Goal: Information Seeking & Learning: Learn about a topic

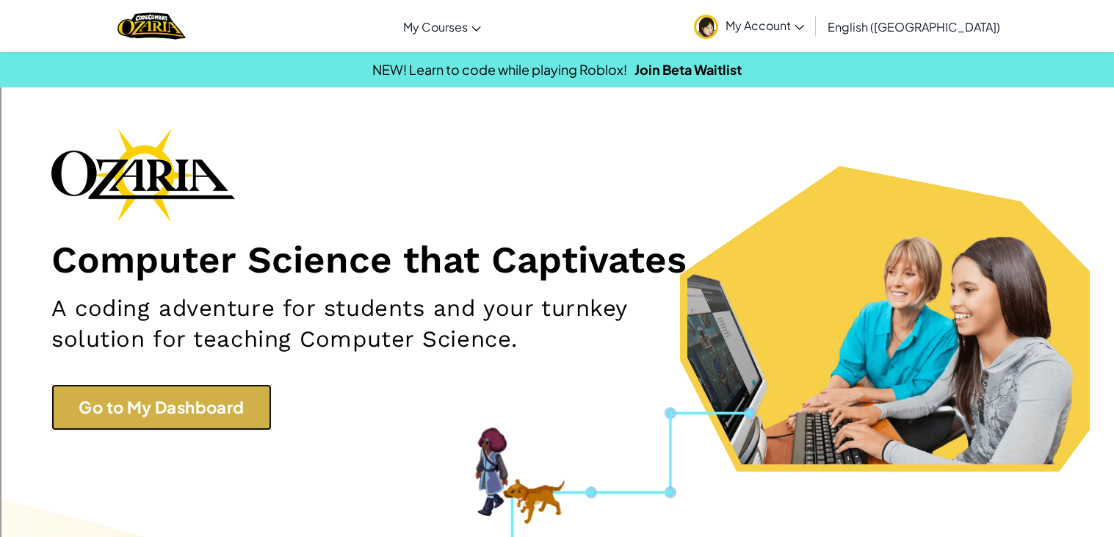
click at [223, 386] on link "Go to My Dashboard" at bounding box center [161, 407] width 220 height 46
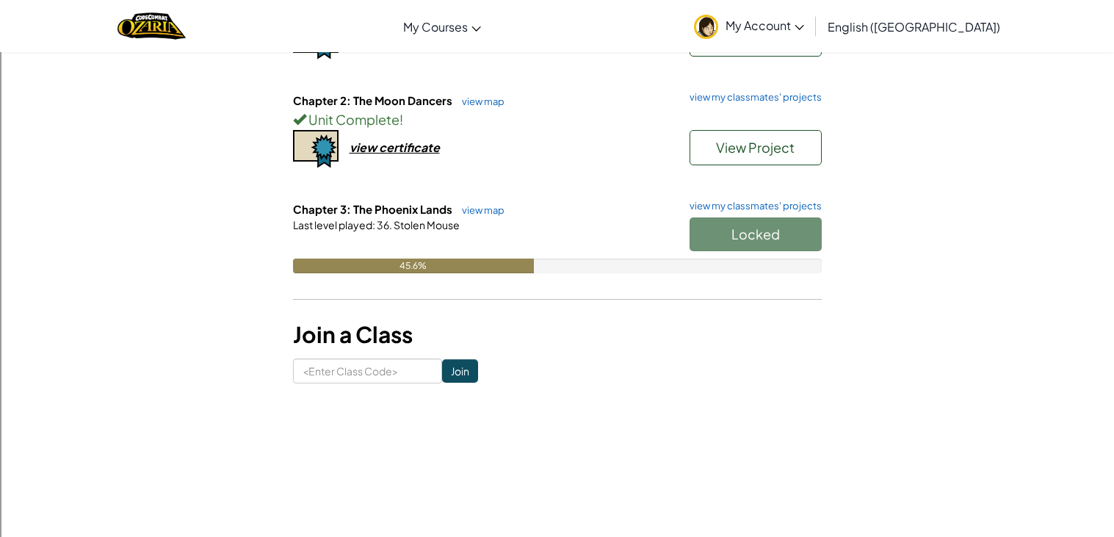
scroll to position [253, 0]
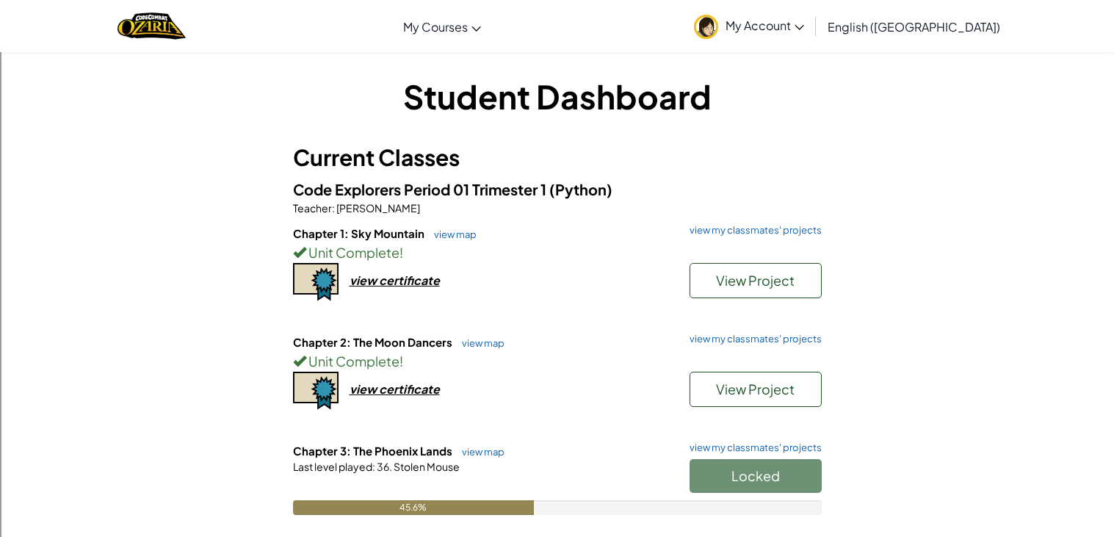
click at [747, 473] on div "Locked" at bounding box center [748, 479] width 147 height 41
click at [768, 486] on button "Start" at bounding box center [756, 476] width 132 height 34
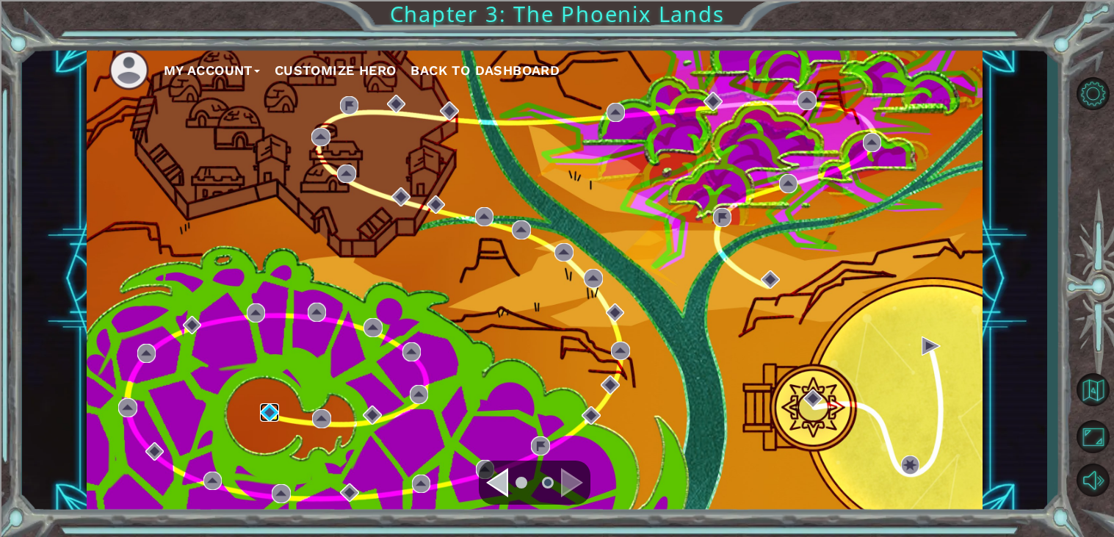
click at [276, 416] on img at bounding box center [269, 412] width 19 height 19
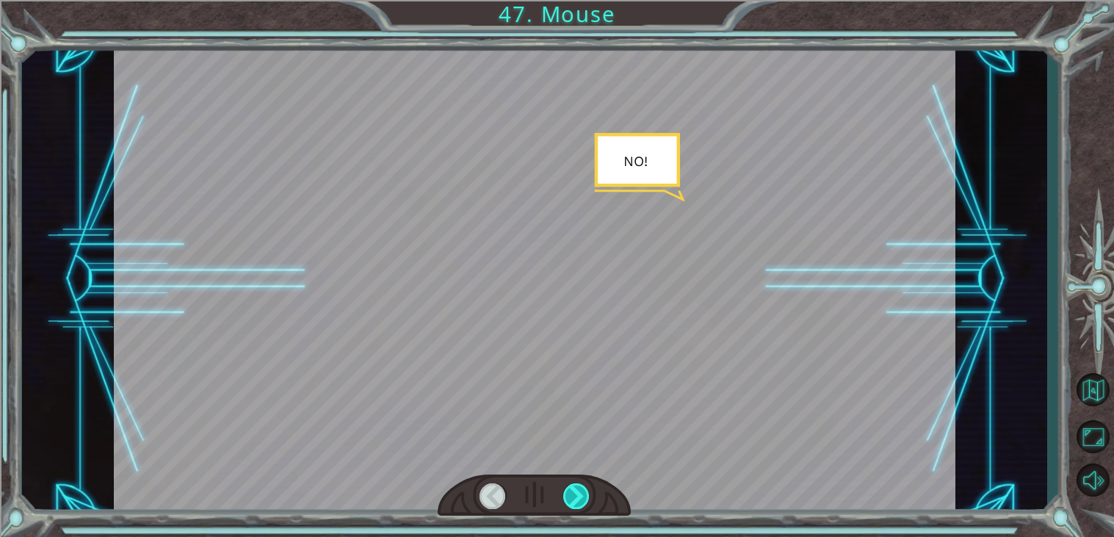
click at [581, 502] on div at bounding box center [576, 496] width 26 height 26
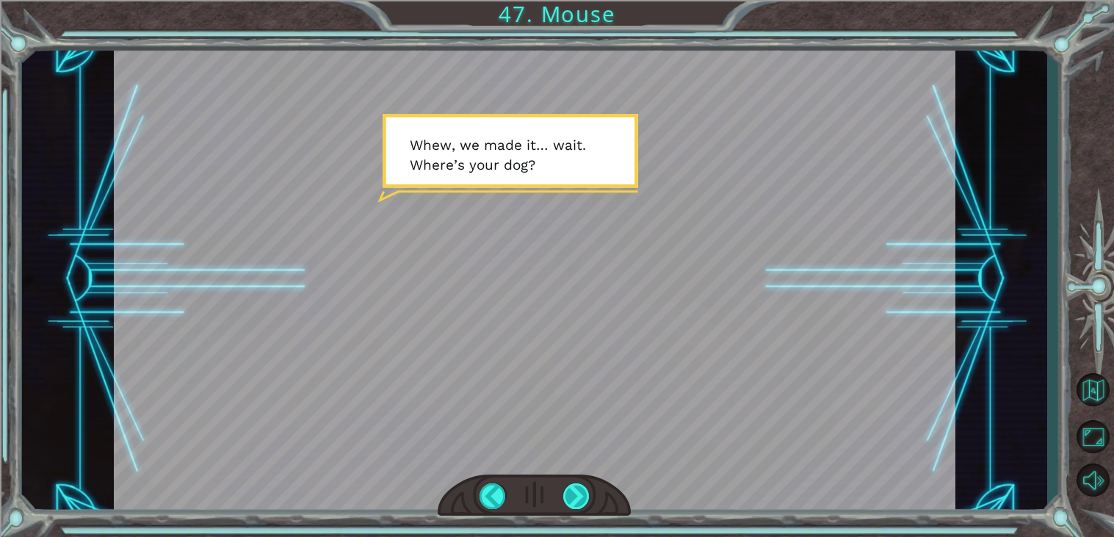
click at [566, 494] on div at bounding box center [576, 496] width 26 height 26
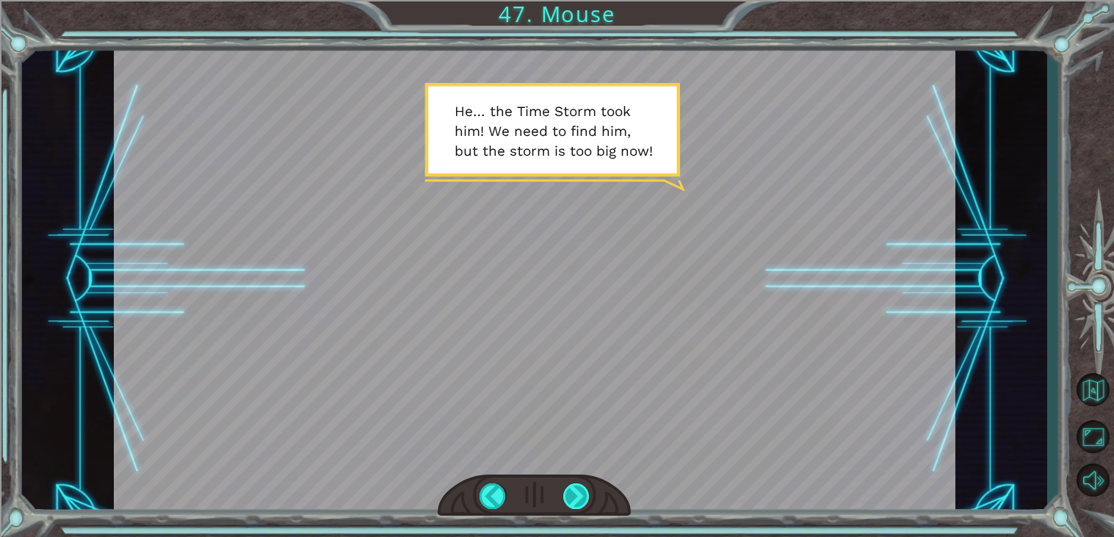
click at [566, 494] on div at bounding box center [576, 496] width 26 height 26
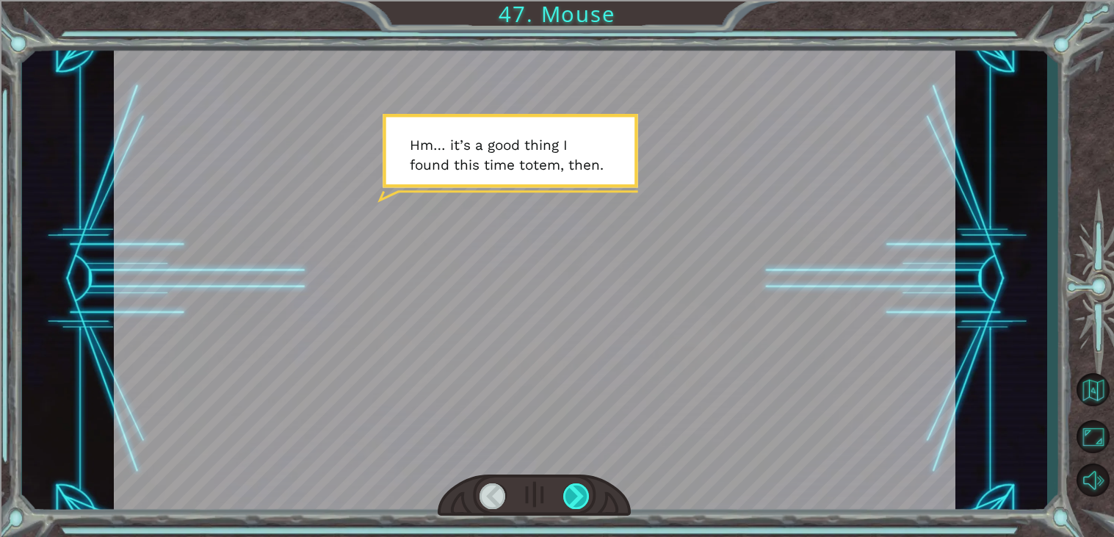
click at [564, 497] on div at bounding box center [576, 496] width 26 height 26
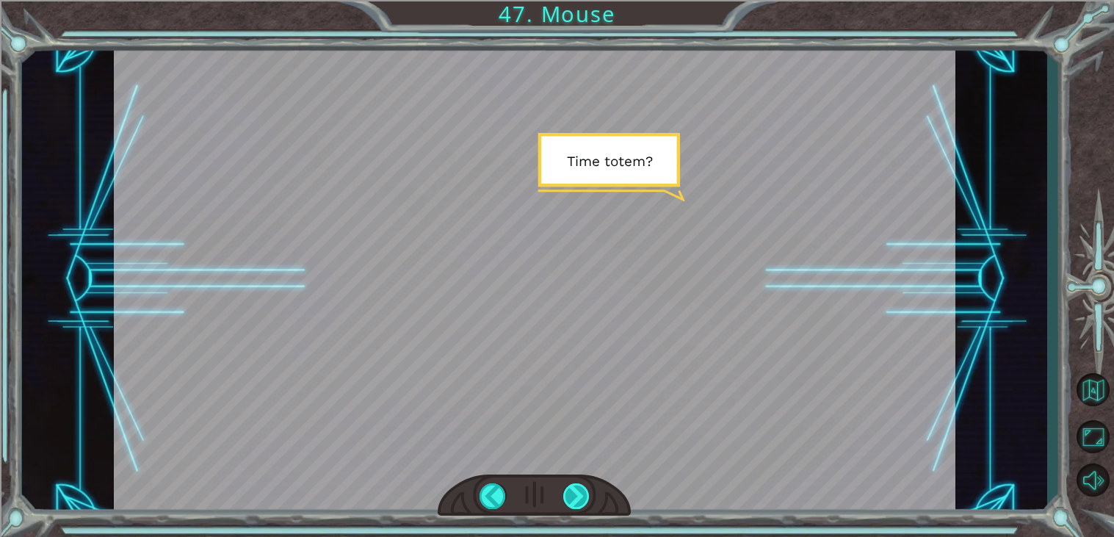
click at [566, 494] on div at bounding box center [576, 496] width 26 height 26
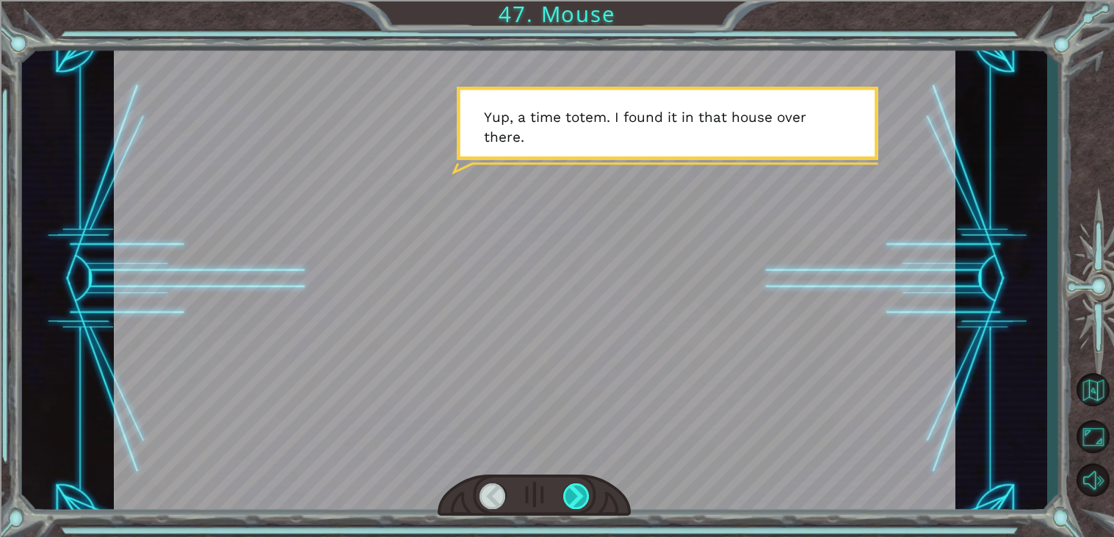
click at [566, 494] on div at bounding box center [576, 496] width 26 height 26
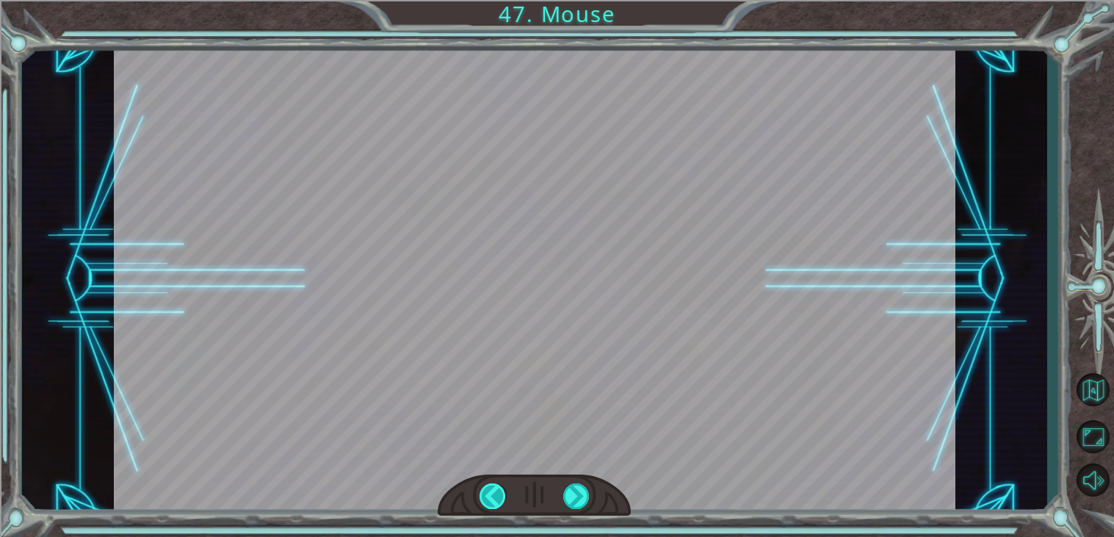
click at [494, 497] on div at bounding box center [493, 496] width 26 height 26
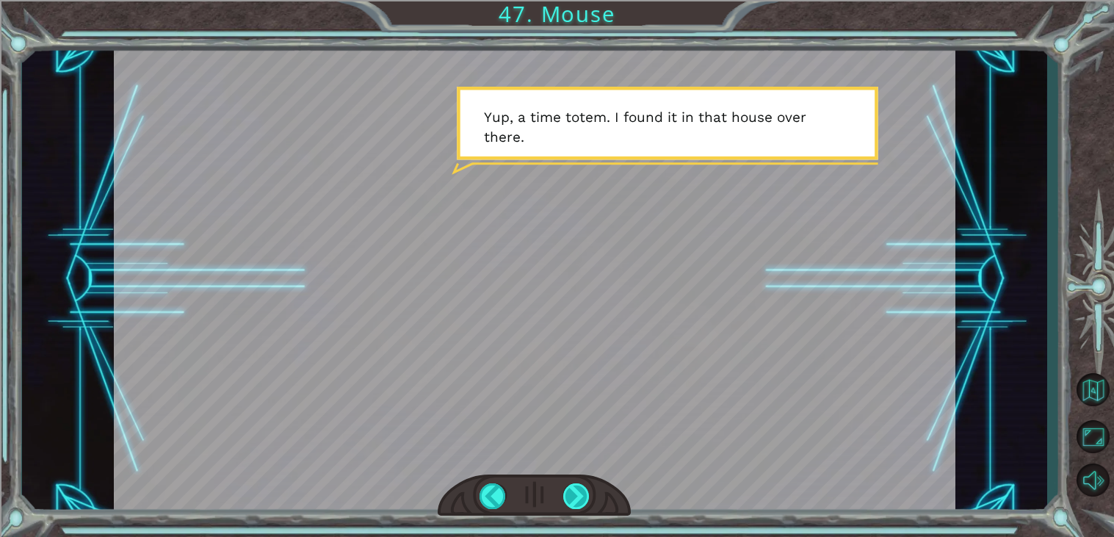
click at [571, 502] on div at bounding box center [576, 496] width 26 height 26
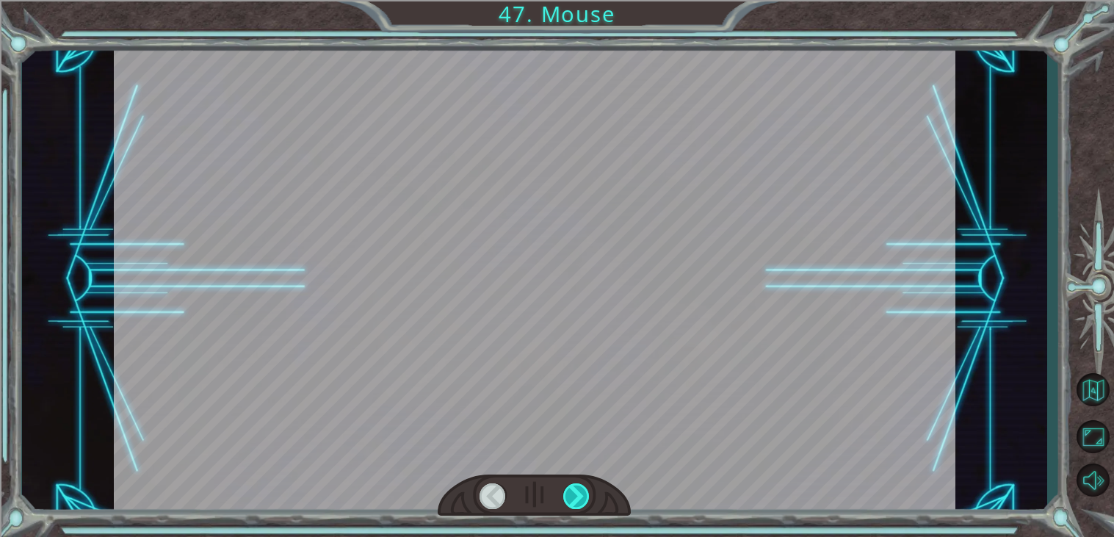
click at [571, 502] on div at bounding box center [576, 496] width 26 height 26
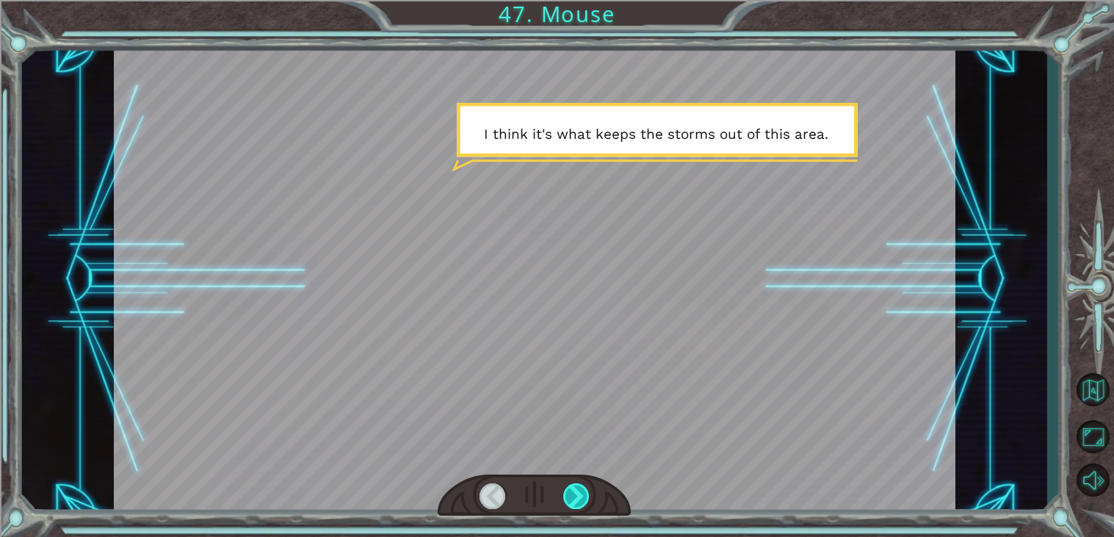
click at [571, 502] on div at bounding box center [576, 496] width 26 height 26
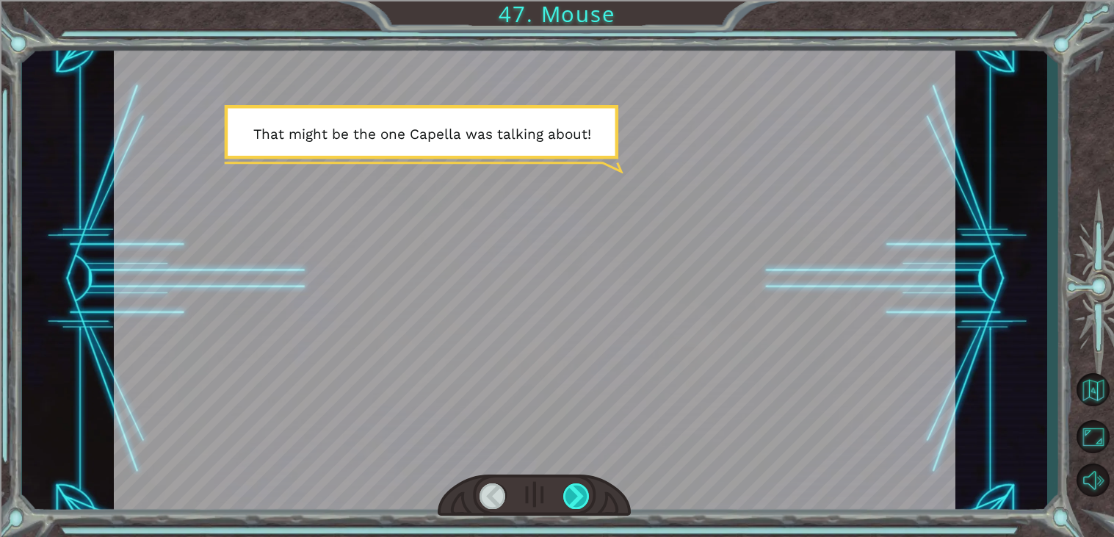
click at [571, 502] on div at bounding box center [576, 496] width 26 height 26
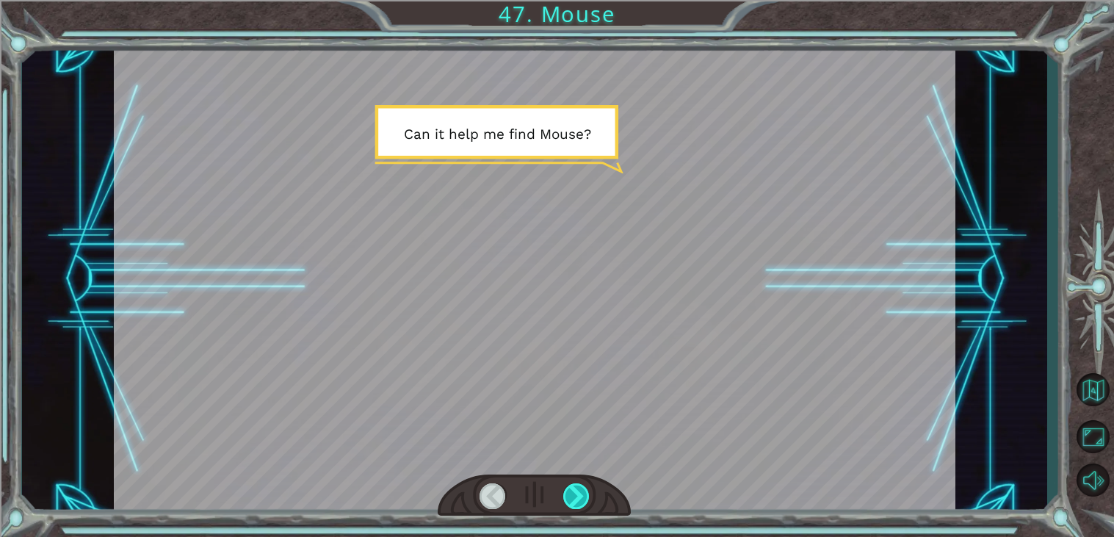
click at [572, 503] on div at bounding box center [576, 496] width 26 height 26
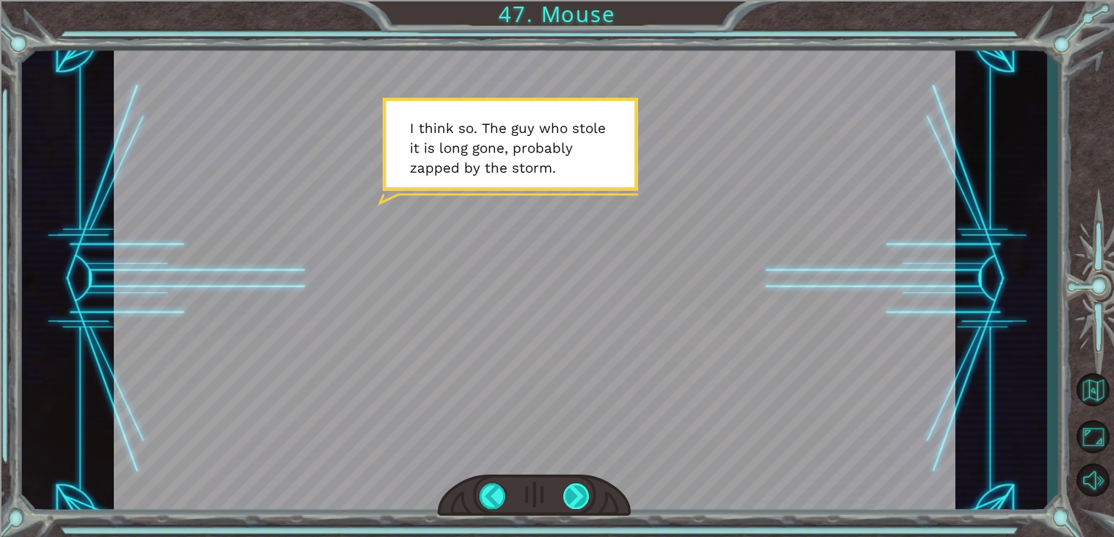
click at [572, 503] on div at bounding box center [576, 496] width 26 height 26
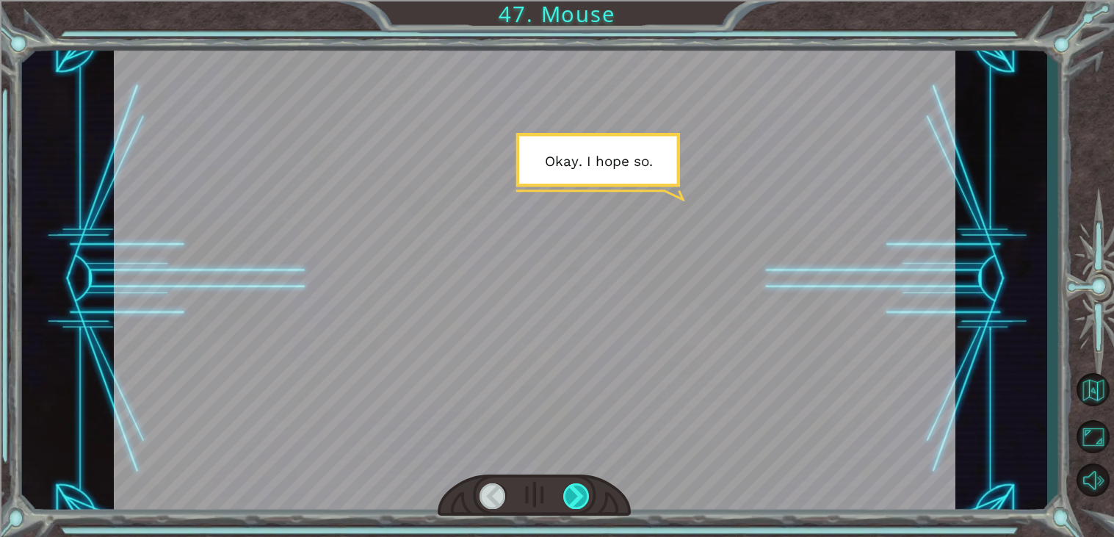
click at [572, 503] on div at bounding box center [576, 496] width 26 height 26
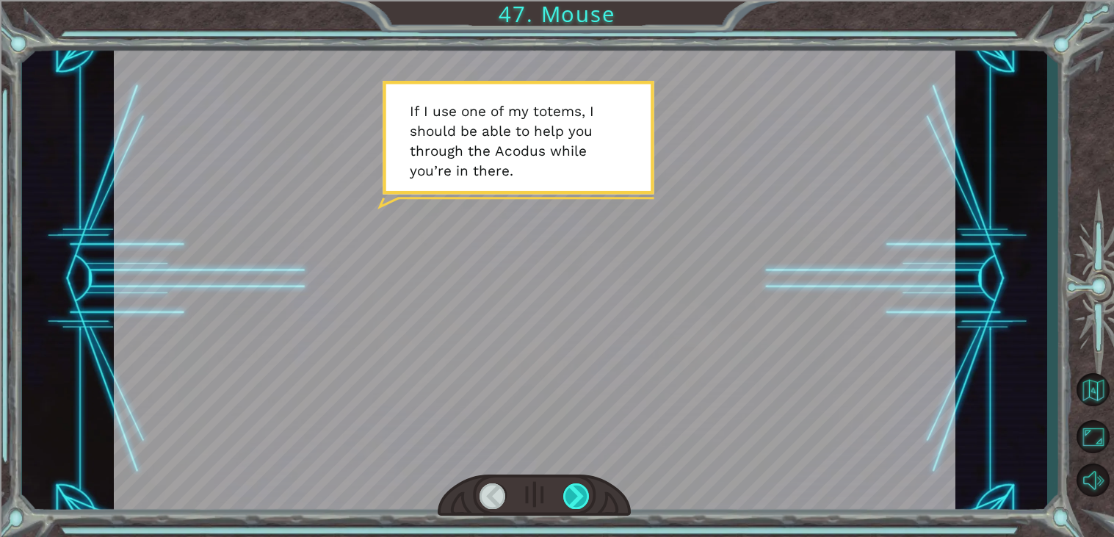
click at [572, 503] on div at bounding box center [576, 496] width 26 height 26
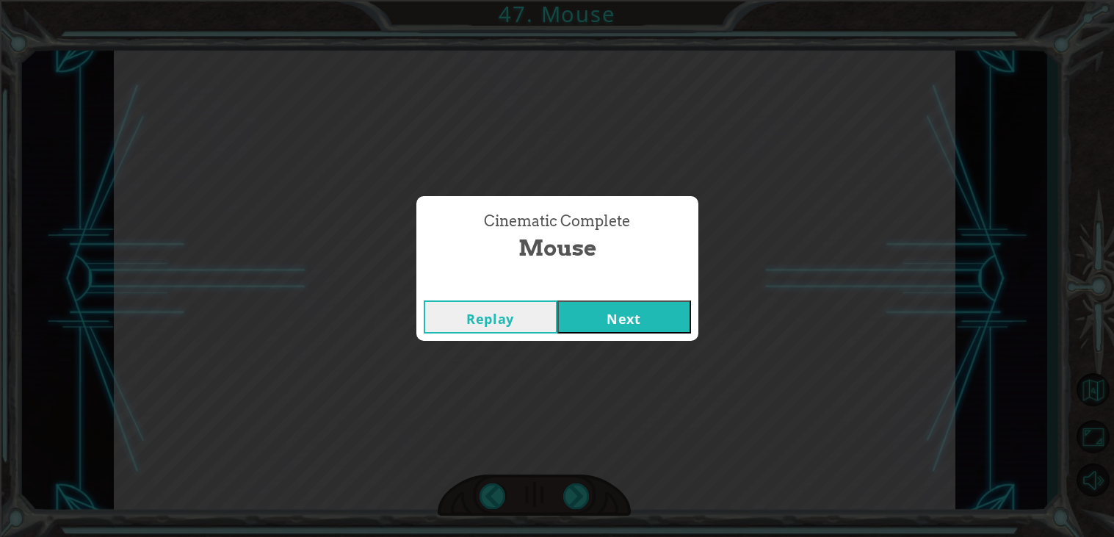
click at [624, 315] on button "Next" at bounding box center [625, 316] width 134 height 33
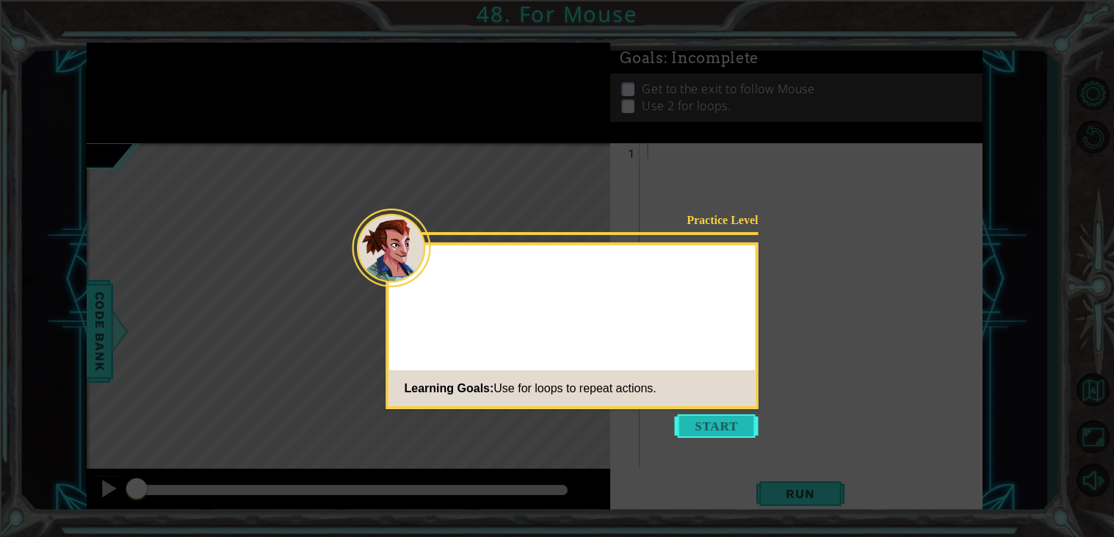
click at [709, 419] on button "Start" at bounding box center [717, 426] width 84 height 24
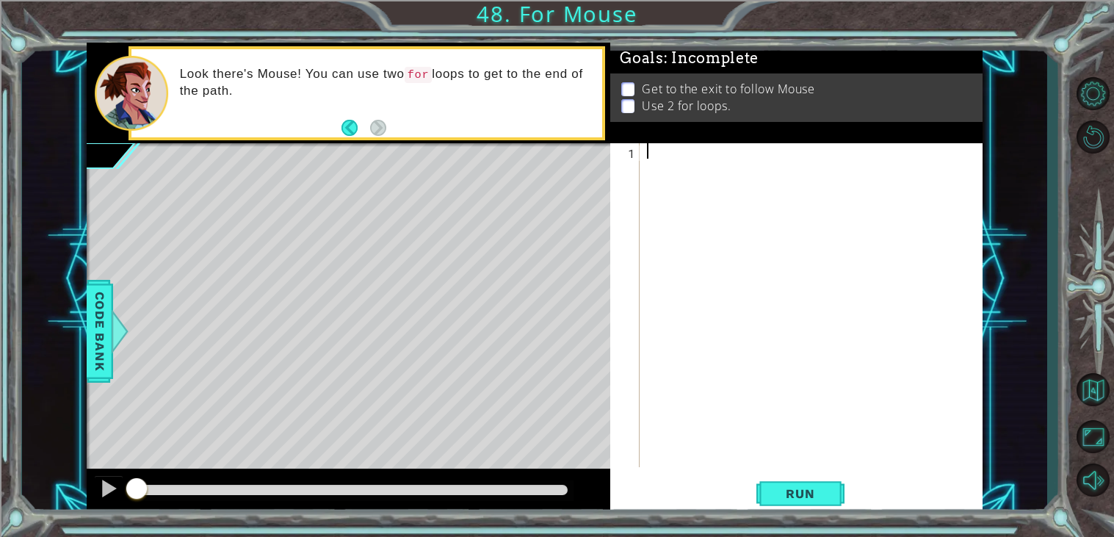
click at [707, 160] on div at bounding box center [815, 320] width 342 height 355
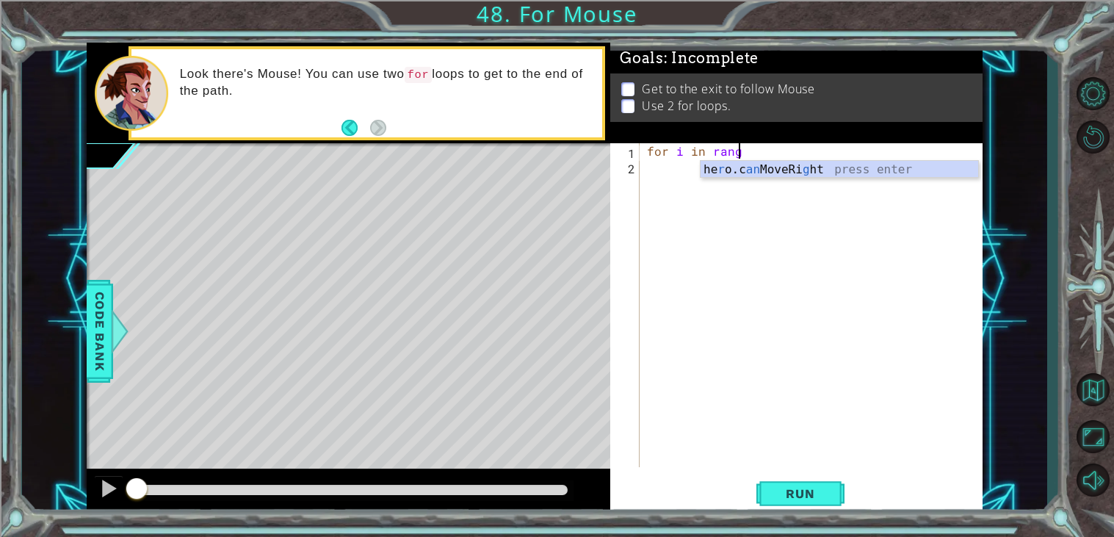
scroll to position [0, 4]
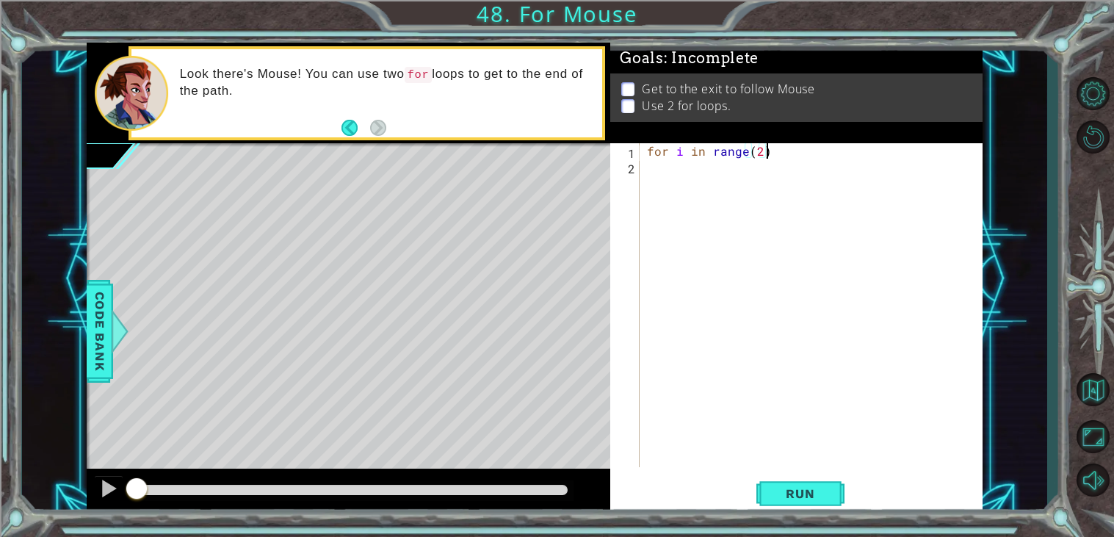
type textarea "for i in range(2):"
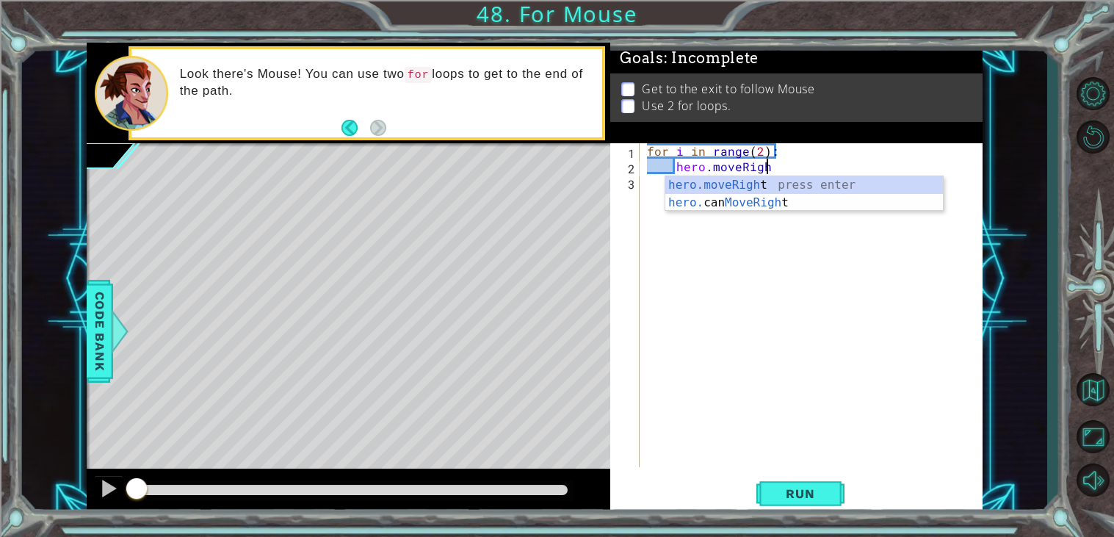
scroll to position [0, 7]
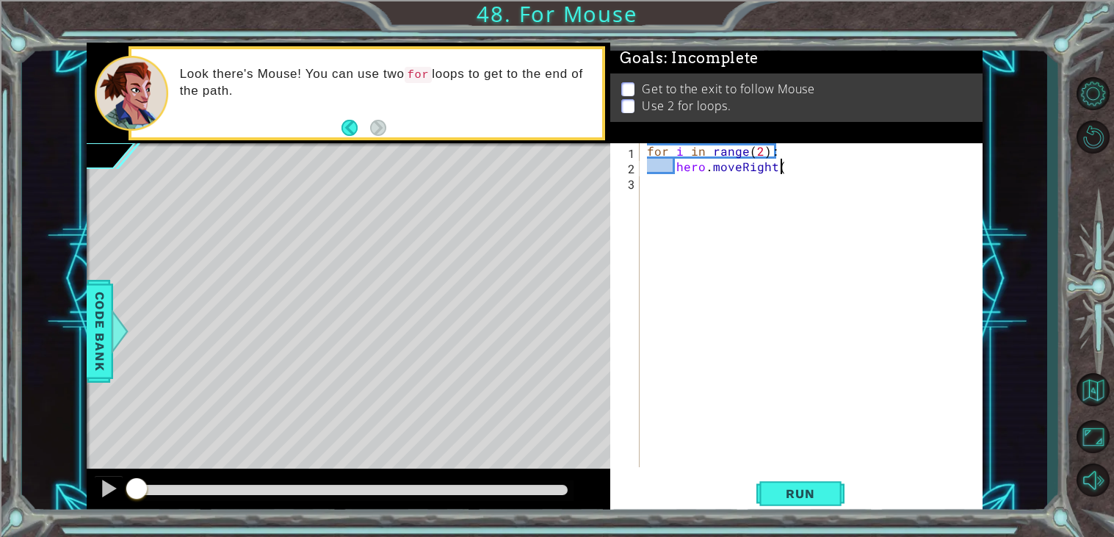
type textarea "hero.moveRight()"
type textarea "for j in range(2):"
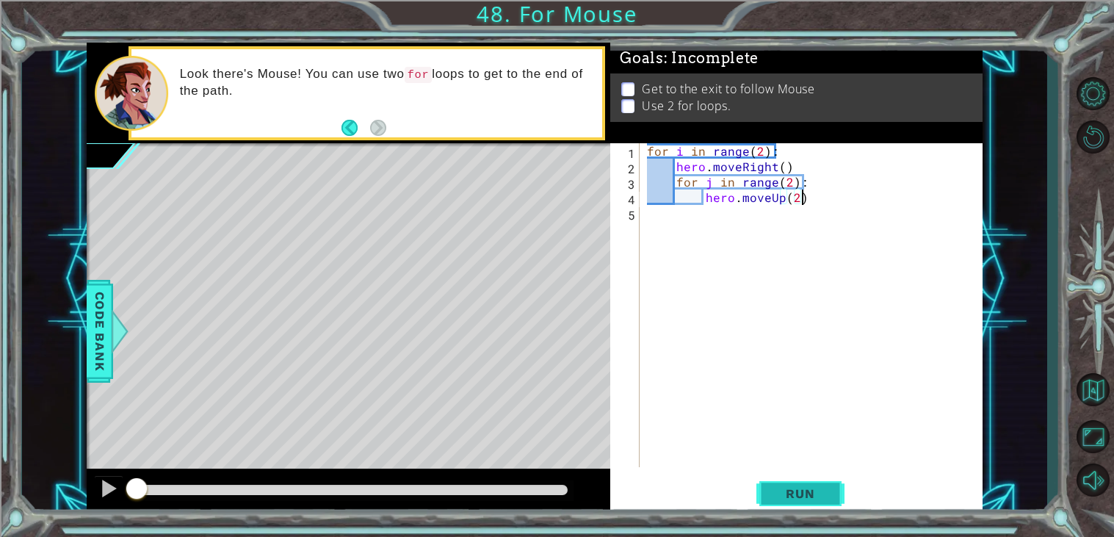
click at [796, 509] on button "Run" at bounding box center [801, 493] width 88 height 37
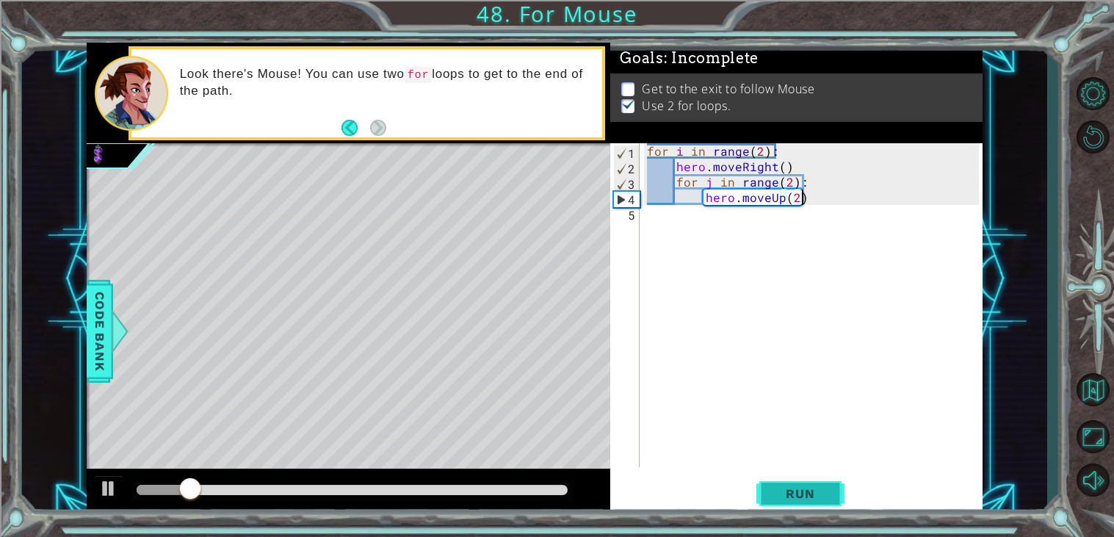
click at [796, 509] on button "Run" at bounding box center [801, 493] width 88 height 37
click at [785, 486] on span "Run" at bounding box center [800, 493] width 58 height 15
click at [788, 182] on div "for i in range ( 2 ) : hero . moveRight ( ) for j in range ( 2 ) : hero . moveU…" at bounding box center [815, 320] width 342 height 355
click at [832, 493] on button "Run" at bounding box center [801, 493] width 88 height 37
click at [757, 141] on div "Goals : Incomplete Get to the exit to follow Mouse Use 2 for loops." at bounding box center [796, 93] width 372 height 101
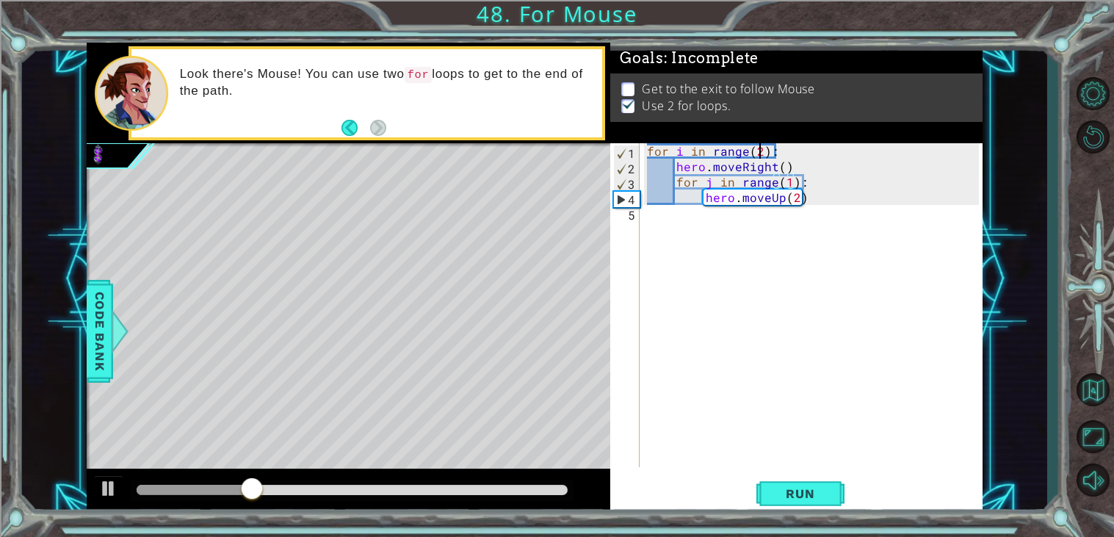
click at [758, 154] on div "for i in range ( 2 ) : hero . moveRight ( ) for j in range ( 1 ) : hero . moveU…" at bounding box center [815, 320] width 342 height 355
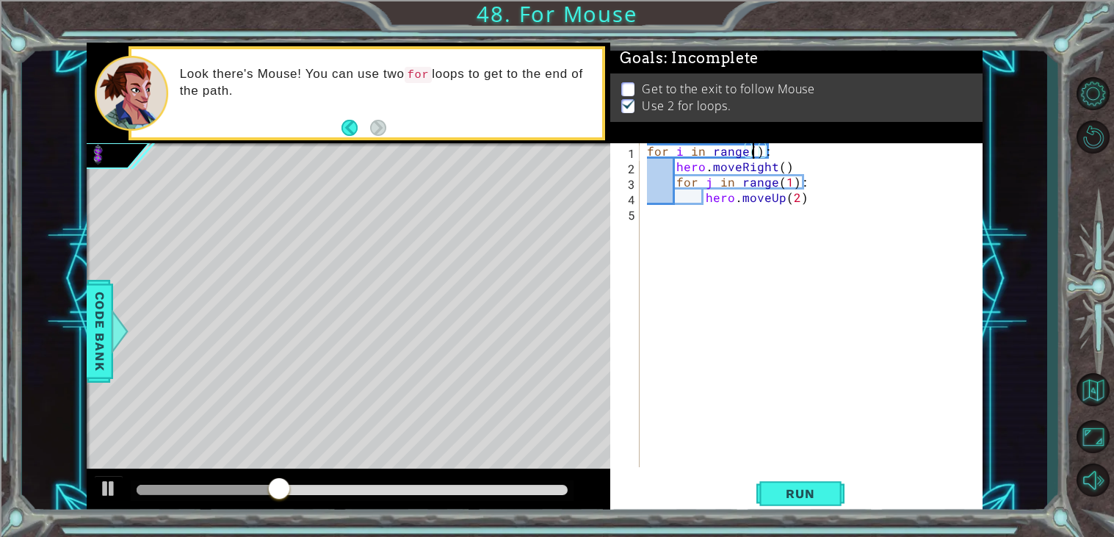
scroll to position [0, 7]
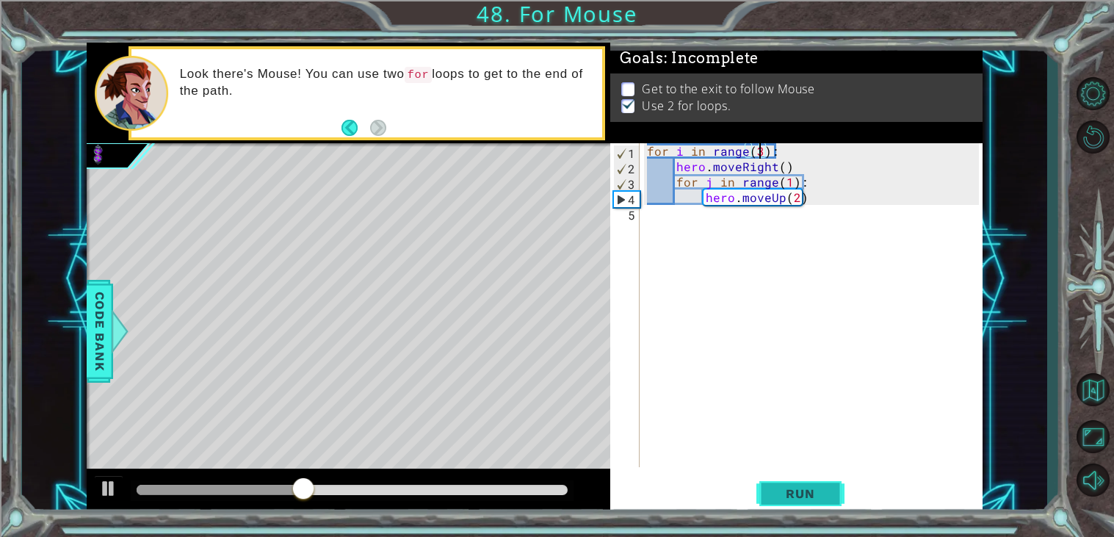
click at [778, 492] on span "Run" at bounding box center [800, 493] width 58 height 15
click at [832, 191] on div "for i in range ( 3 ) : hero . moveRight ( ) for j in range ( 1 ) : hero . moveU…" at bounding box center [815, 320] width 342 height 355
type textarea "hero.moveUp(2)"
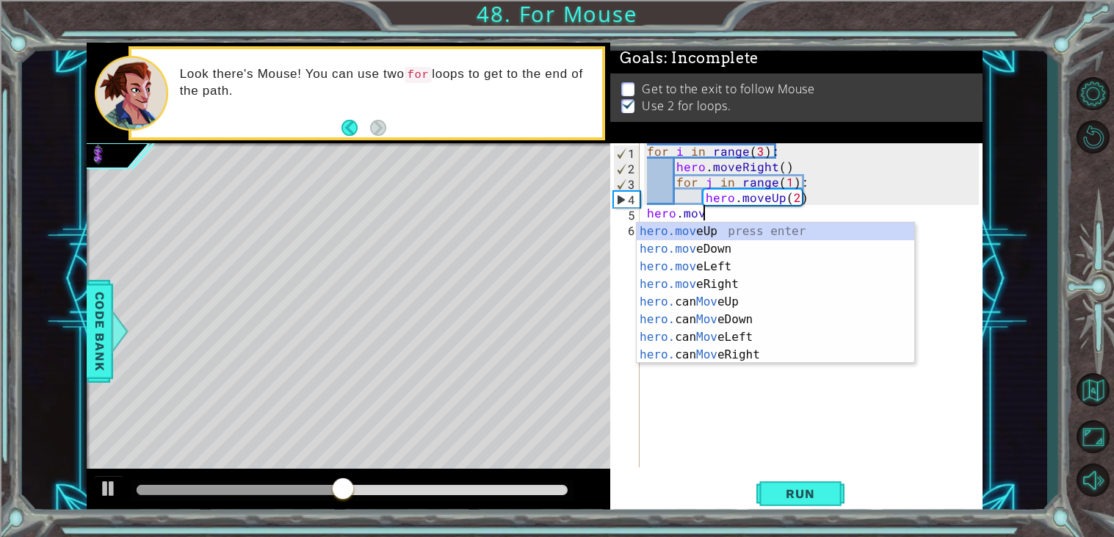
scroll to position [0, 2]
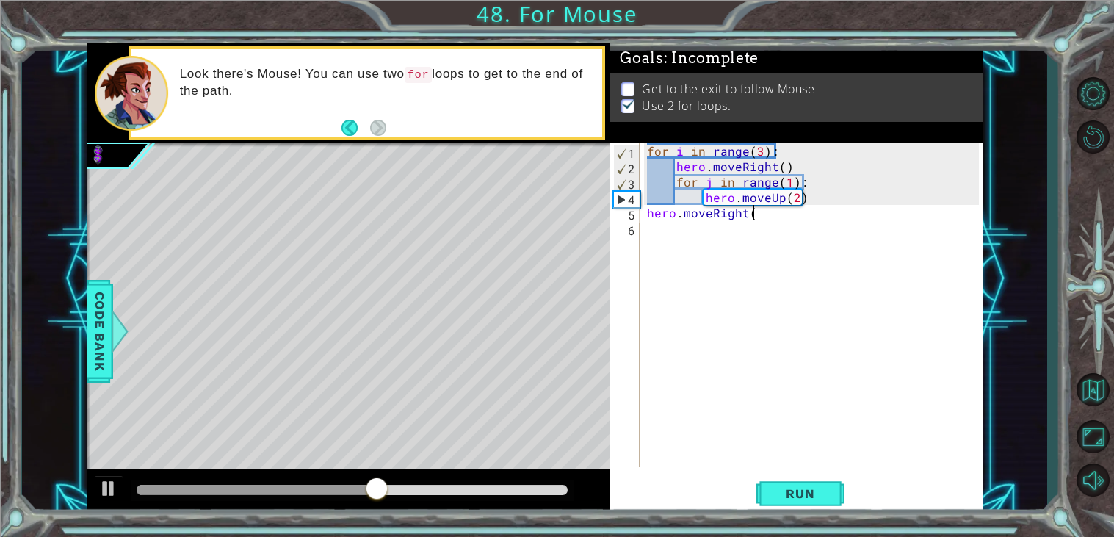
type textarea "hero.moveRight()"
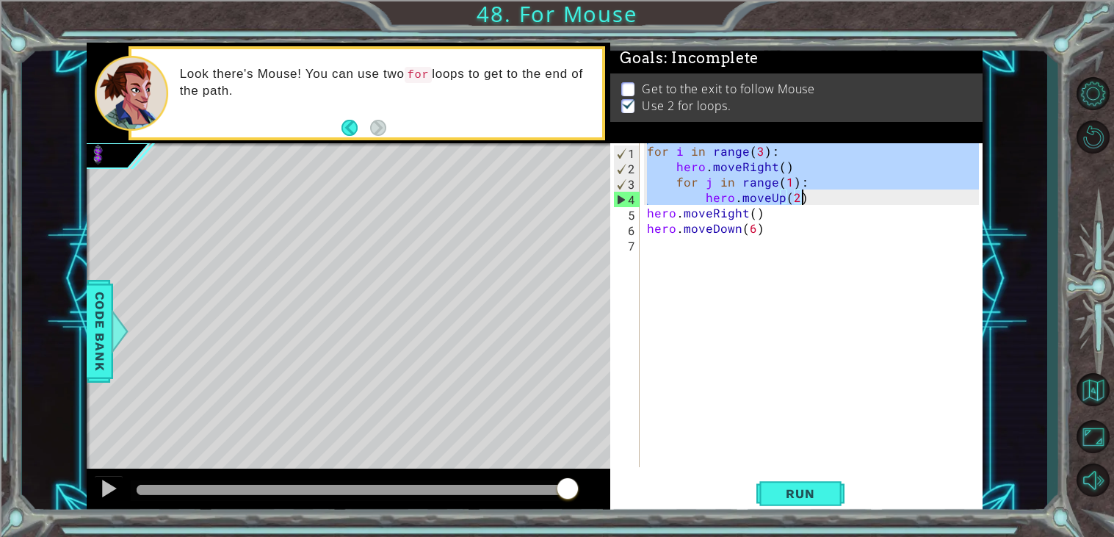
drag, startPoint x: 649, startPoint y: 152, endPoint x: 828, endPoint y: 202, distance: 185.4
click at [828, 202] on div "for i in range ( 3 ) : hero . moveRight ( ) for j in range ( 1 ) : hero . moveU…" at bounding box center [815, 320] width 342 height 355
click at [649, 148] on div "for i in range ( 3 ) : hero . moveRight ( ) for j in range ( 1 ) : hero . moveU…" at bounding box center [811, 305] width 335 height 324
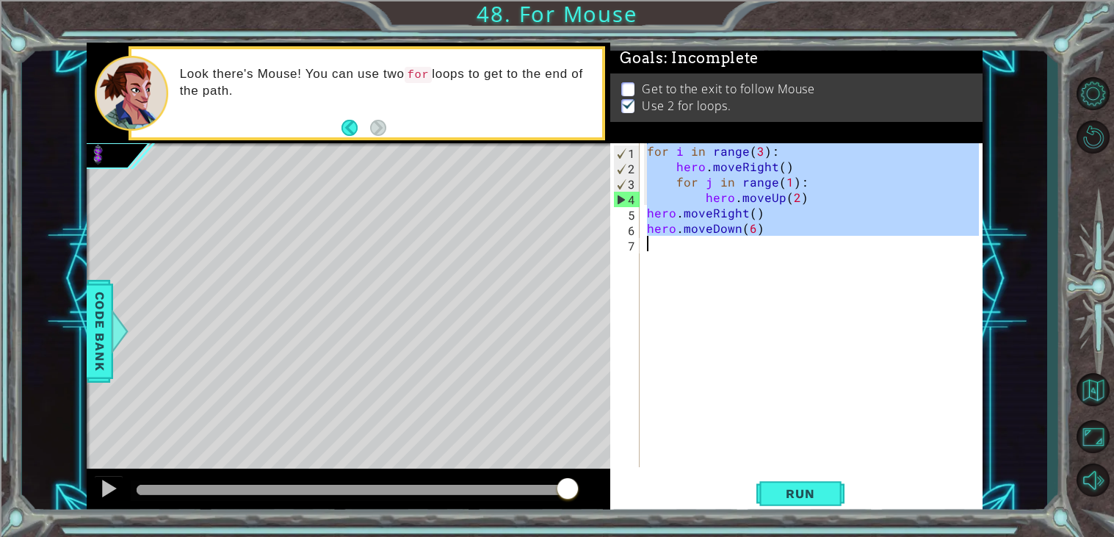
drag, startPoint x: 649, startPoint y: 149, endPoint x: 776, endPoint y: 254, distance: 164.9
click at [776, 254] on div "for i in range ( 3 ) : hero . moveRight ( ) for j in range ( 1 ) : hero . moveU…" at bounding box center [815, 320] width 342 height 355
type textarea "hero.moveDown(6)"
click at [693, 243] on div "for i in range ( 3 ) : hero . moveRight ( ) for j in range ( 1 ) : hero . moveU…" at bounding box center [811, 305] width 335 height 324
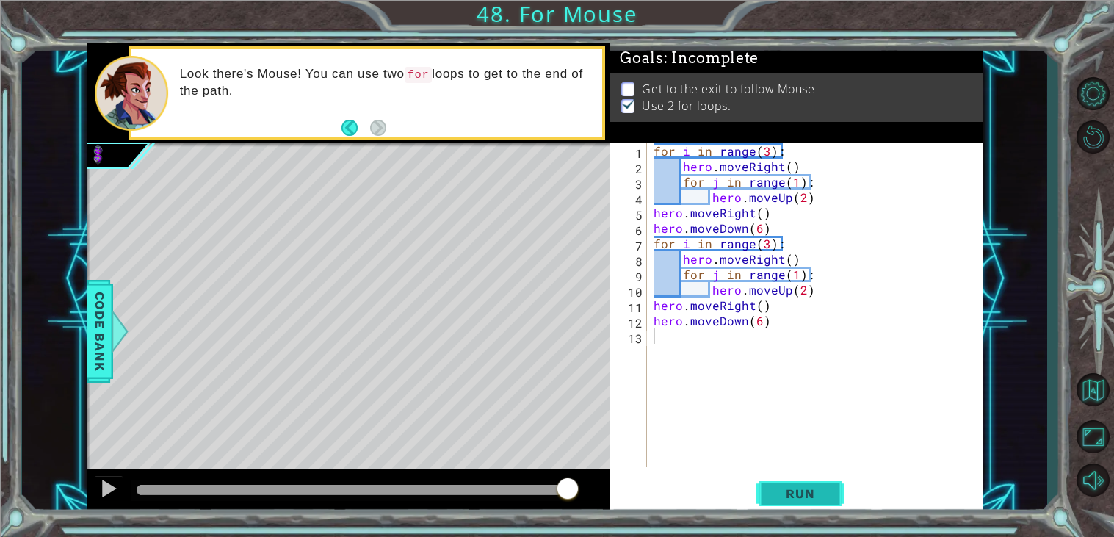
click at [790, 495] on span "Run" at bounding box center [800, 493] width 58 height 15
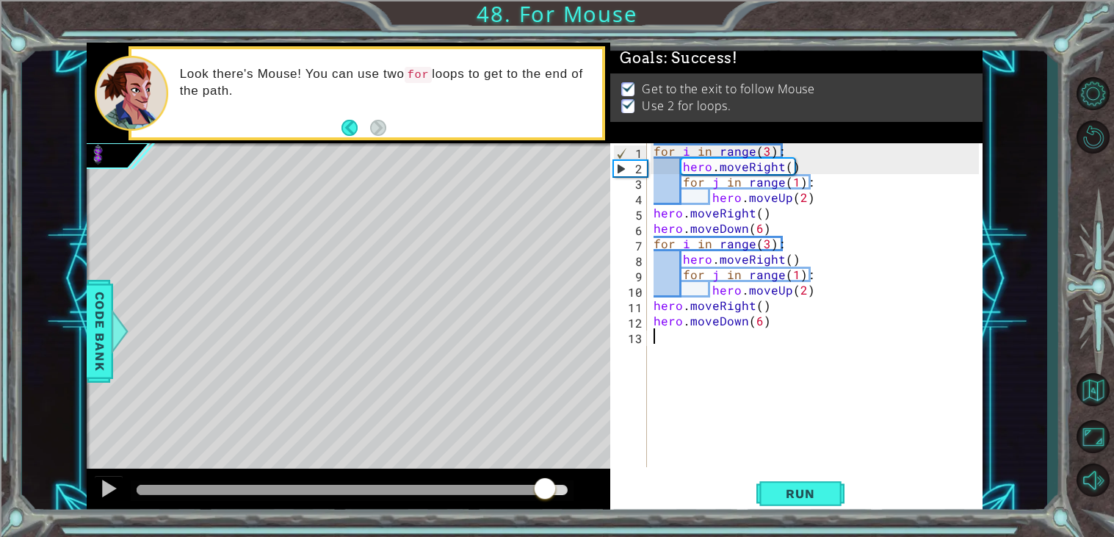
click at [544, 489] on div at bounding box center [352, 490] width 431 height 10
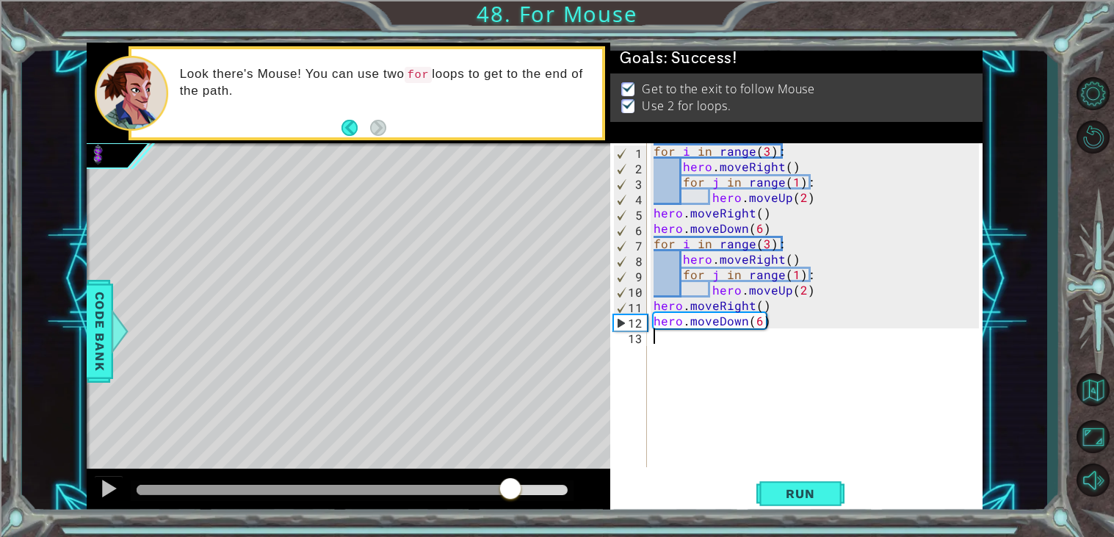
click at [511, 494] on div at bounding box center [324, 490] width 374 height 10
click at [95, 491] on button at bounding box center [108, 490] width 29 height 30
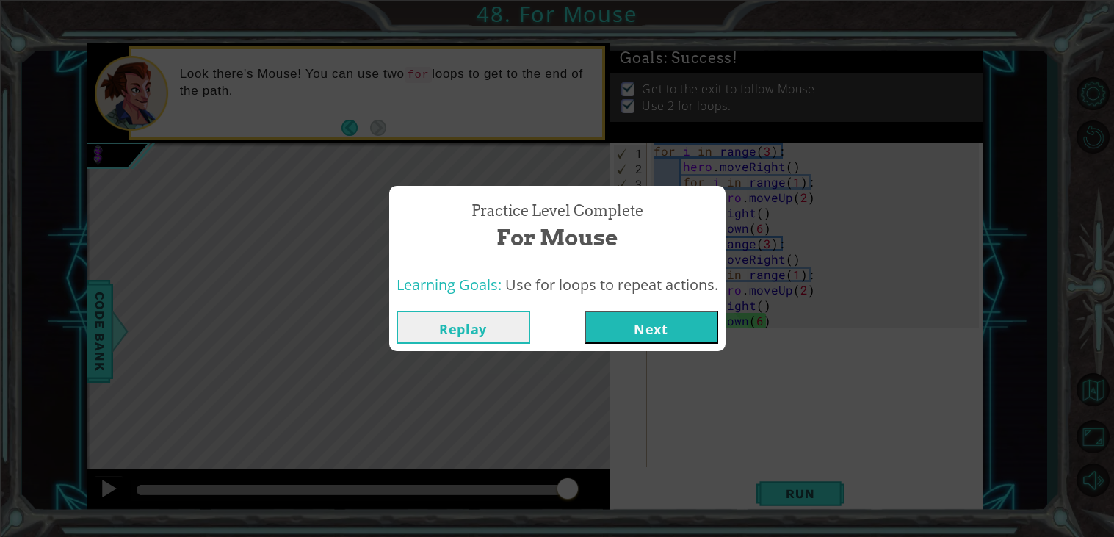
click at [688, 318] on button "Next" at bounding box center [652, 327] width 134 height 33
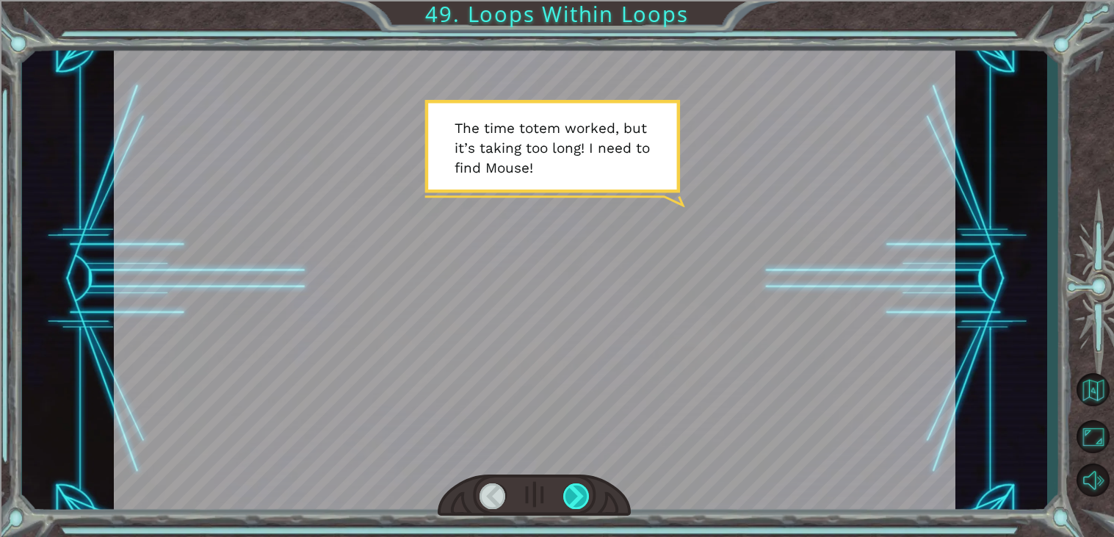
click at [567, 494] on div at bounding box center [576, 496] width 26 height 26
click at [566, 496] on div at bounding box center [576, 496] width 26 height 26
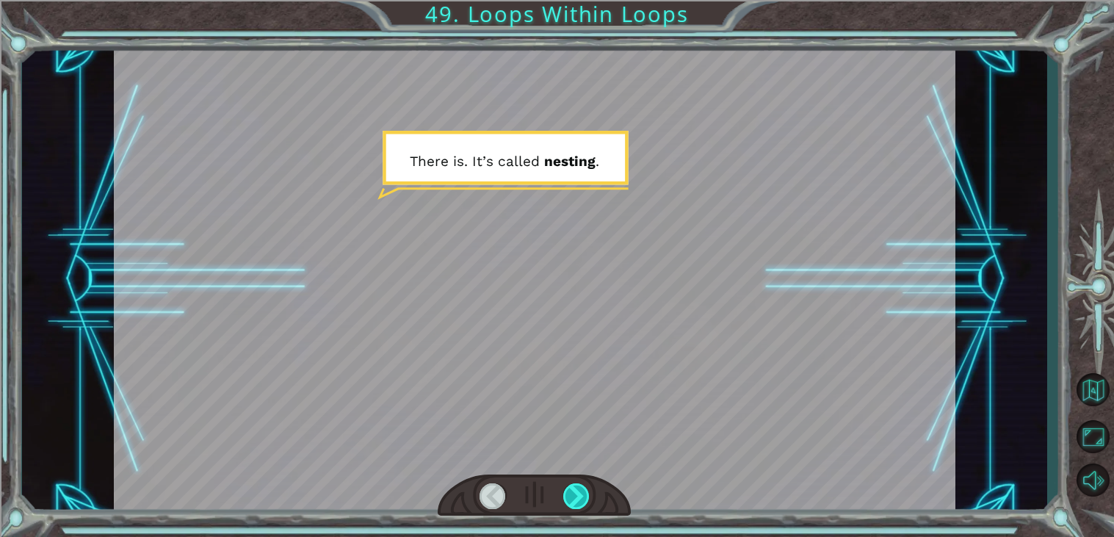
click at [566, 503] on div at bounding box center [576, 496] width 26 height 26
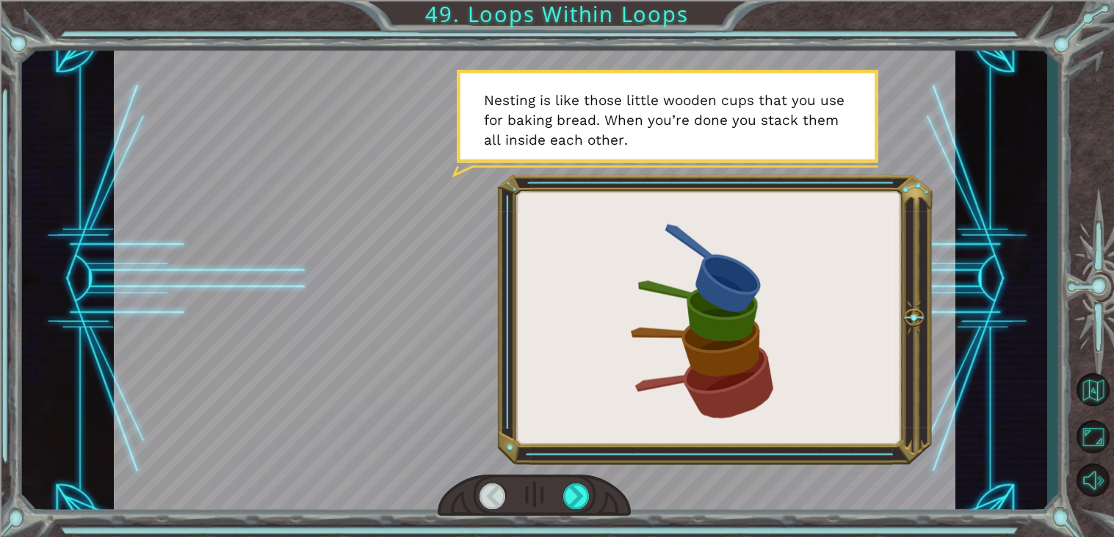
click at [567, 510] on div at bounding box center [534, 496] width 193 height 43
click at [566, 502] on div at bounding box center [576, 496] width 26 height 26
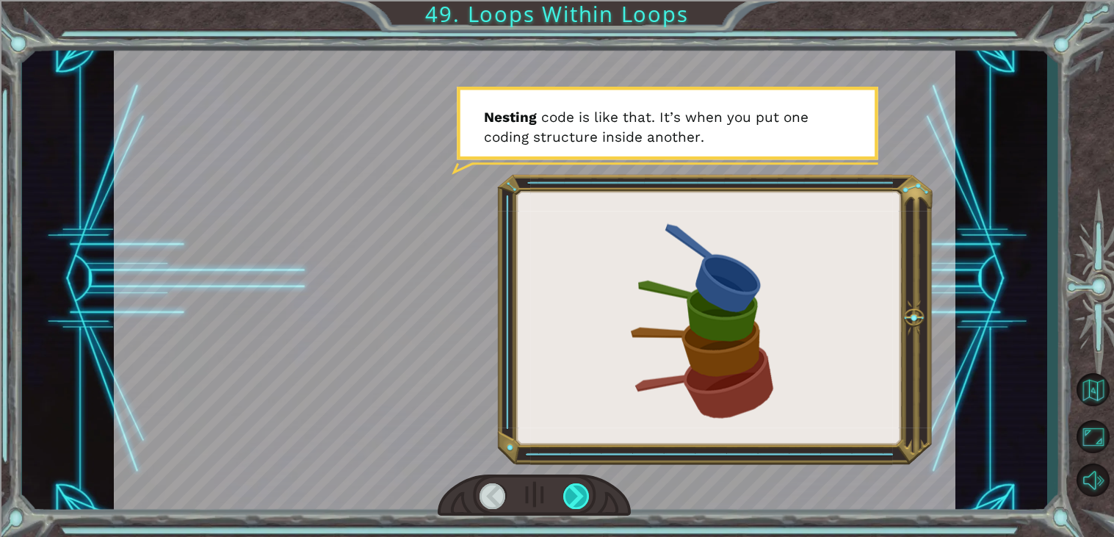
click at [566, 502] on div at bounding box center [576, 496] width 26 height 26
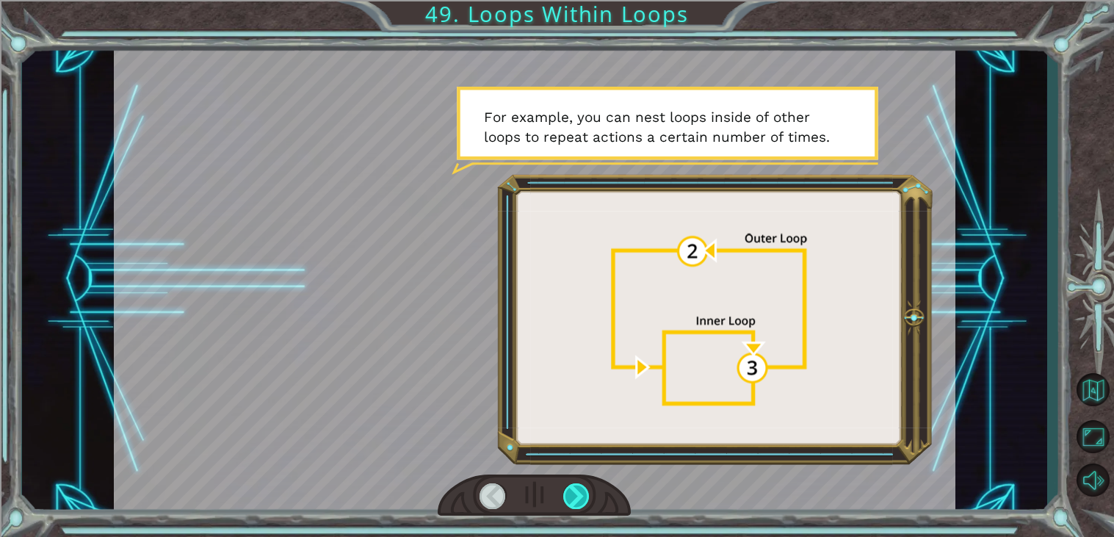
click at [566, 502] on div at bounding box center [576, 496] width 26 height 26
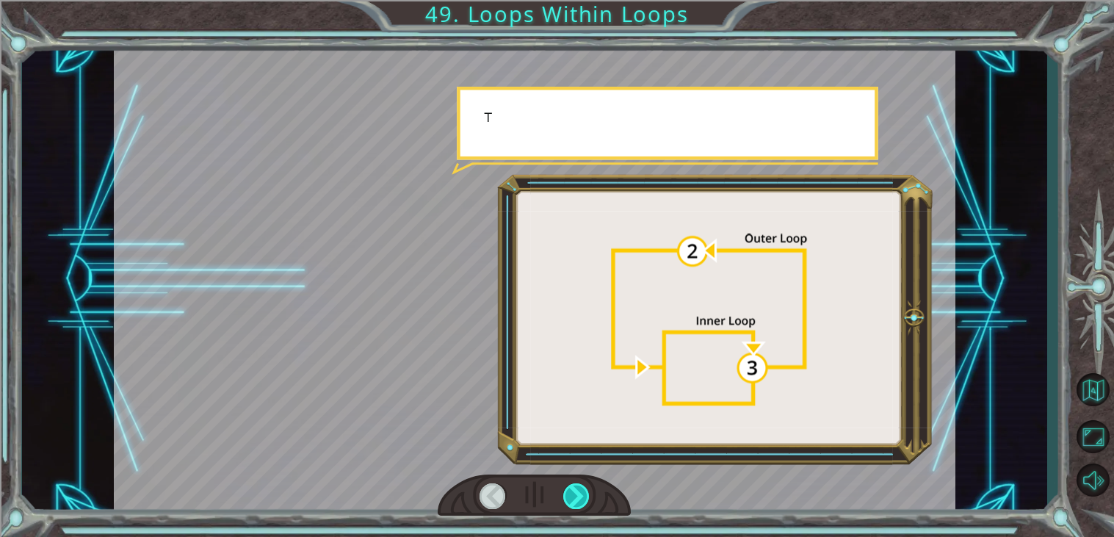
click at [566, 502] on div at bounding box center [576, 496] width 26 height 26
click at [566, 503] on div at bounding box center [576, 496] width 26 height 26
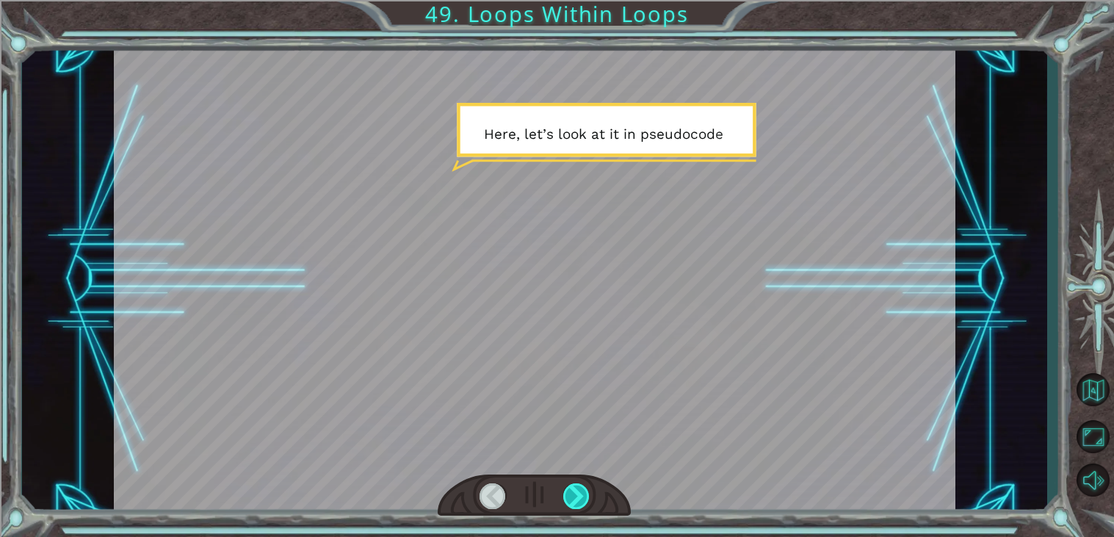
click at [566, 503] on div at bounding box center [576, 496] width 26 height 26
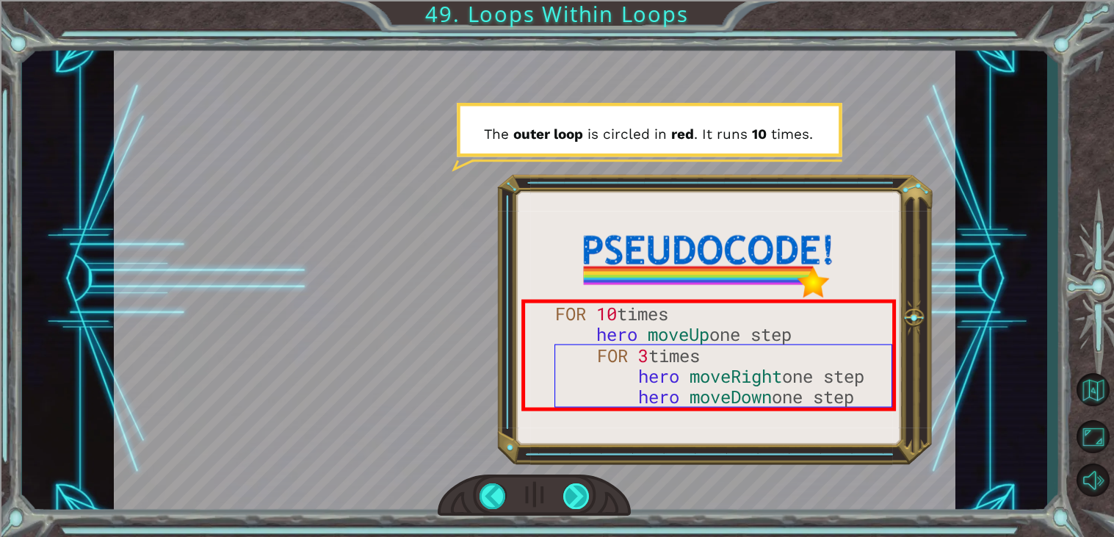
click at [566, 503] on div at bounding box center [576, 496] width 26 height 26
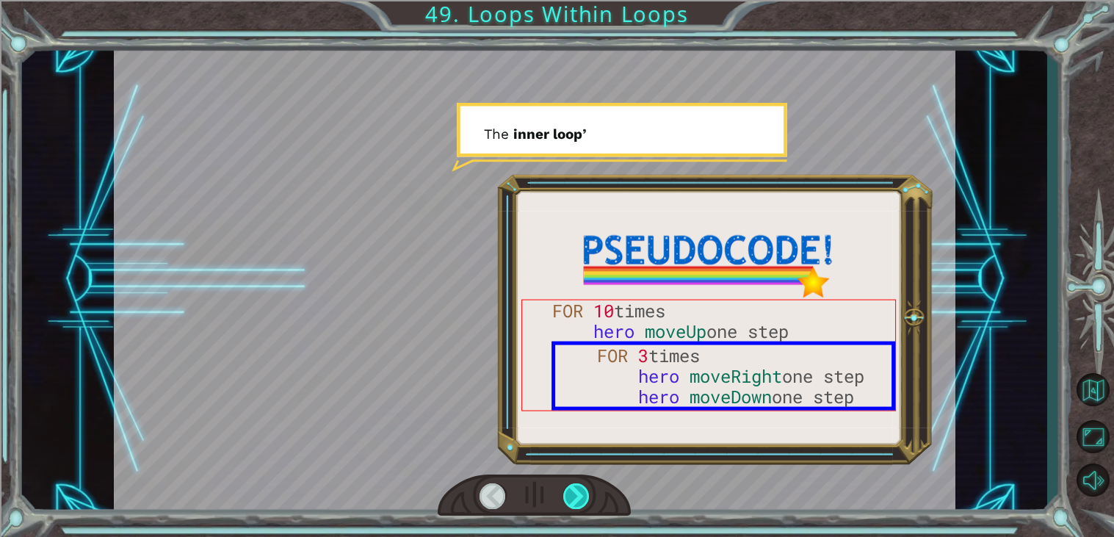
click at [566, 503] on div at bounding box center [576, 496] width 26 height 26
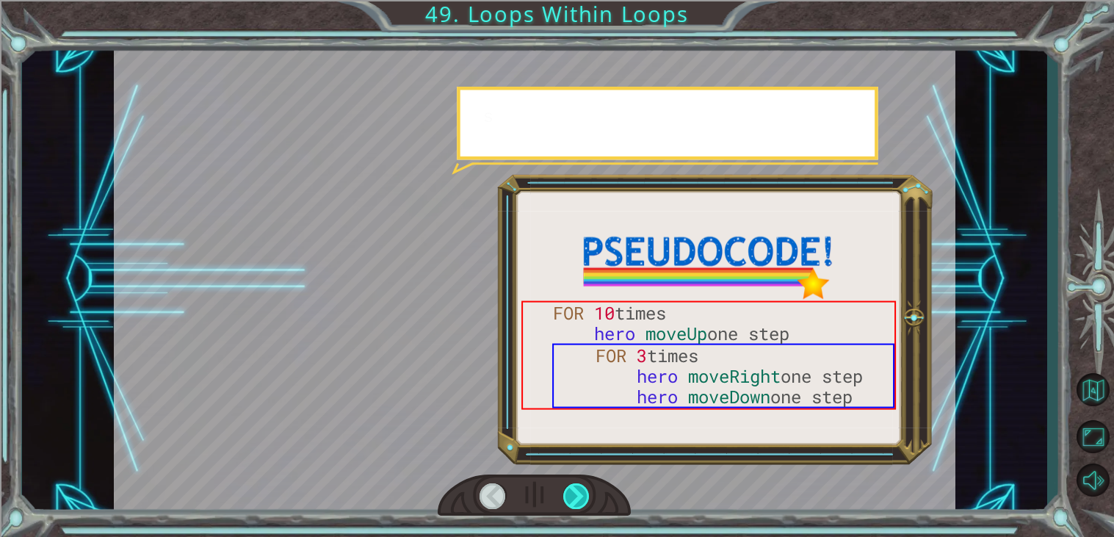
click at [566, 503] on div at bounding box center [576, 496] width 26 height 26
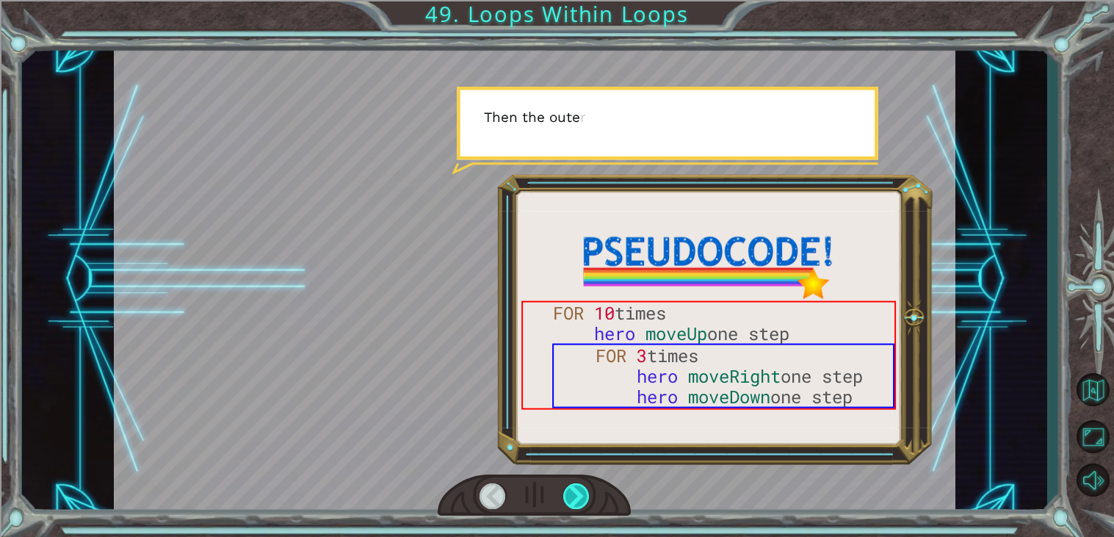
click at [566, 503] on div at bounding box center [576, 496] width 26 height 26
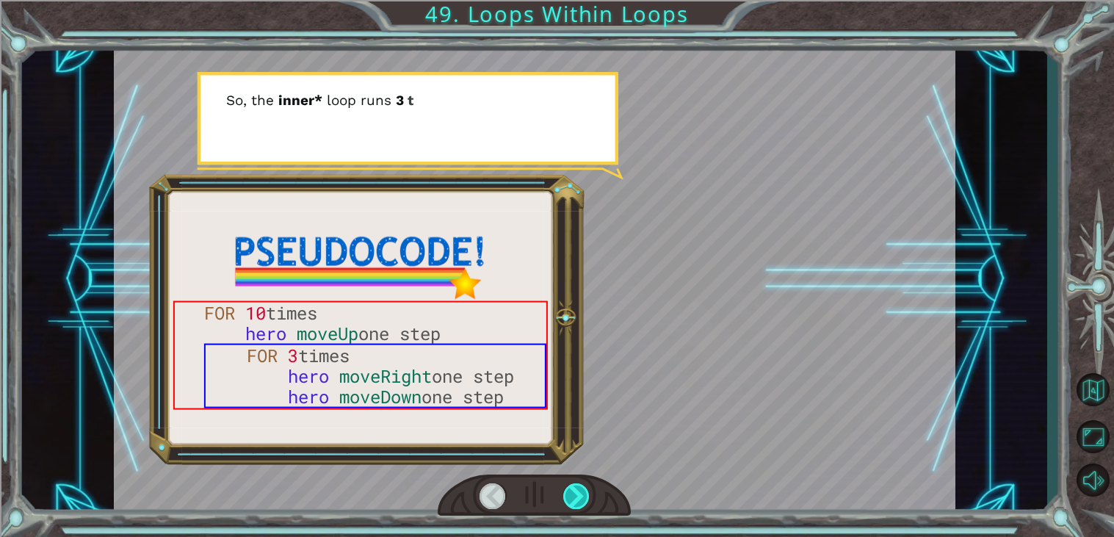
click at [566, 503] on div at bounding box center [576, 496] width 26 height 26
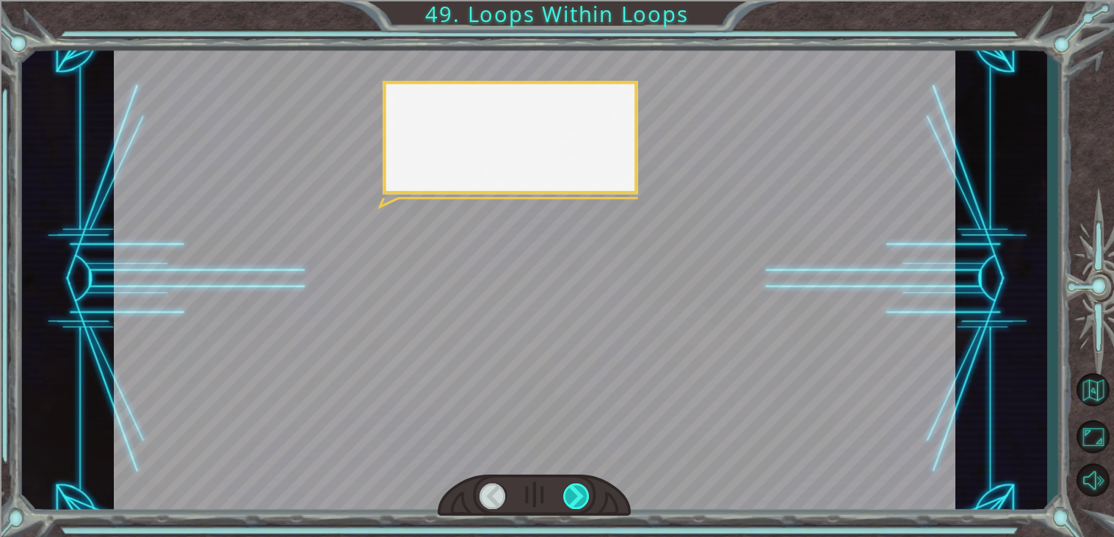
click at [566, 503] on div at bounding box center [576, 496] width 26 height 26
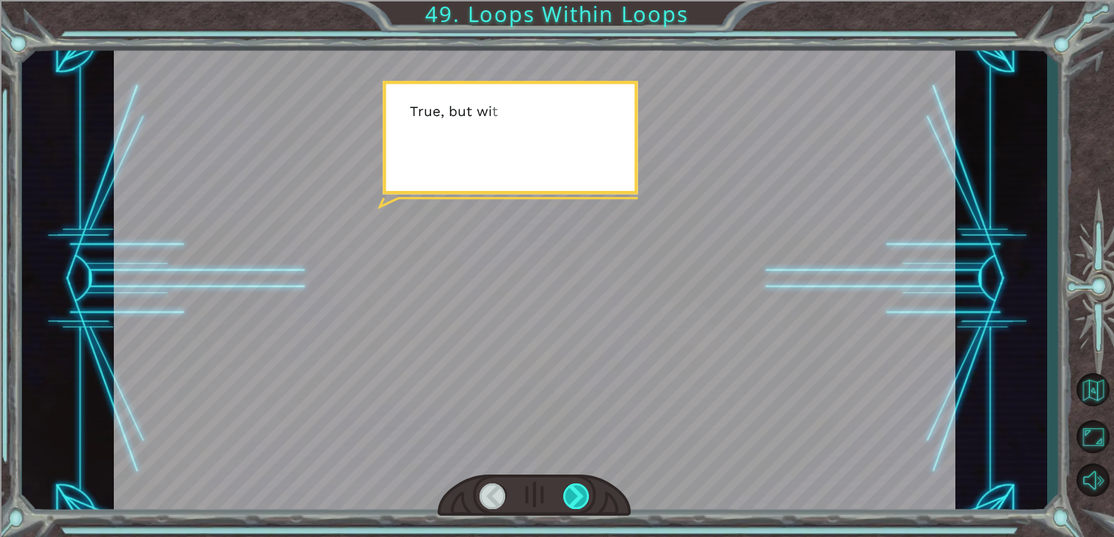
click at [566, 503] on div at bounding box center [576, 496] width 26 height 26
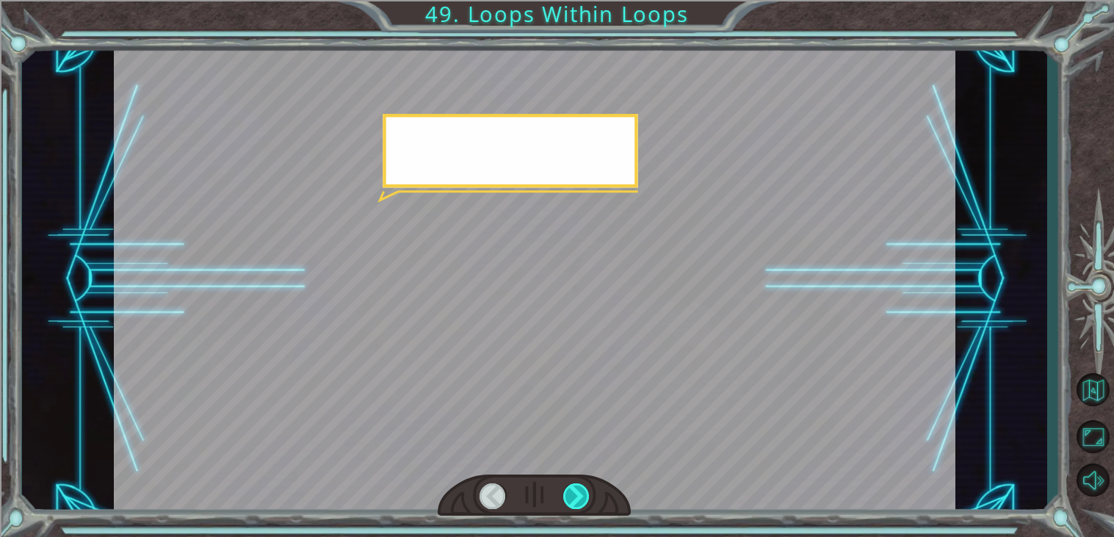
click at [566, 503] on div at bounding box center [576, 496] width 26 height 26
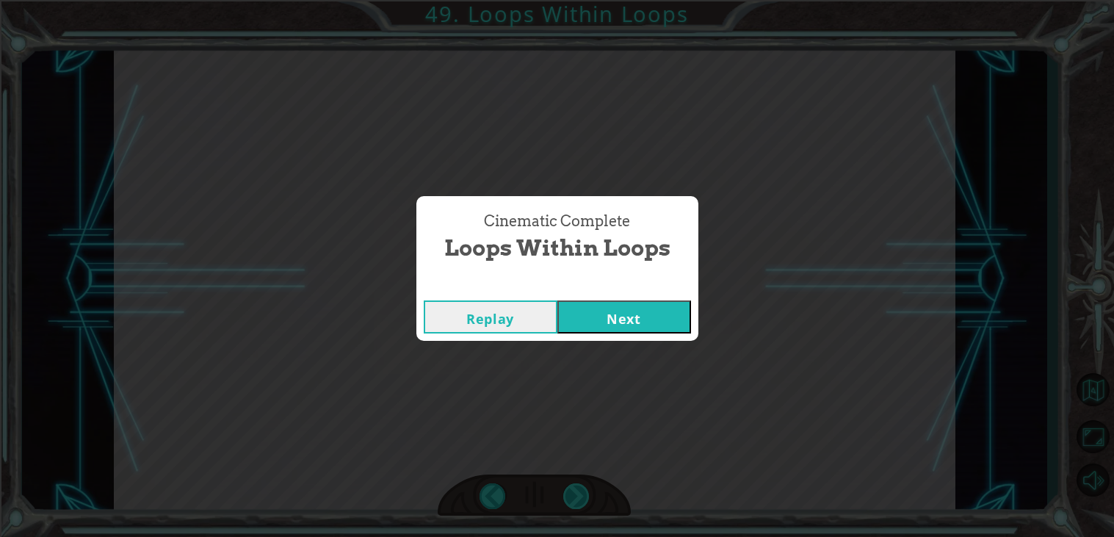
click at [566, 503] on div "Cinematic Complete Loops Within Loops Replay Next" at bounding box center [557, 268] width 1114 height 537
click at [666, 314] on button "Next" at bounding box center [625, 316] width 134 height 33
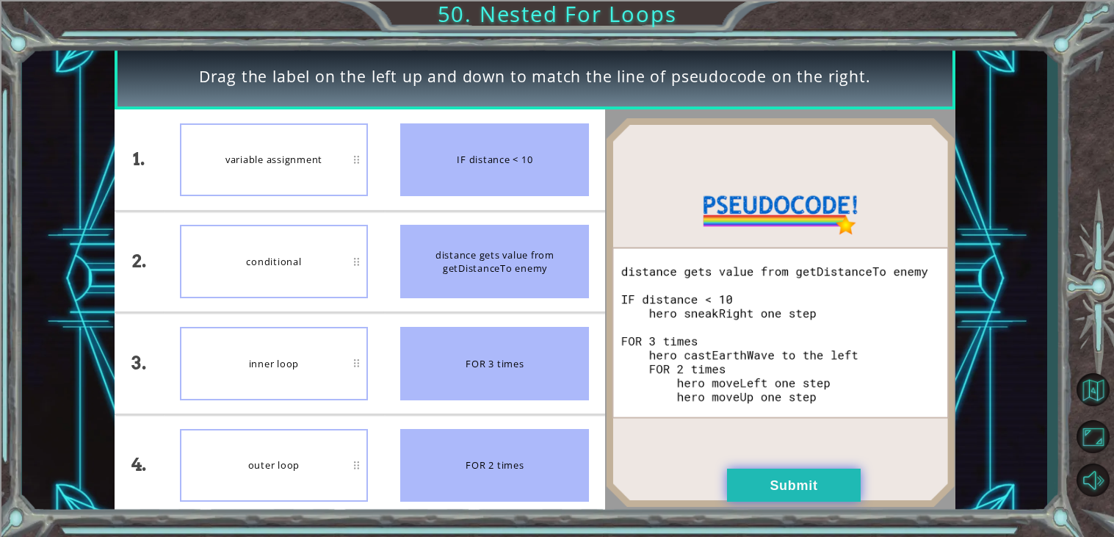
click at [745, 472] on button "Submit" at bounding box center [794, 485] width 134 height 33
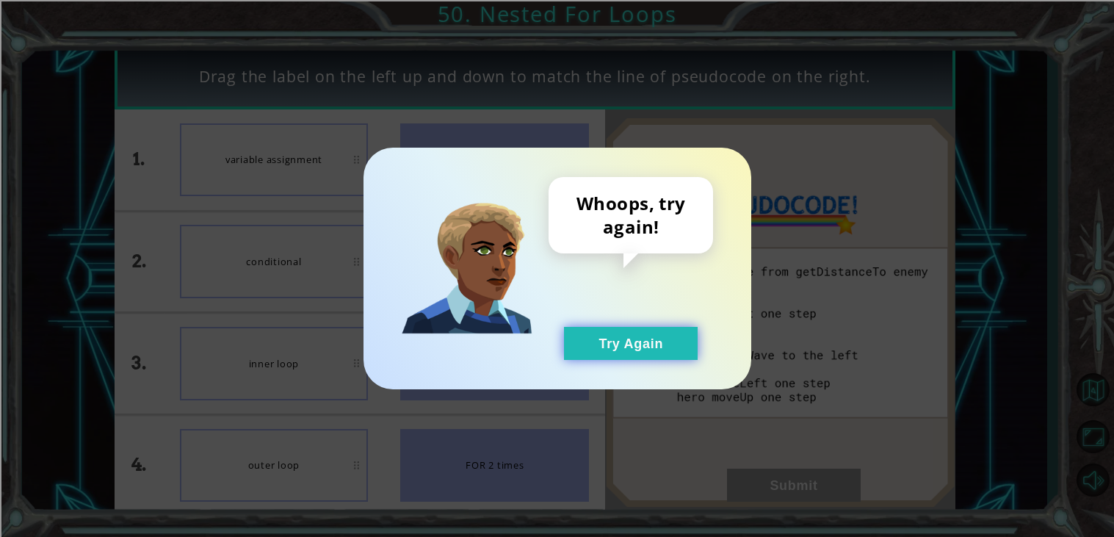
click at [586, 335] on button "Try Again" at bounding box center [631, 343] width 134 height 33
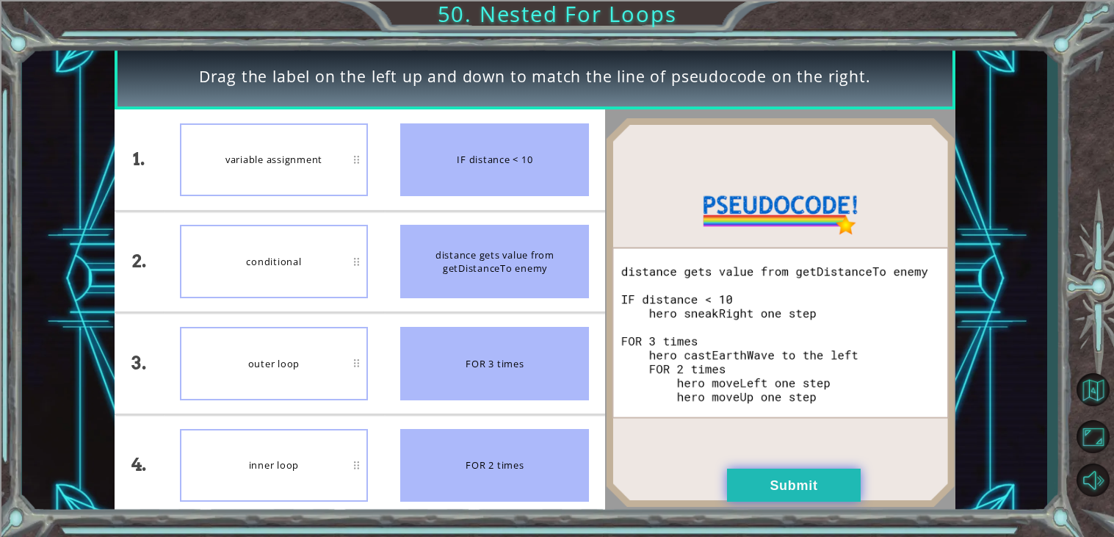
click at [779, 477] on button "Submit" at bounding box center [794, 485] width 134 height 33
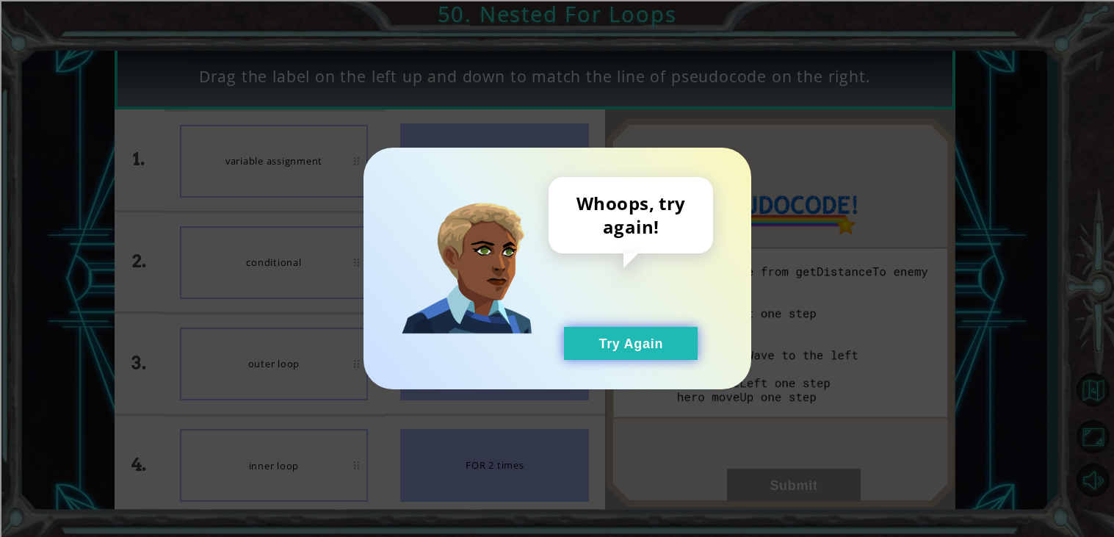
click at [673, 347] on button "Try Again" at bounding box center [631, 343] width 134 height 33
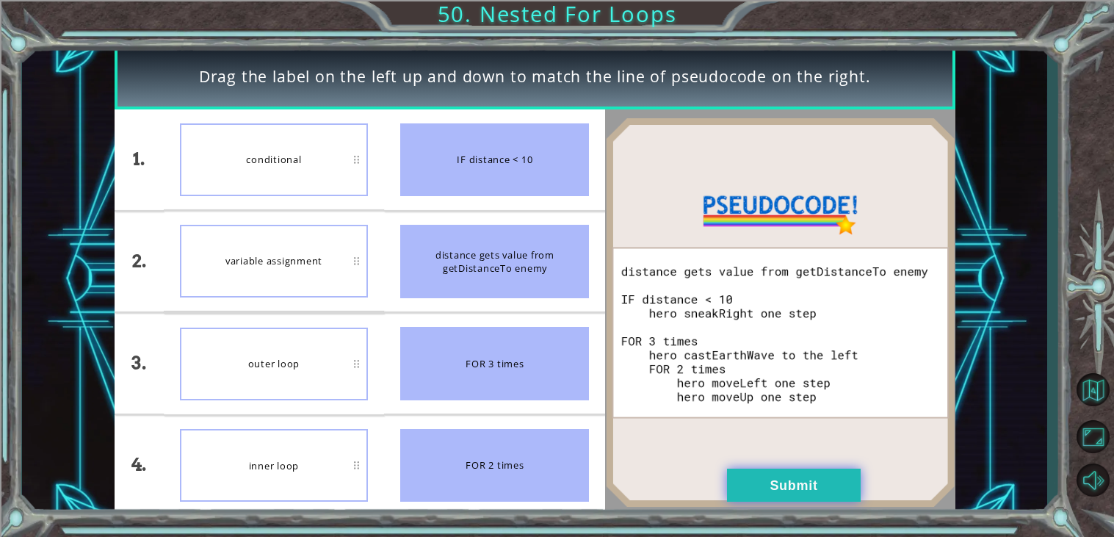
click at [787, 496] on button "Submit" at bounding box center [794, 485] width 134 height 33
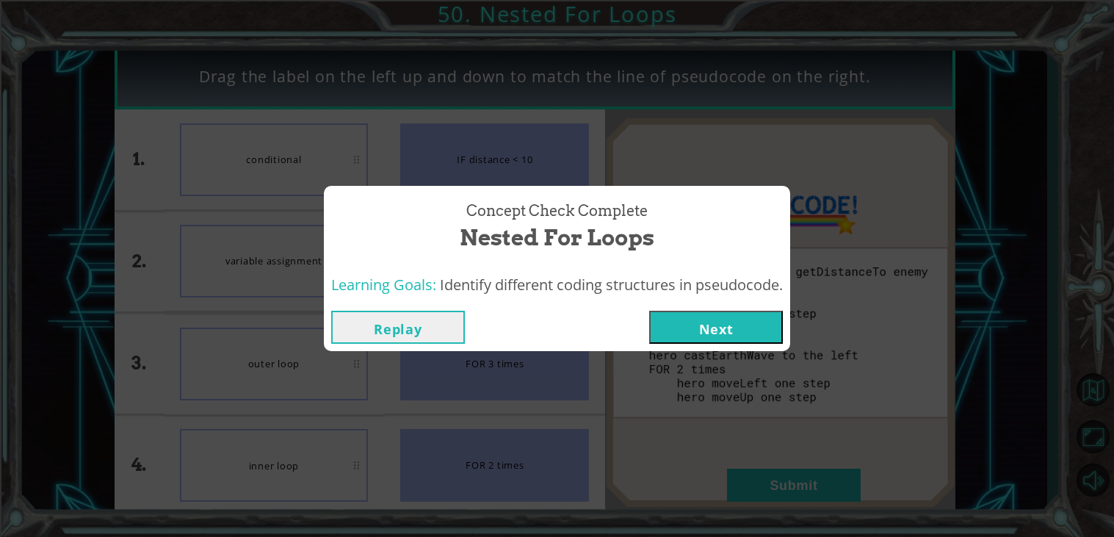
click at [718, 338] on button "Next" at bounding box center [716, 327] width 134 height 33
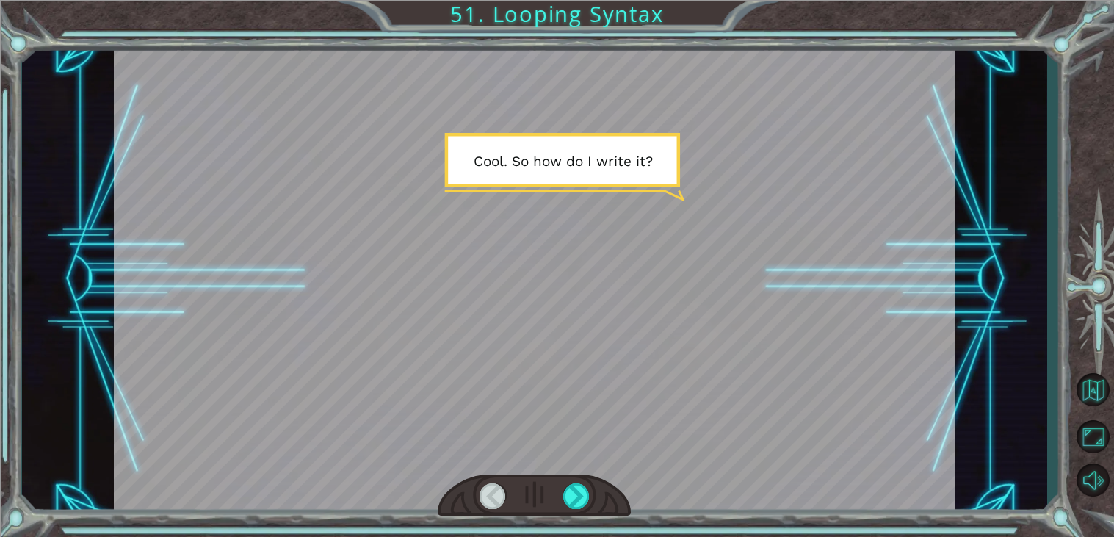
click at [574, 508] on div at bounding box center [534, 496] width 193 height 43
click at [573, 500] on div at bounding box center [576, 496] width 26 height 26
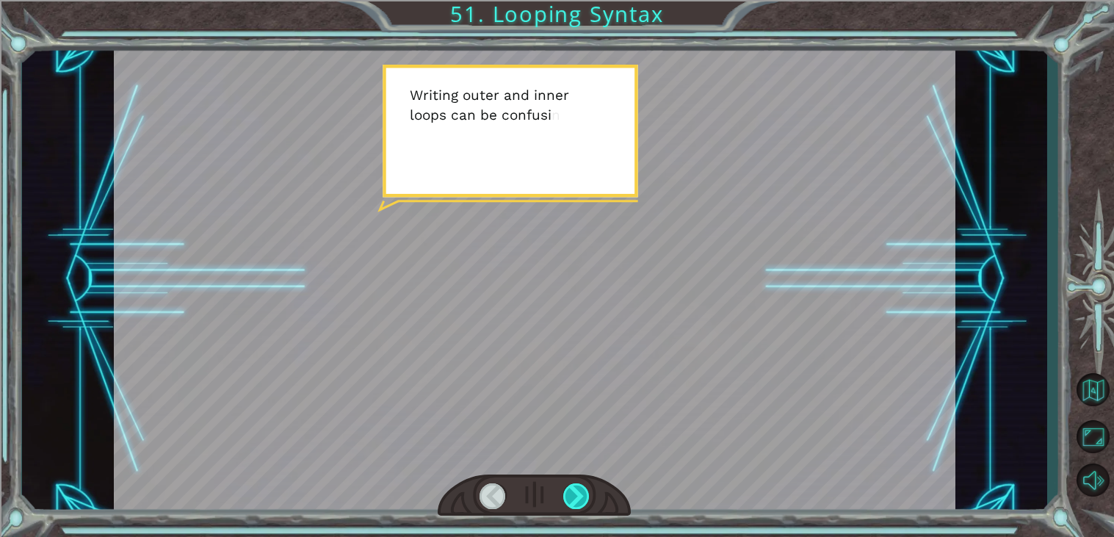
click at [586, 497] on div at bounding box center [576, 496] width 26 height 26
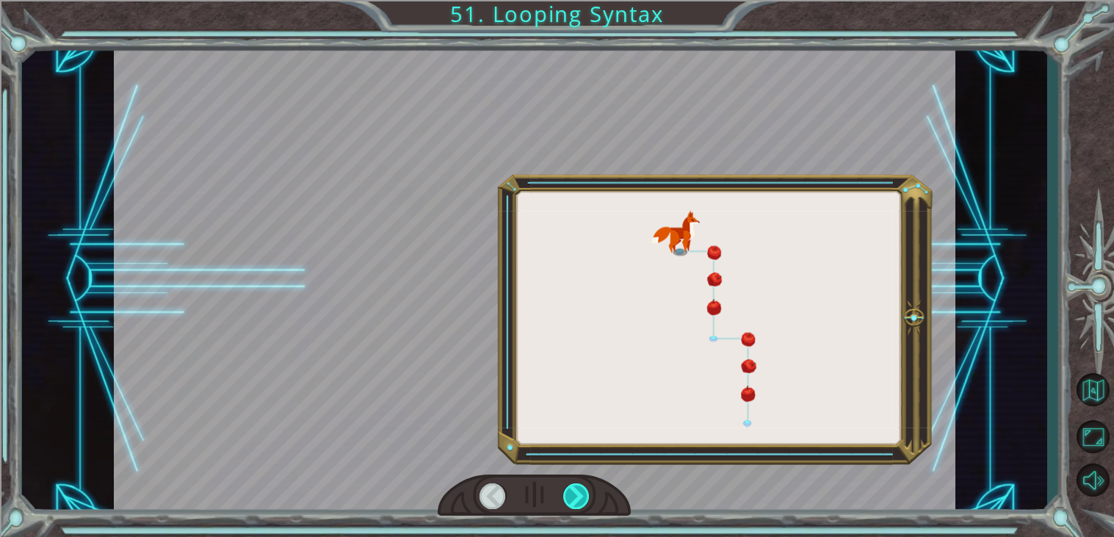
click at [588, 503] on div at bounding box center [576, 496] width 26 height 26
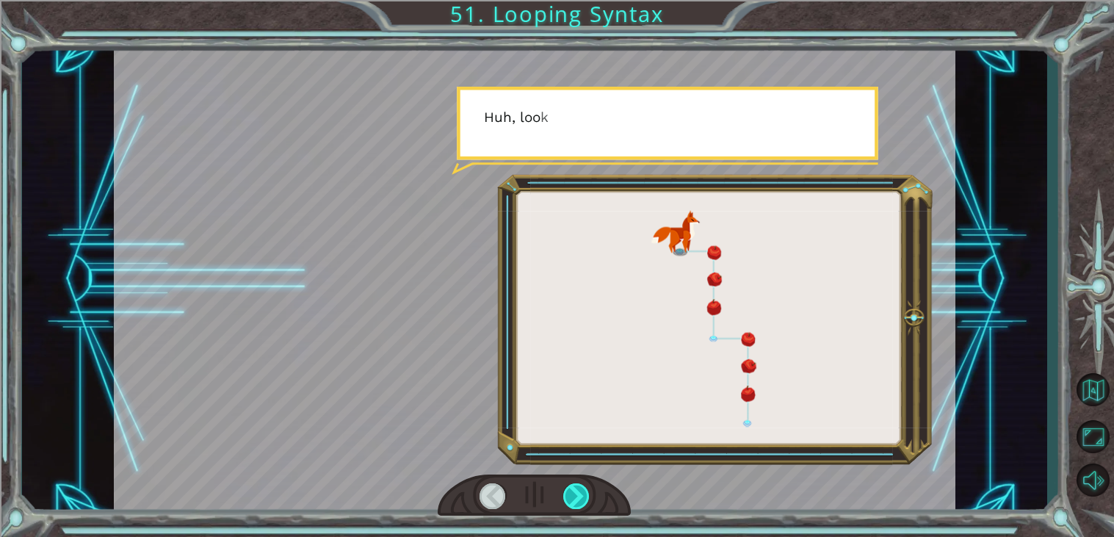
click at [584, 498] on div at bounding box center [576, 496] width 26 height 26
click at [588, 497] on div at bounding box center [576, 496] width 26 height 26
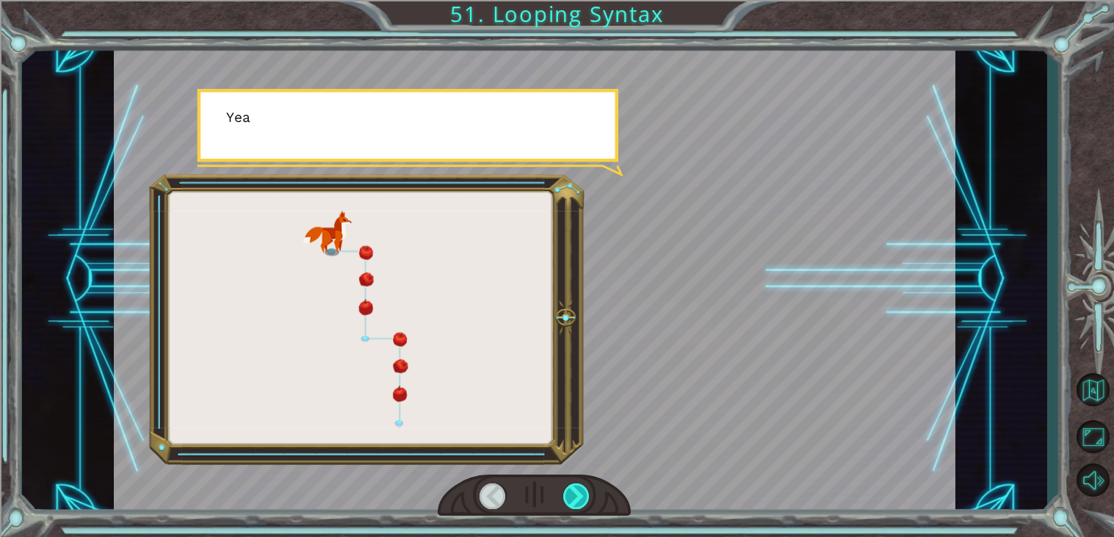
click at [588, 496] on div at bounding box center [576, 496] width 26 height 26
click at [588, 494] on div at bounding box center [576, 496] width 26 height 26
click at [600, 499] on div at bounding box center [534, 496] width 193 height 43
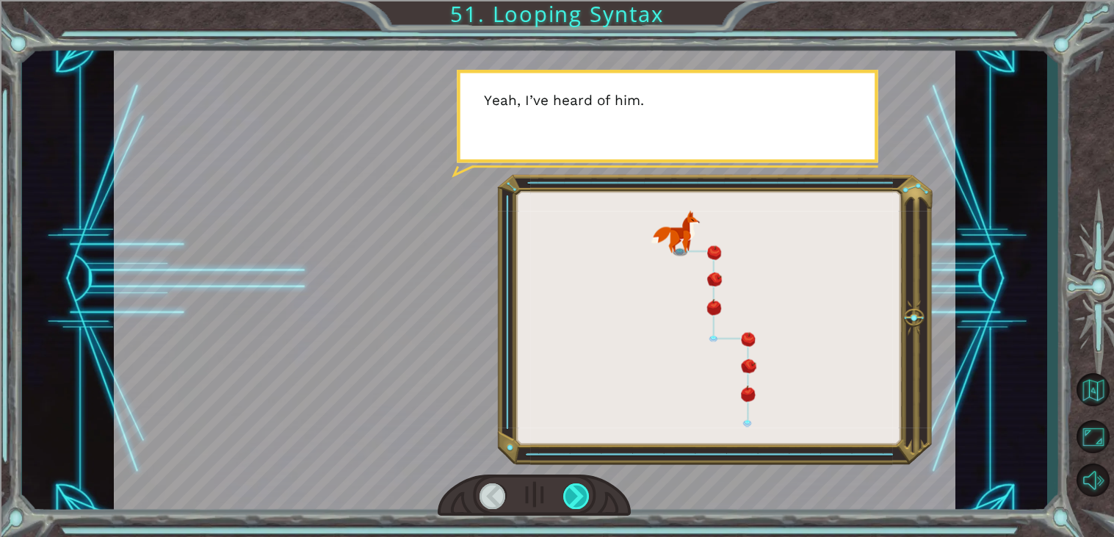
click at [586, 501] on div at bounding box center [576, 496] width 26 height 26
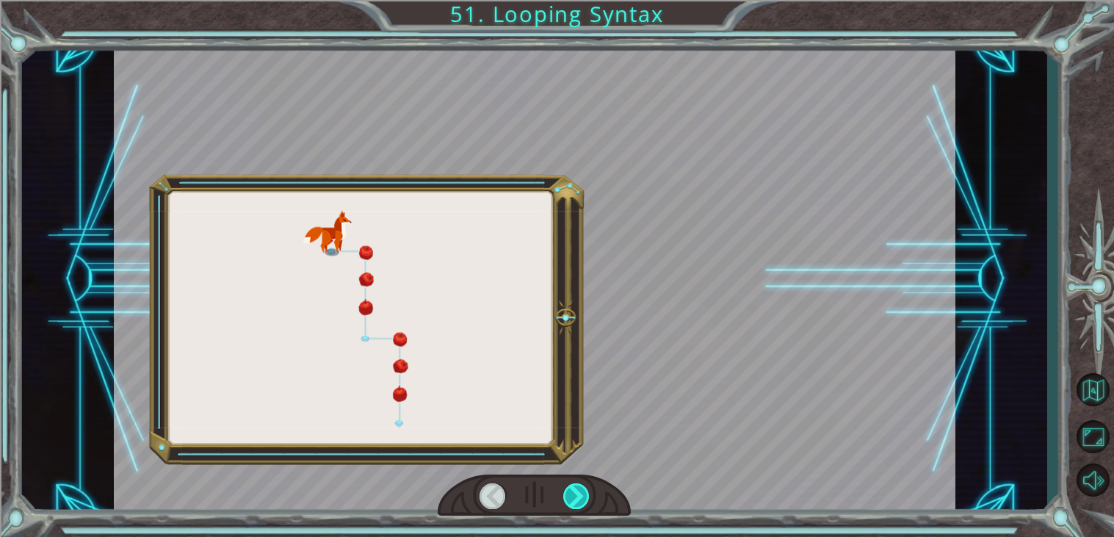
click at [586, 501] on div at bounding box center [576, 496] width 26 height 26
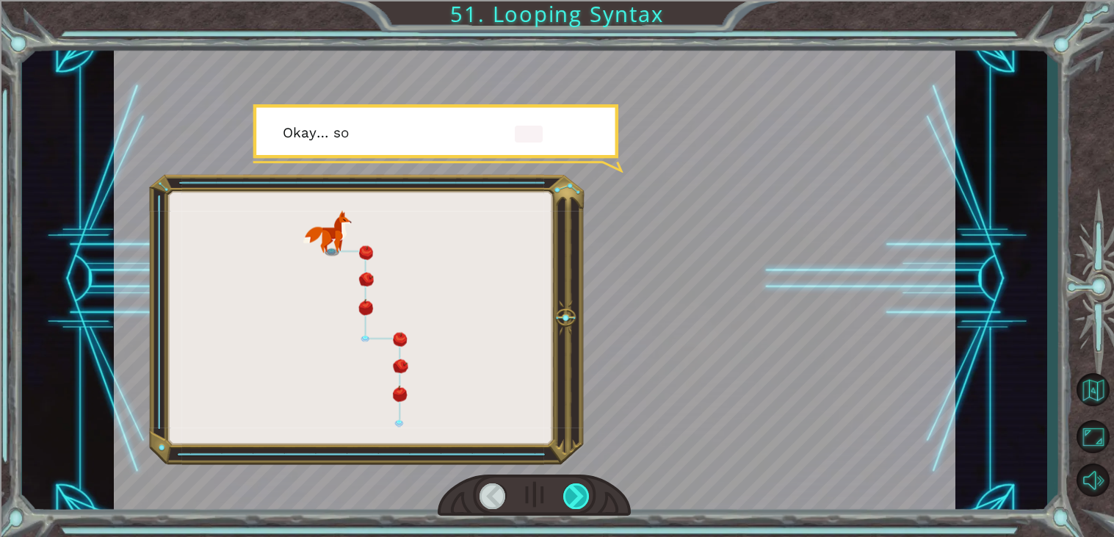
click at [587, 504] on div at bounding box center [576, 496] width 26 height 26
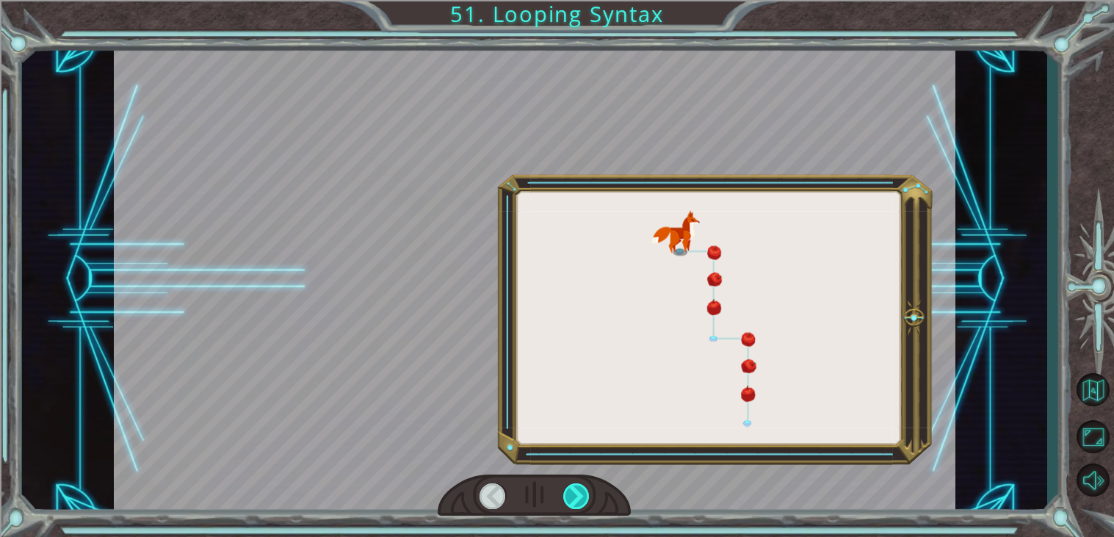
click at [584, 502] on div at bounding box center [576, 496] width 26 height 26
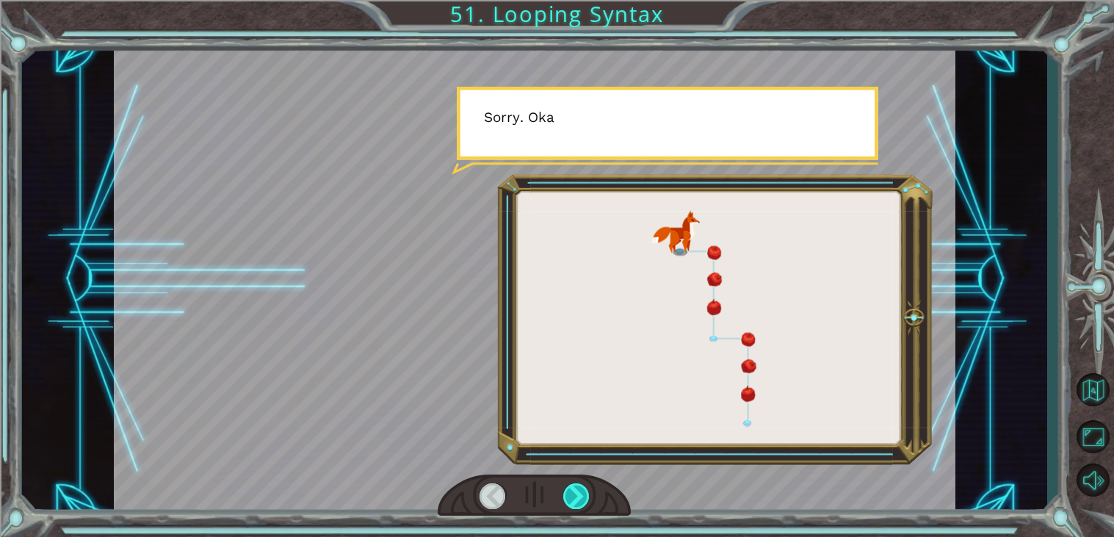
click at [580, 499] on div at bounding box center [576, 496] width 26 height 26
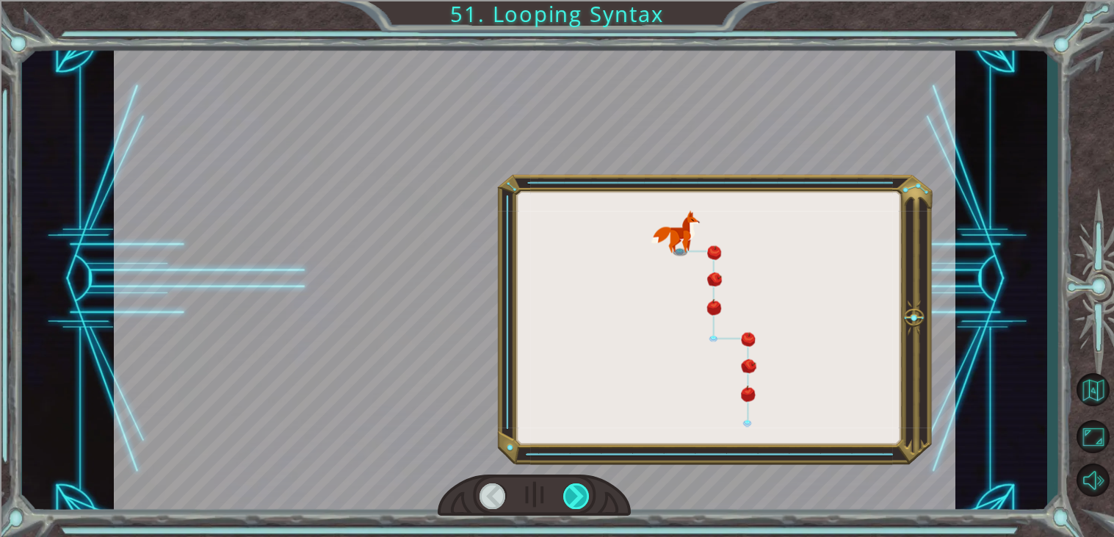
click at [573, 493] on div at bounding box center [576, 496] width 26 height 26
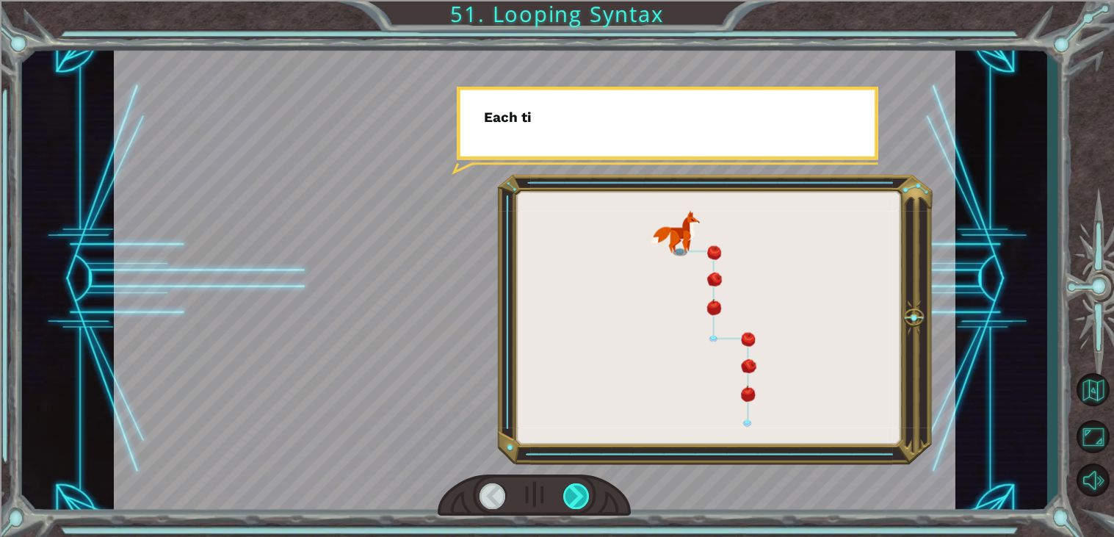
click at [577, 489] on div at bounding box center [576, 496] width 26 height 26
click at [577, 492] on div at bounding box center [576, 496] width 26 height 26
click at [578, 488] on div at bounding box center [576, 496] width 26 height 26
click at [585, 484] on div at bounding box center [576, 496] width 26 height 26
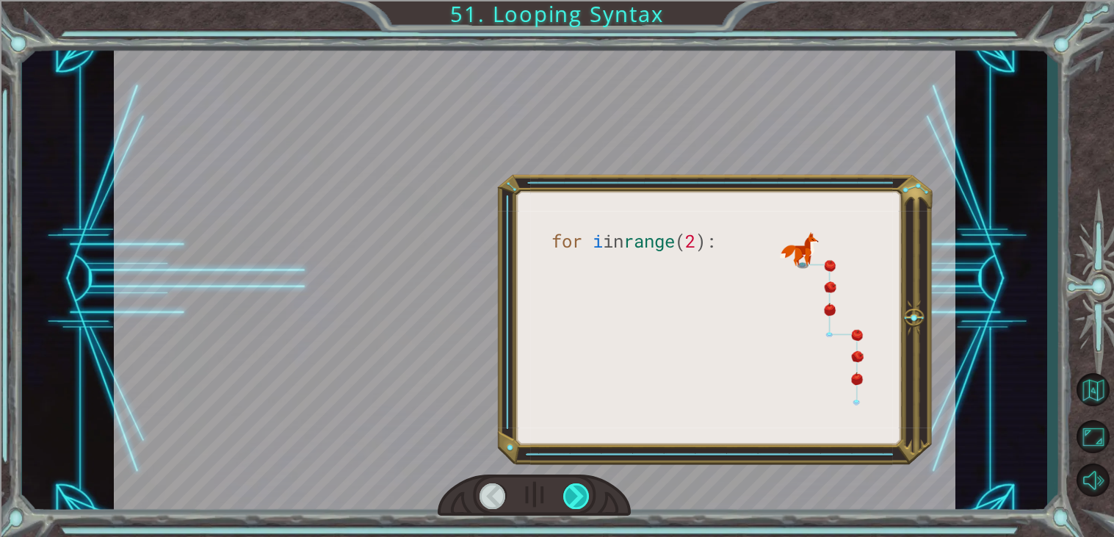
click at [574, 486] on div at bounding box center [576, 496] width 26 height 26
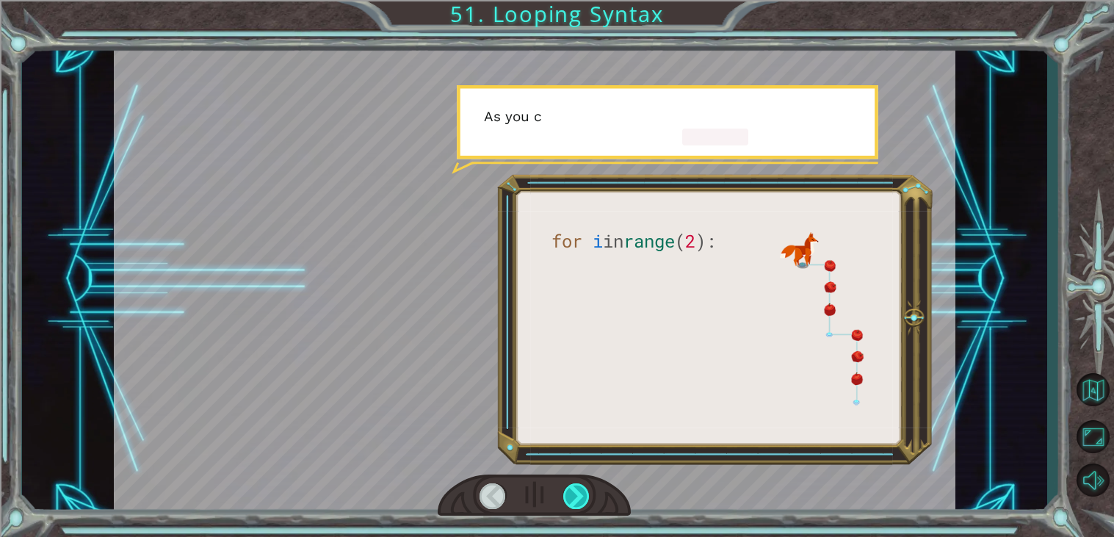
click at [574, 489] on div at bounding box center [576, 496] width 26 height 26
click at [577, 491] on div at bounding box center [576, 496] width 26 height 26
click at [573, 489] on div at bounding box center [576, 496] width 26 height 26
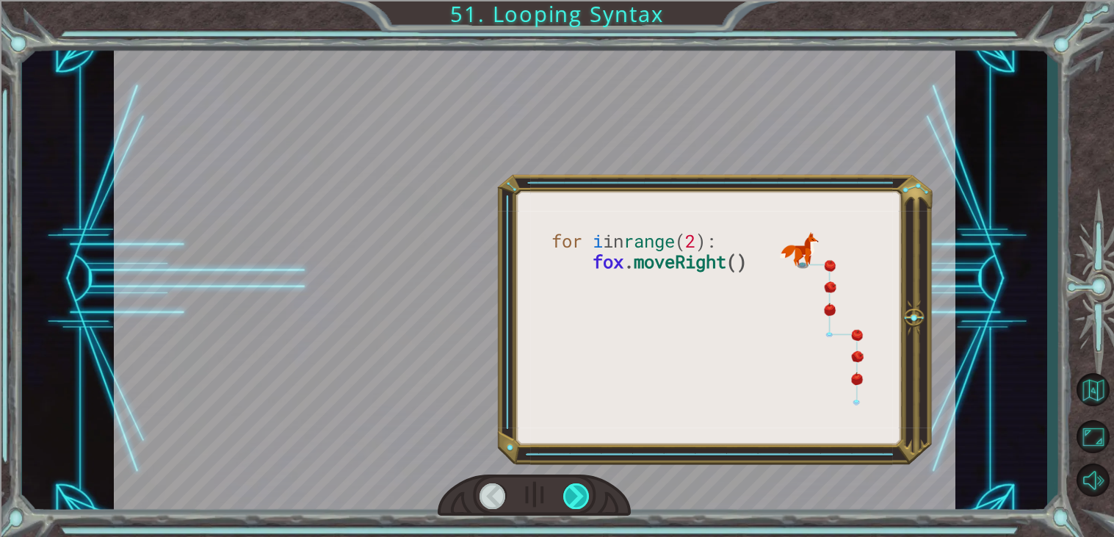
click at [574, 488] on div at bounding box center [576, 496] width 26 height 26
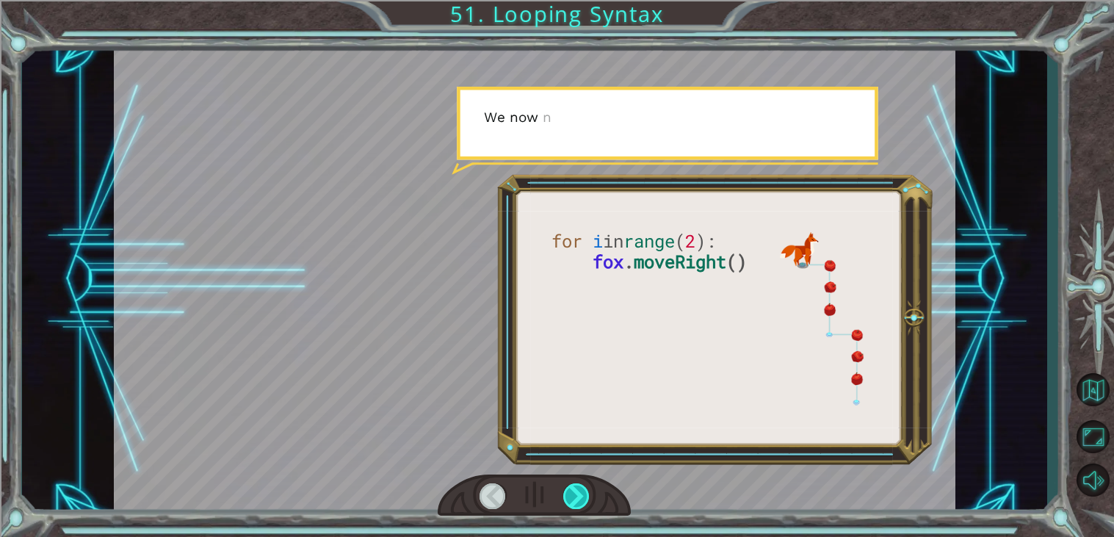
click at [577, 490] on div at bounding box center [576, 496] width 26 height 26
click at [579, 486] on div at bounding box center [576, 496] width 26 height 26
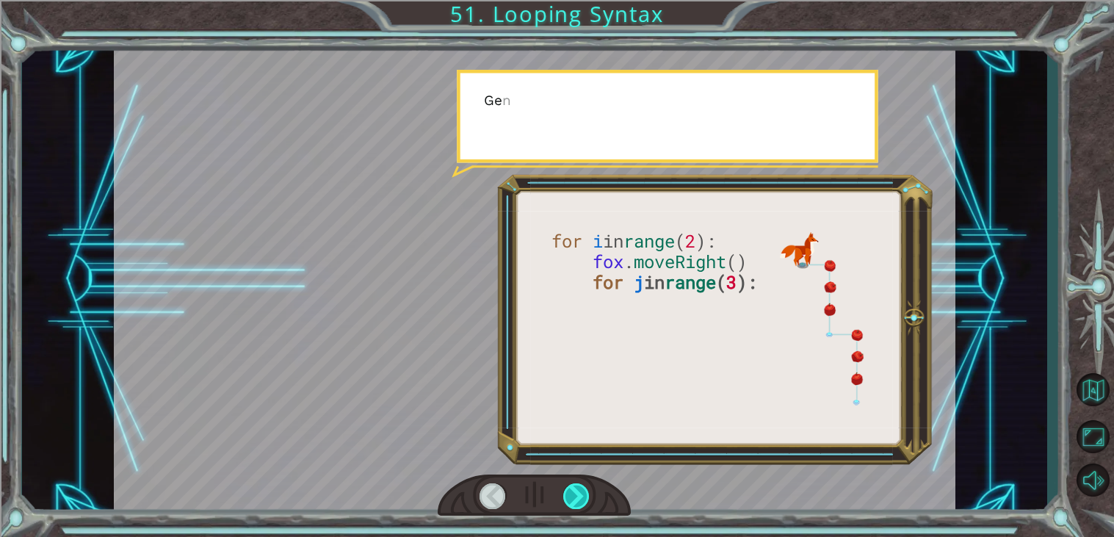
click at [579, 488] on div at bounding box center [576, 496] width 26 height 26
click at [581, 486] on div at bounding box center [576, 496] width 26 height 26
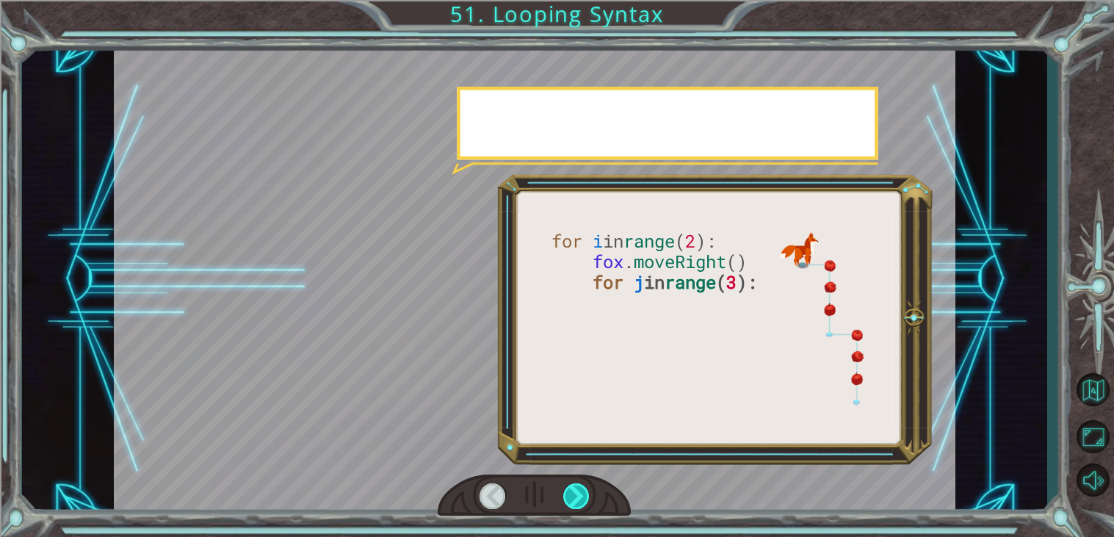
click at [581, 491] on div at bounding box center [576, 496] width 26 height 26
click at [577, 493] on div at bounding box center [576, 496] width 26 height 26
click at [577, 500] on div at bounding box center [576, 496] width 26 height 26
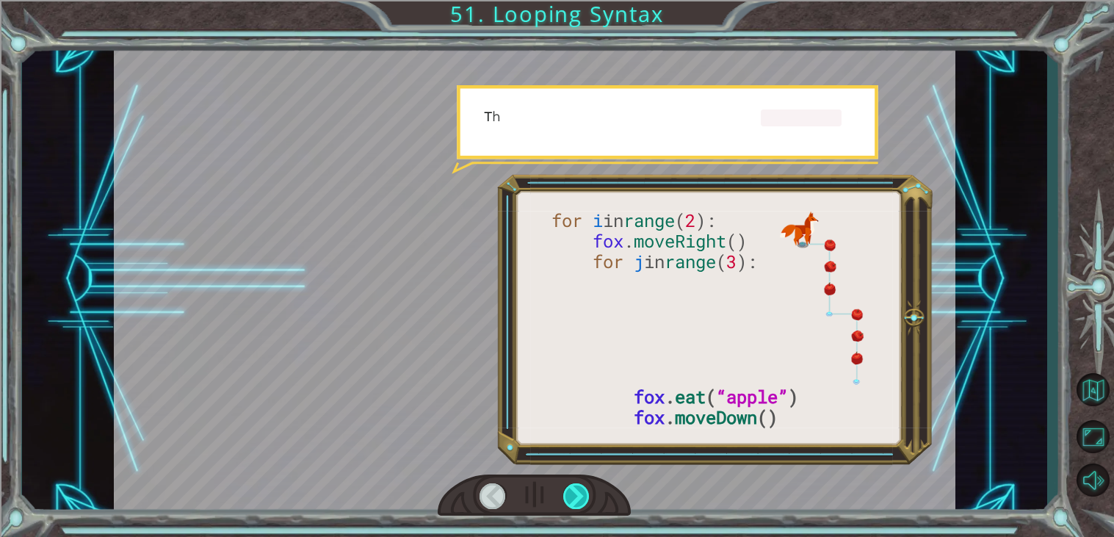
click at [581, 508] on div at bounding box center [576, 496] width 26 height 26
click at [577, 497] on div at bounding box center [576, 496] width 26 height 26
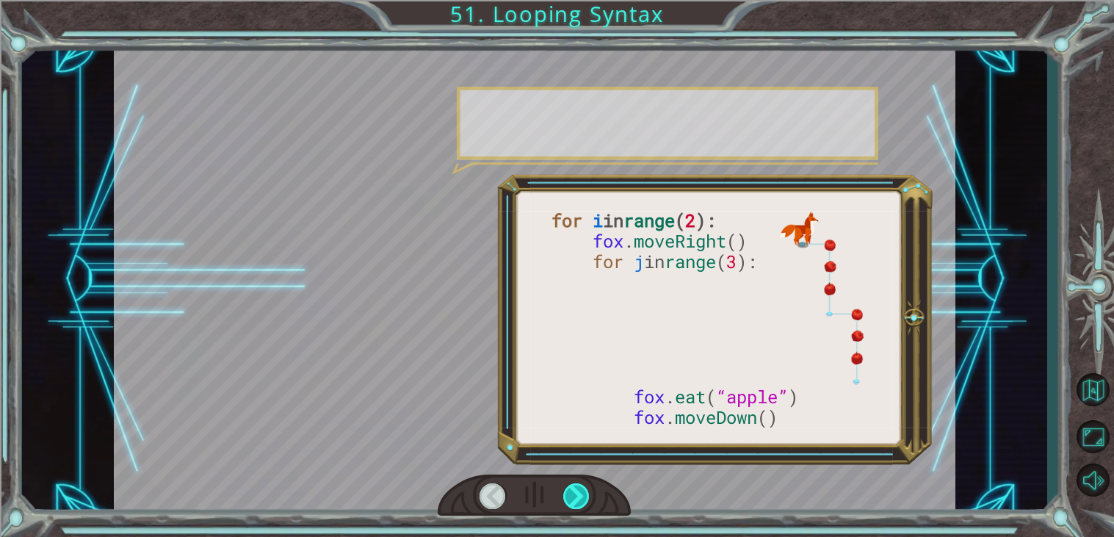
click at [580, 501] on div at bounding box center [576, 496] width 26 height 26
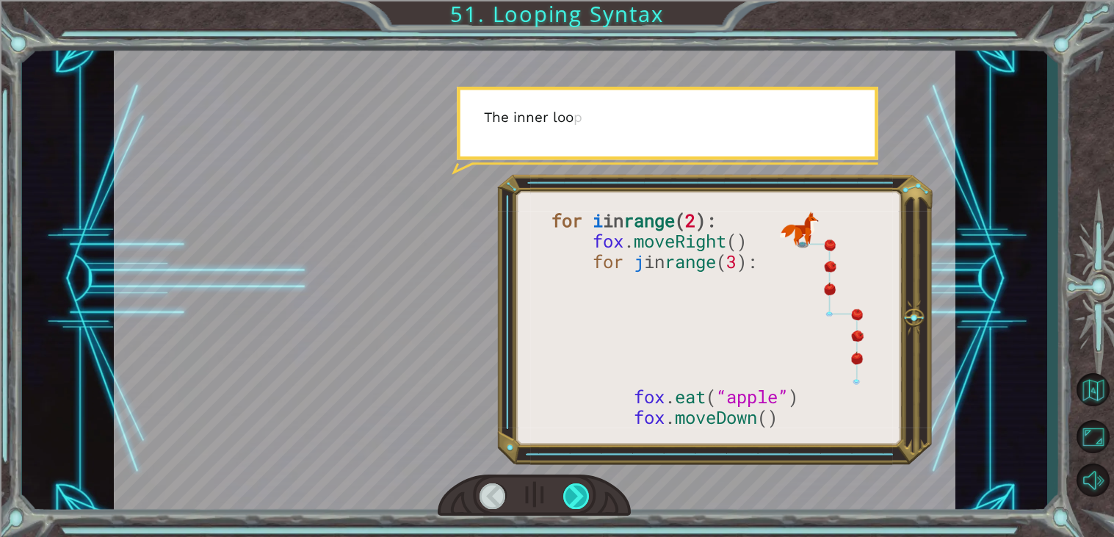
click at [585, 493] on div at bounding box center [576, 496] width 26 height 26
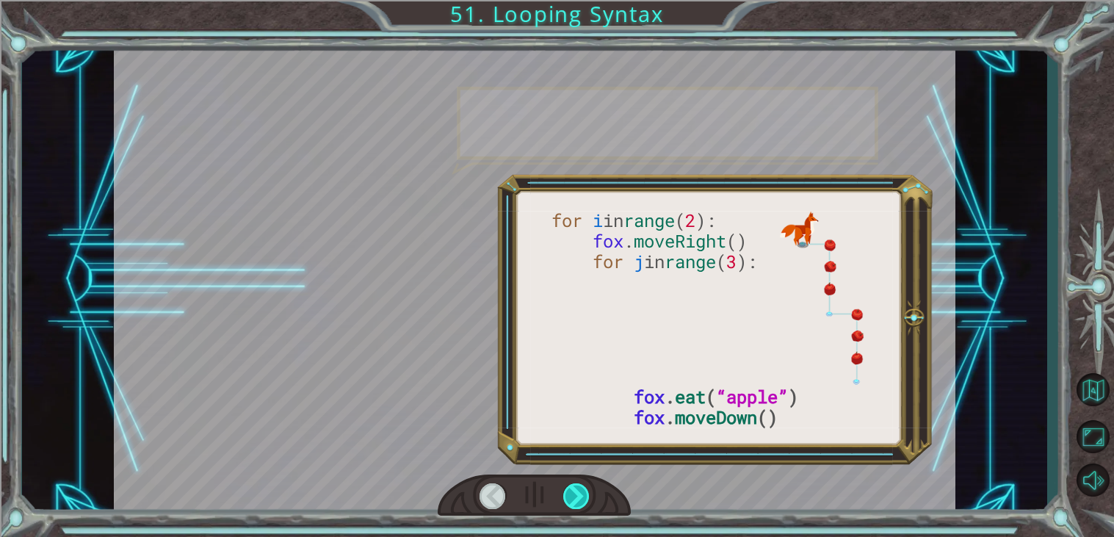
click at [585, 489] on div at bounding box center [576, 496] width 26 height 26
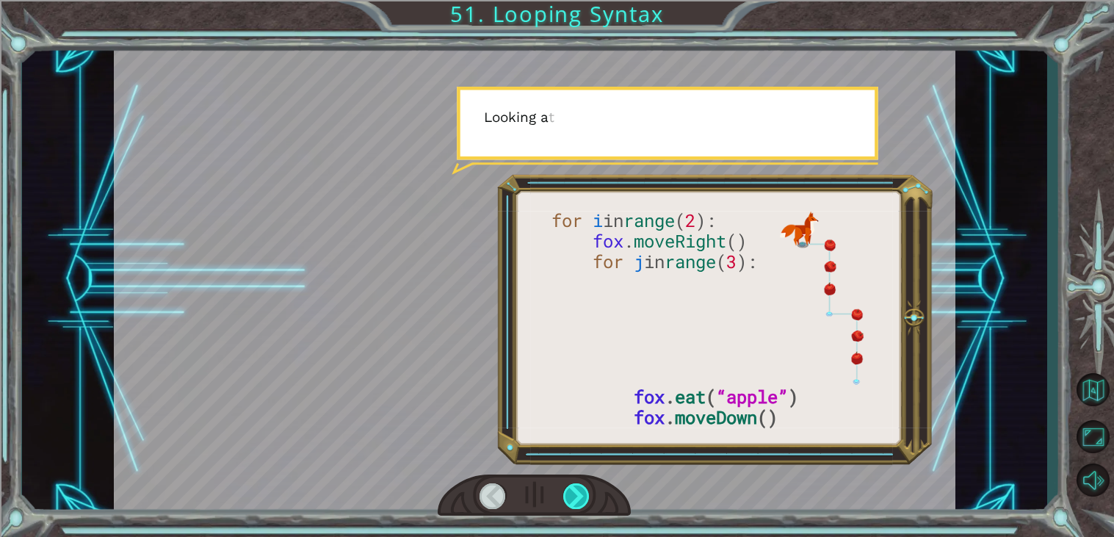
click at [583, 489] on div at bounding box center [576, 496] width 26 height 26
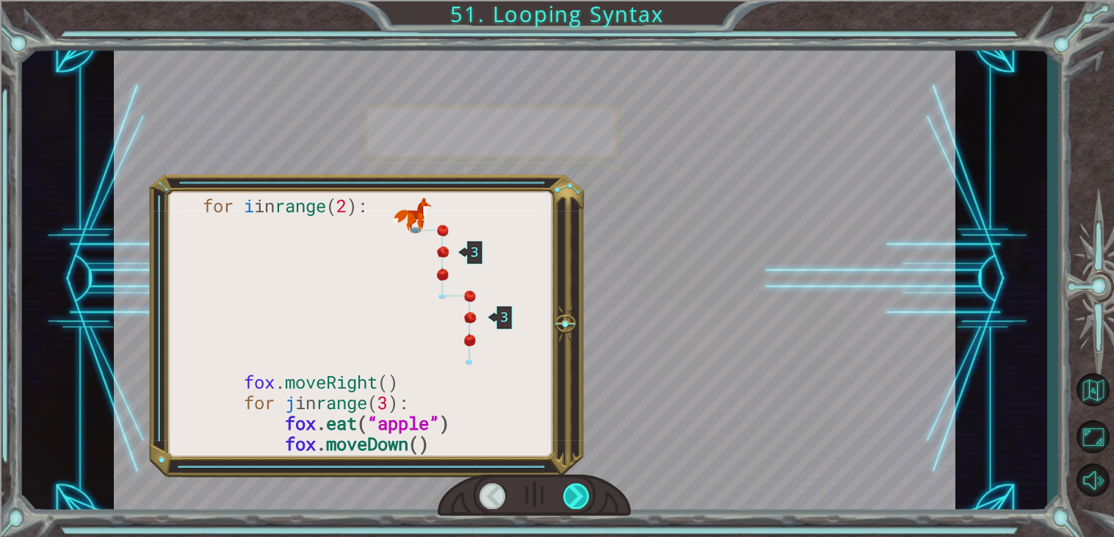
click at [580, 495] on div at bounding box center [576, 496] width 26 height 26
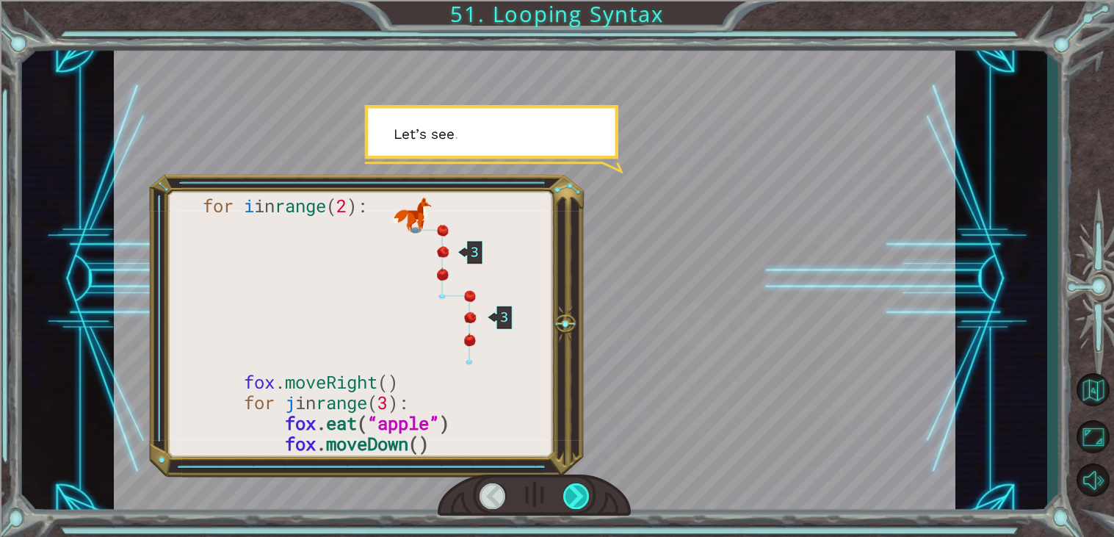
click at [583, 500] on div at bounding box center [576, 496] width 26 height 26
click at [579, 492] on div at bounding box center [576, 496] width 26 height 26
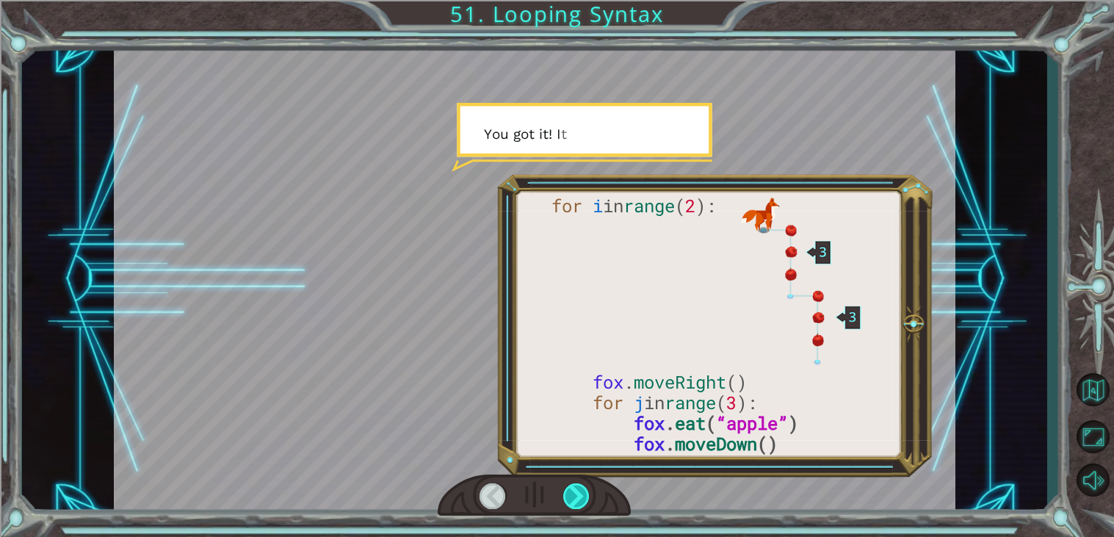
click at [577, 497] on div at bounding box center [576, 496] width 26 height 26
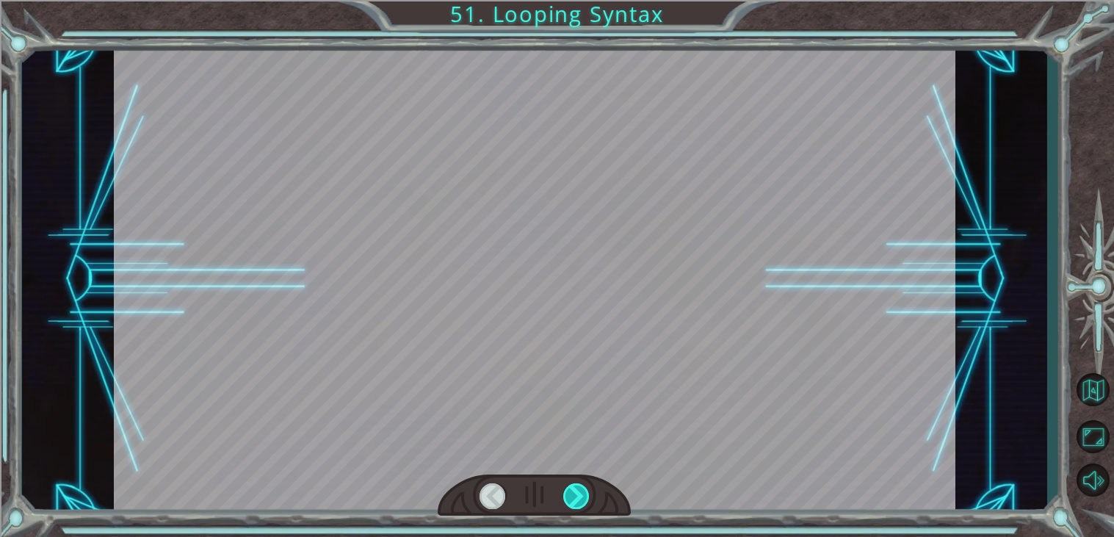
click at [577, 501] on div at bounding box center [576, 496] width 26 height 26
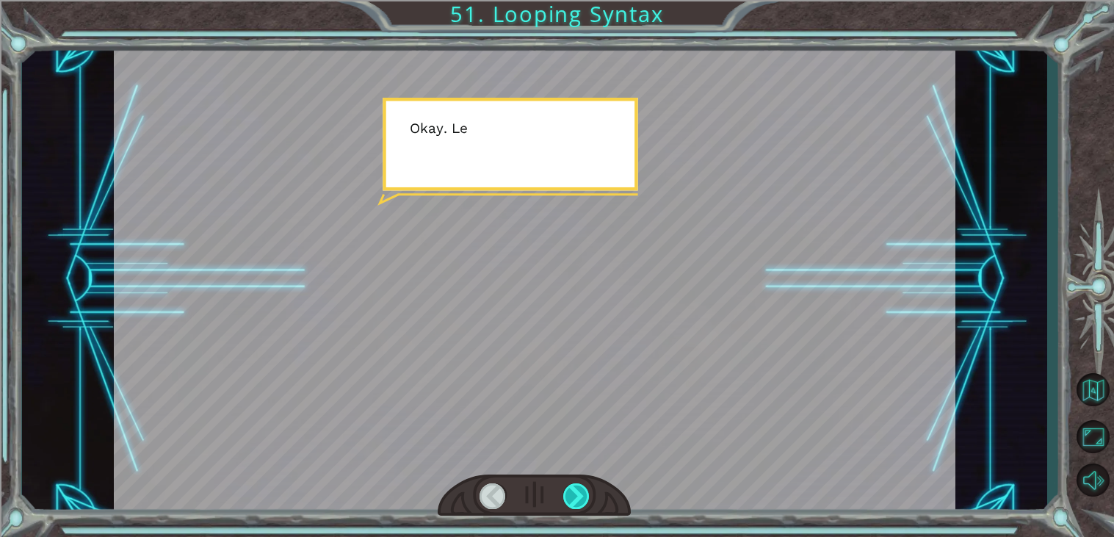
click at [577, 505] on div at bounding box center [576, 496] width 26 height 26
click at [577, 508] on div at bounding box center [576, 496] width 26 height 26
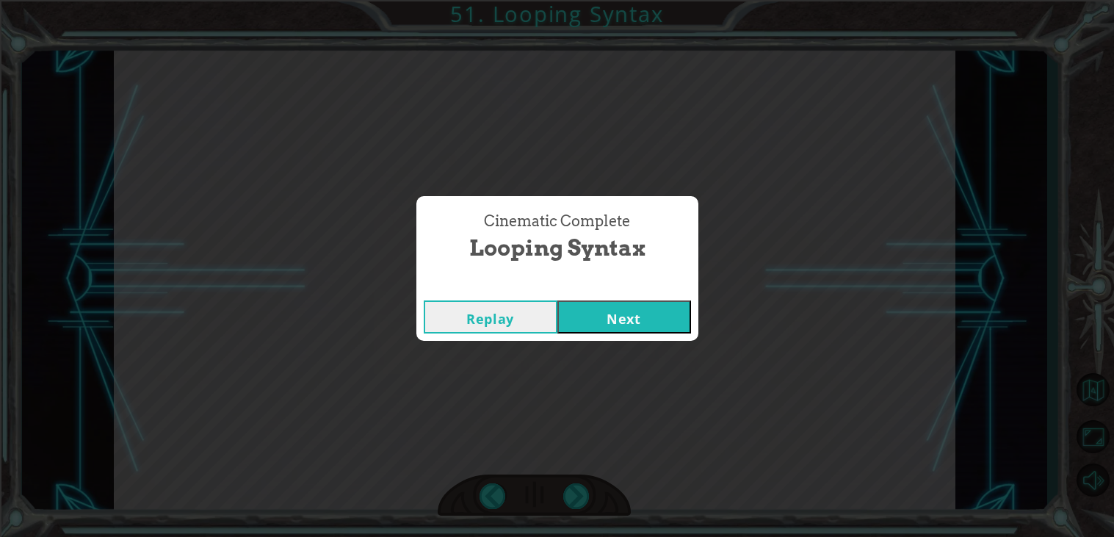
click at [620, 333] on button "Next" at bounding box center [625, 316] width 134 height 33
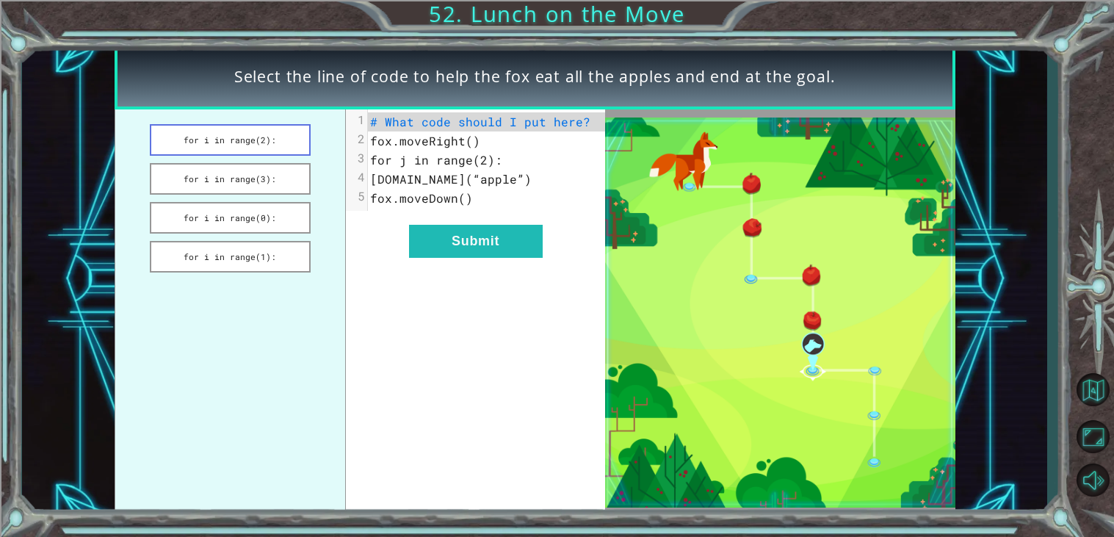
click at [250, 148] on button "for i in range(2):" at bounding box center [230, 140] width 161 height 32
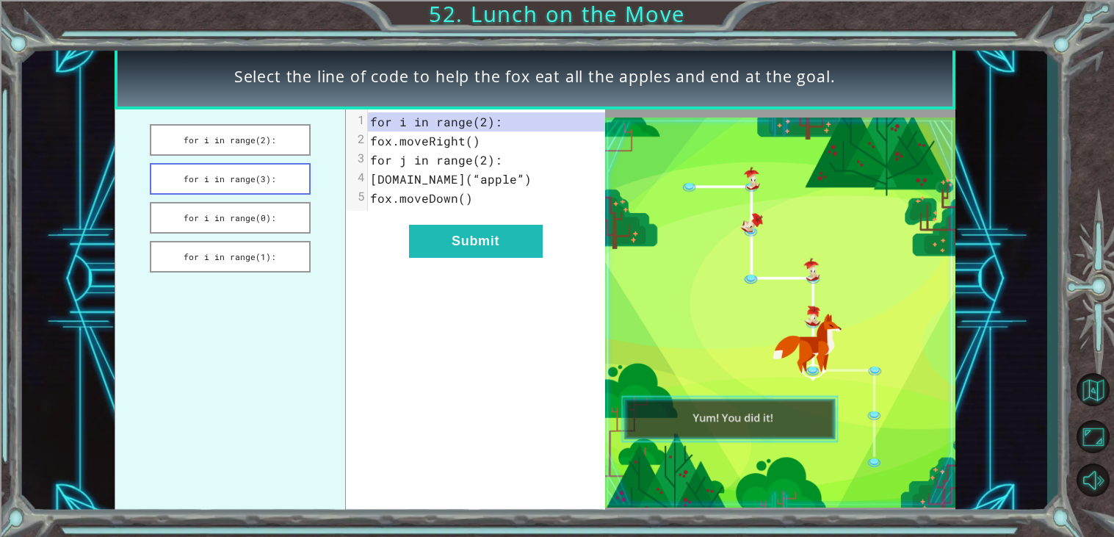
click at [265, 171] on button "for i in range(3):" at bounding box center [230, 179] width 161 height 32
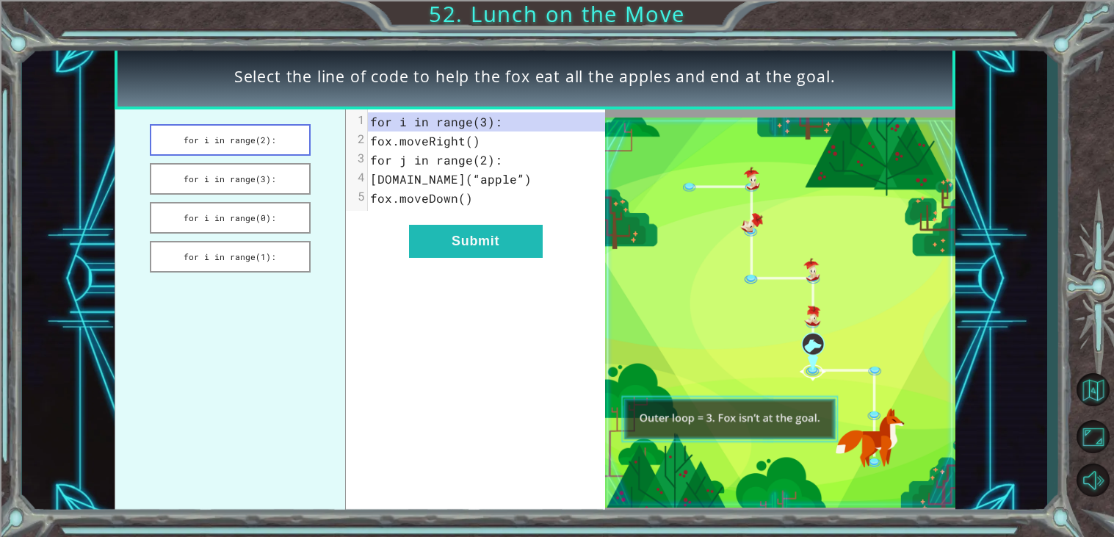
click at [255, 143] on button "for i in range(2):" at bounding box center [230, 140] width 161 height 32
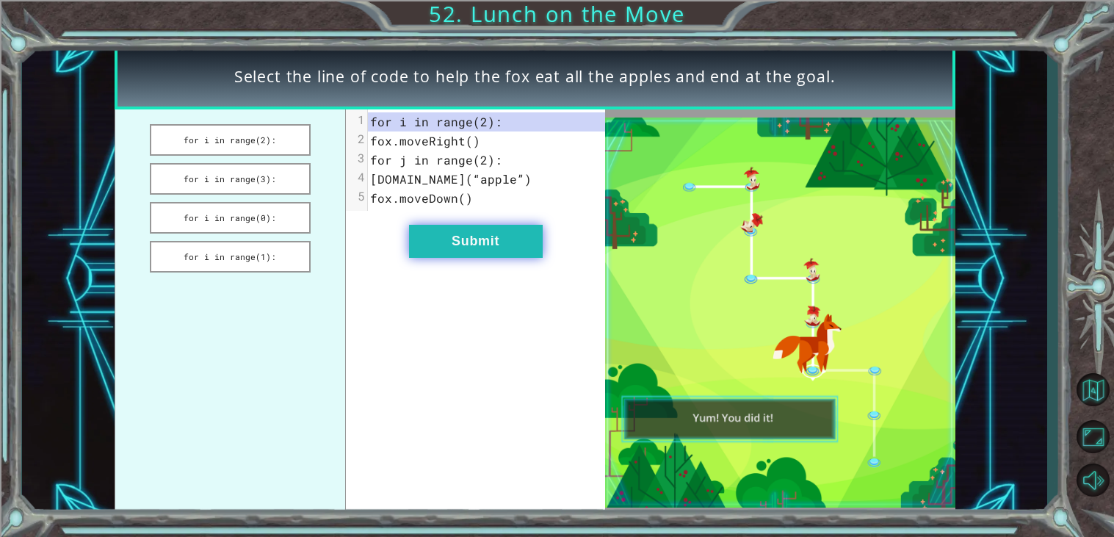
click at [463, 254] on button "Submit" at bounding box center [476, 241] width 134 height 33
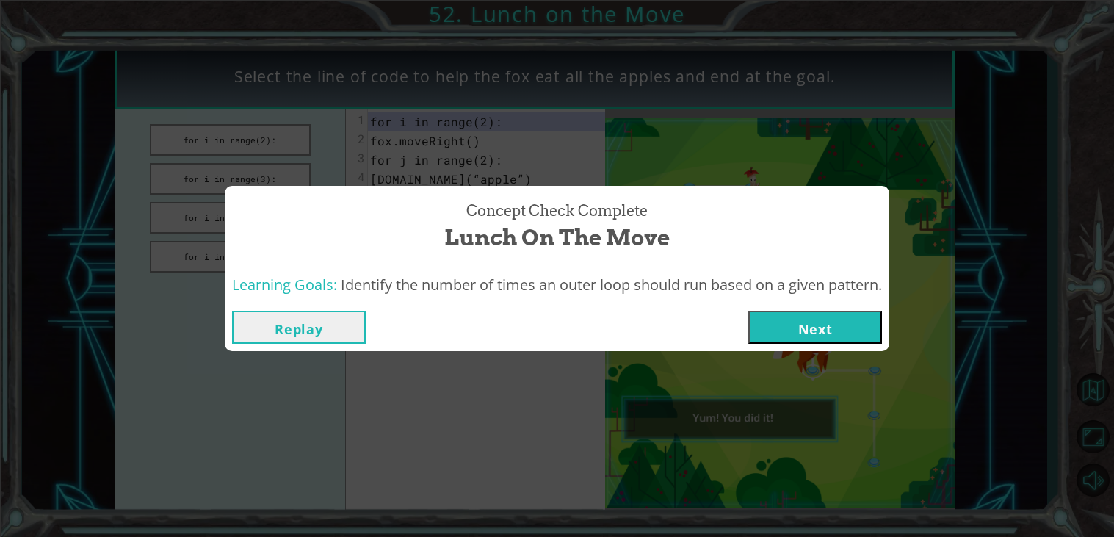
click at [782, 331] on button "Next" at bounding box center [816, 327] width 134 height 33
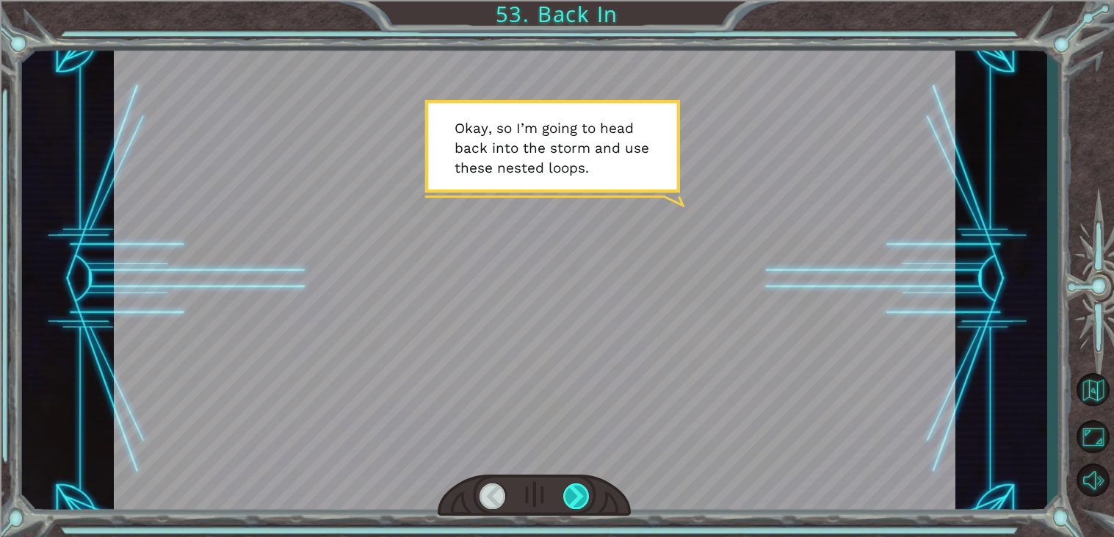
click at [576, 498] on div at bounding box center [576, 496] width 26 height 26
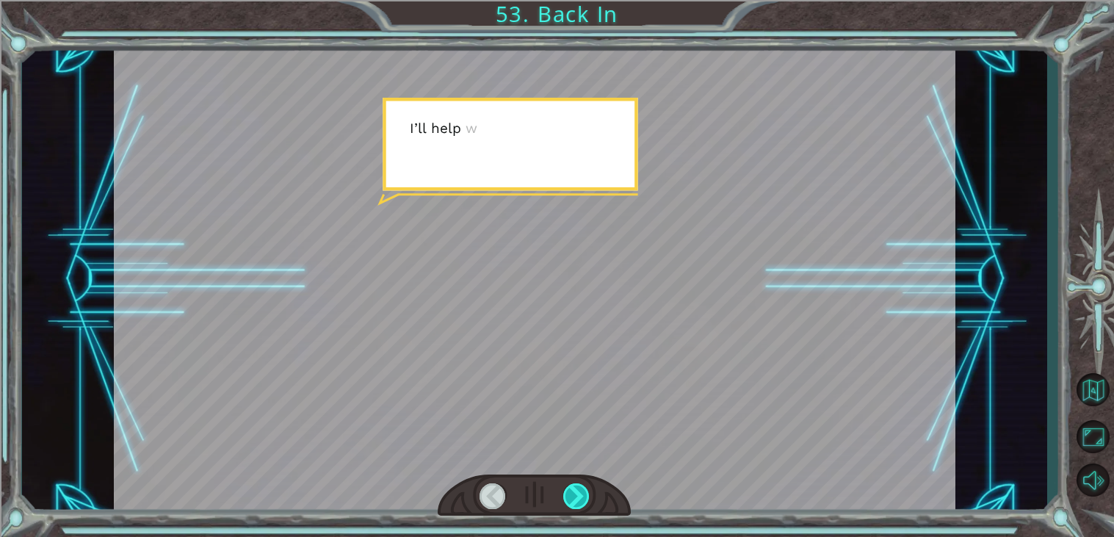
click at [576, 498] on div at bounding box center [576, 496] width 26 height 26
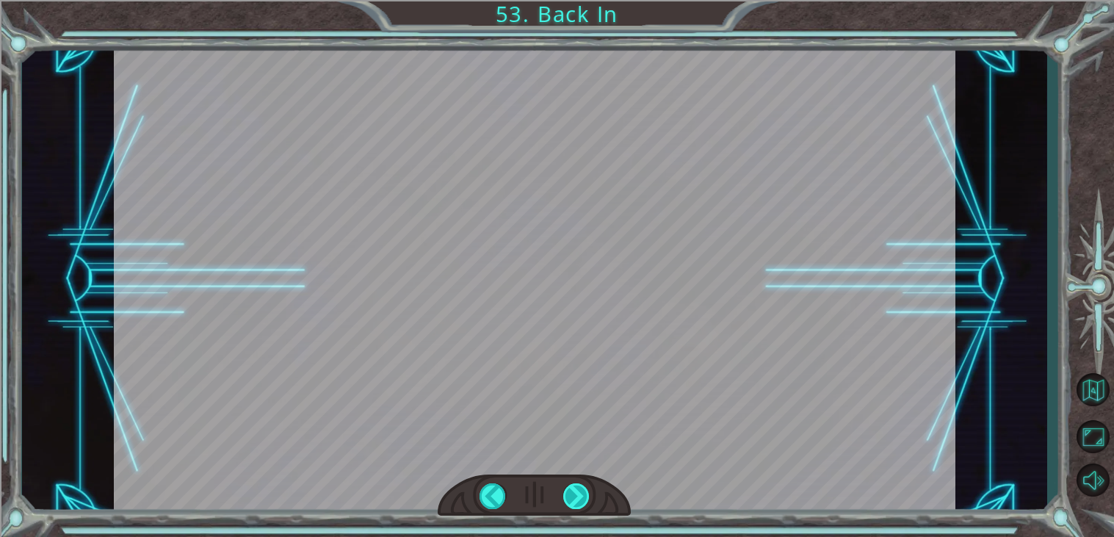
click at [576, 498] on div at bounding box center [576, 496] width 26 height 26
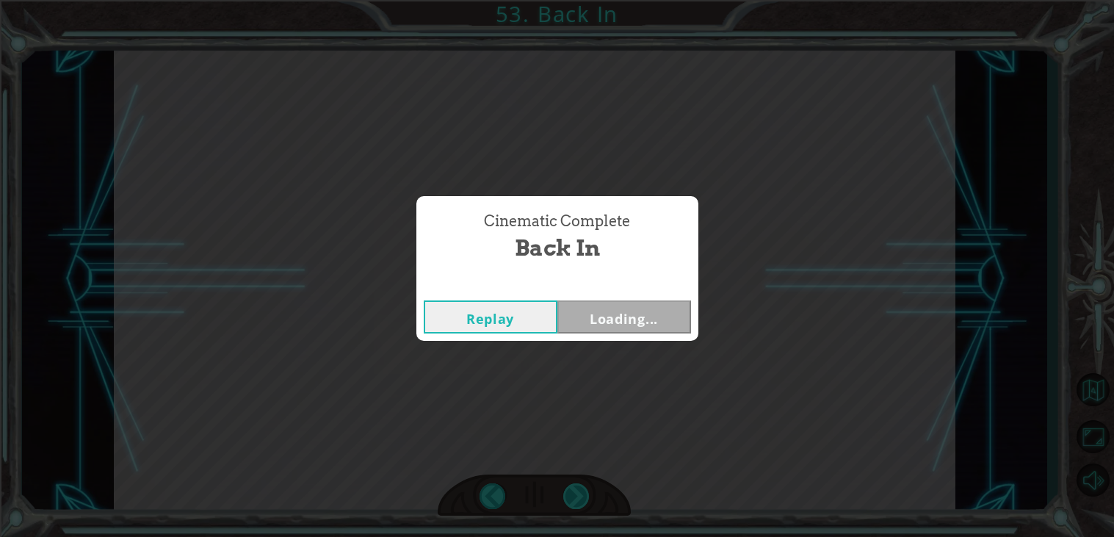
click at [576, 498] on div "Cinematic Complete Back In Replay Loading..." at bounding box center [557, 268] width 1114 height 537
click at [619, 332] on button "Next" at bounding box center [625, 316] width 134 height 33
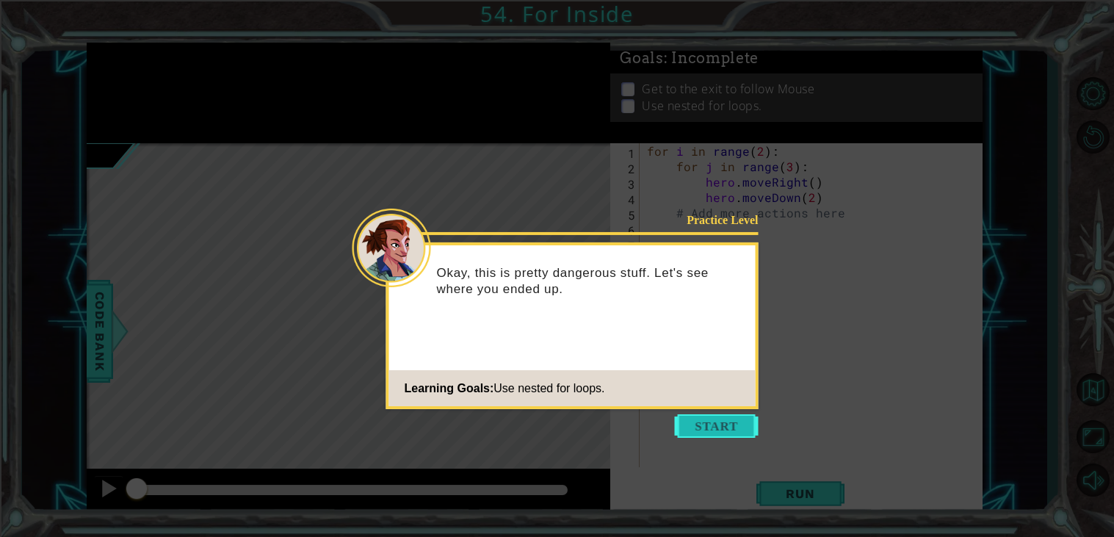
click at [727, 425] on button "Start" at bounding box center [717, 426] width 84 height 24
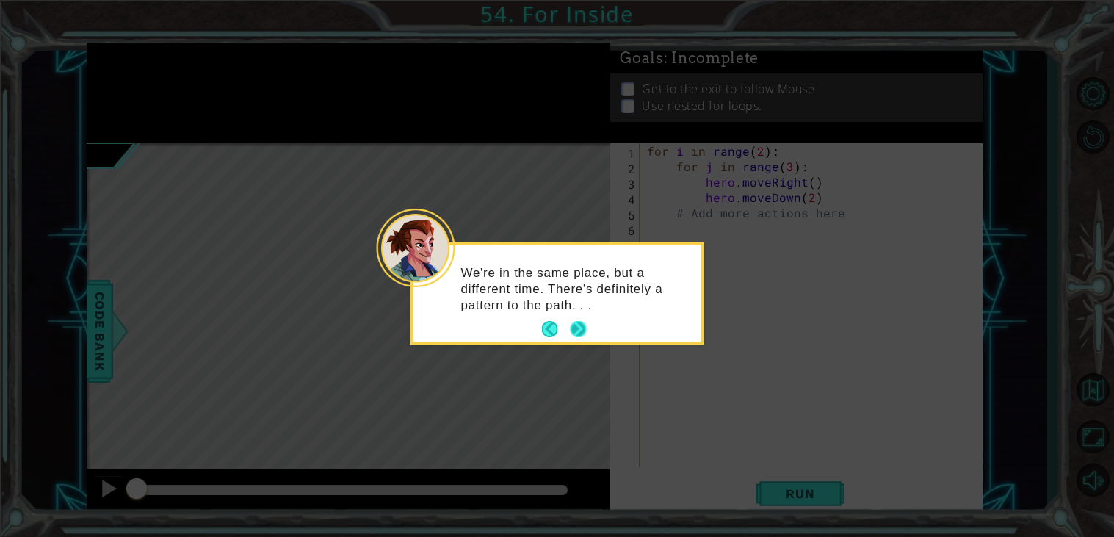
click at [570, 334] on button "Next" at bounding box center [578, 329] width 17 height 17
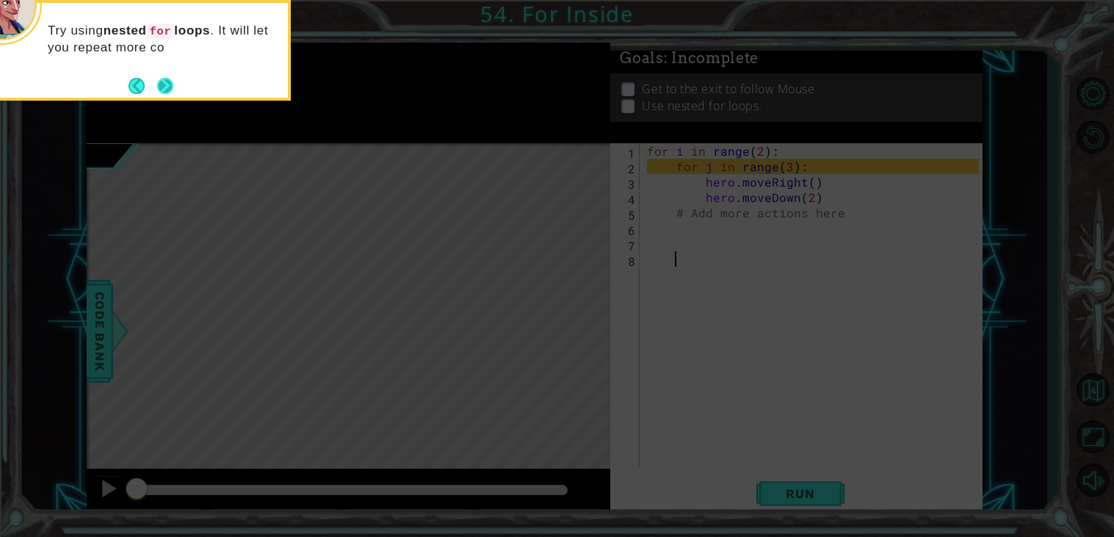
click at [162, 87] on button "Next" at bounding box center [165, 86] width 18 height 18
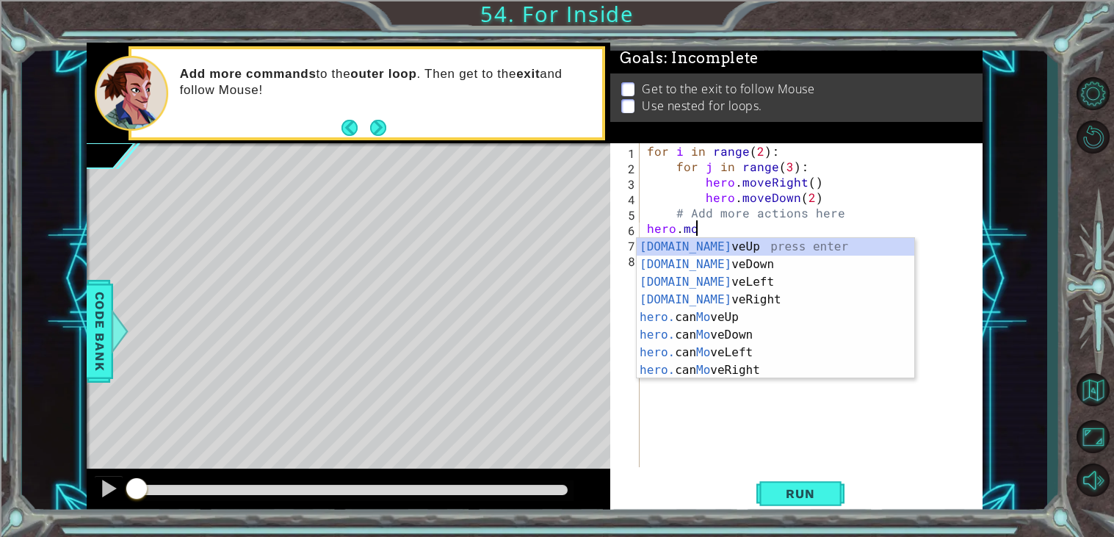
scroll to position [0, 2]
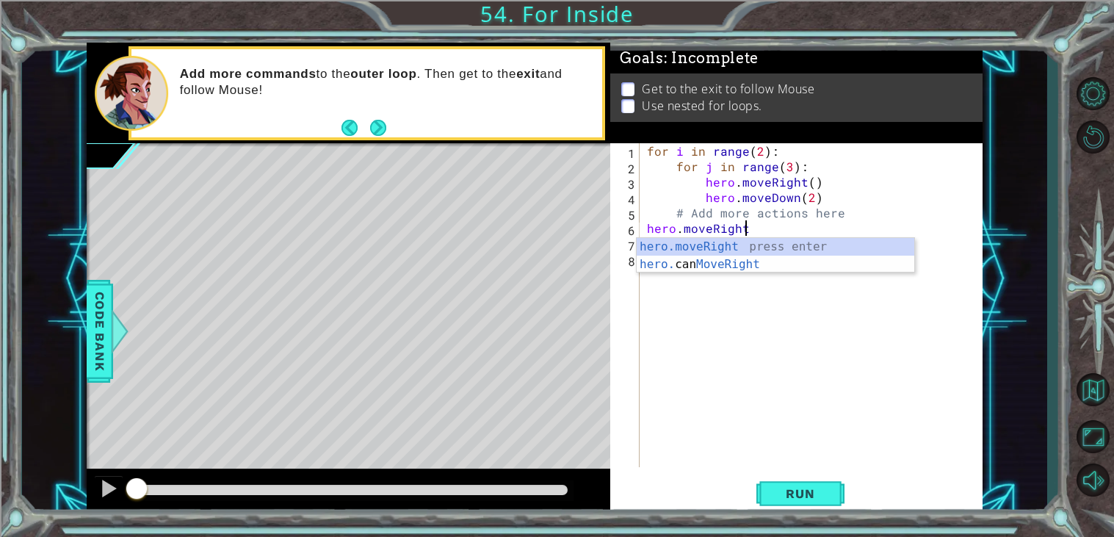
type textarea "hero.moveRight()"
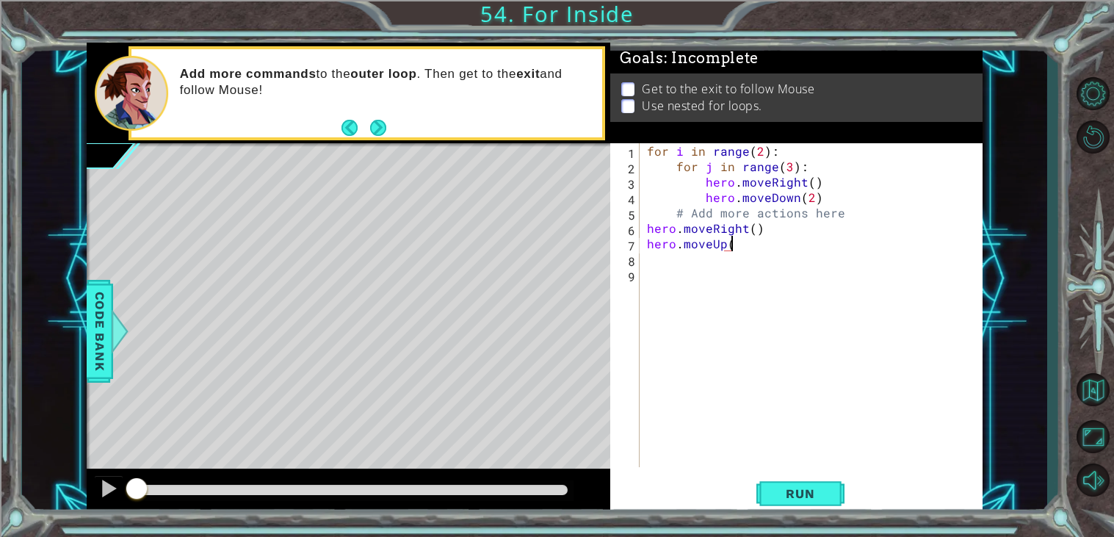
scroll to position [0, 4]
drag, startPoint x: 850, startPoint y: 215, endPoint x: 634, endPoint y: 214, distance: 216.0
click at [634, 214] on div "hero.moveUp(6) 1 2 3 4 5 6 7 8 9 for i in range ( 2 ) : for j in range ( 3 ) : …" at bounding box center [794, 305] width 369 height 324
type textarea "# Add more actions here"
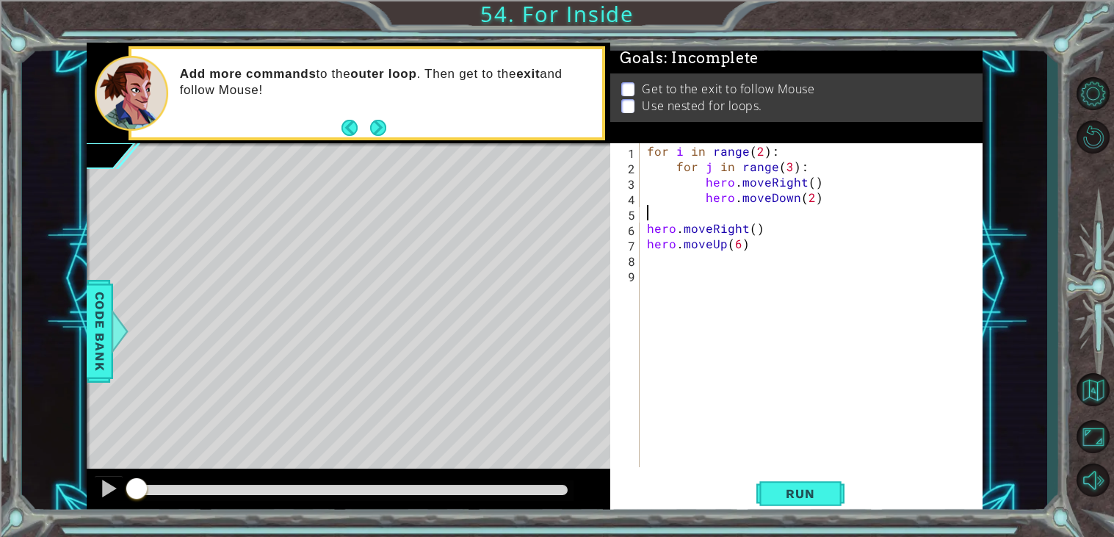
type textarea "hero.moveDown(2)"
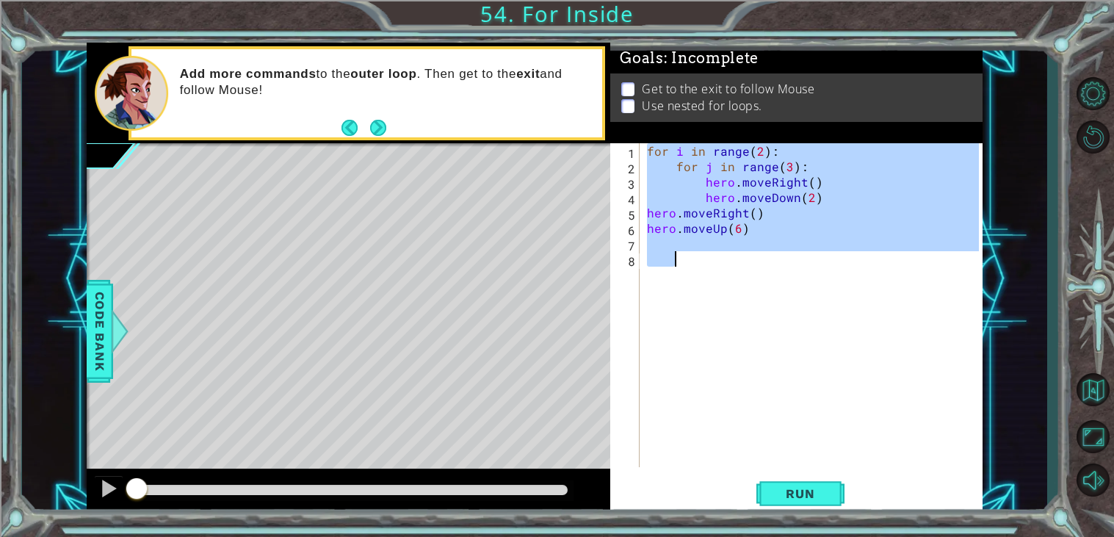
drag, startPoint x: 649, startPoint y: 150, endPoint x: 874, endPoint y: 270, distance: 255.0
click at [874, 270] on div "for i in range ( 2 ) : for j in range ( 3 ) : hero . moveRight ( ) hero . moveD…" at bounding box center [815, 320] width 342 height 355
click at [770, 228] on div "for i in range ( 2 ) : for j in range ( 3 ) : hero . moveRight ( ) hero . moveD…" at bounding box center [811, 305] width 335 height 324
type textarea "hero.moveUp(6)"
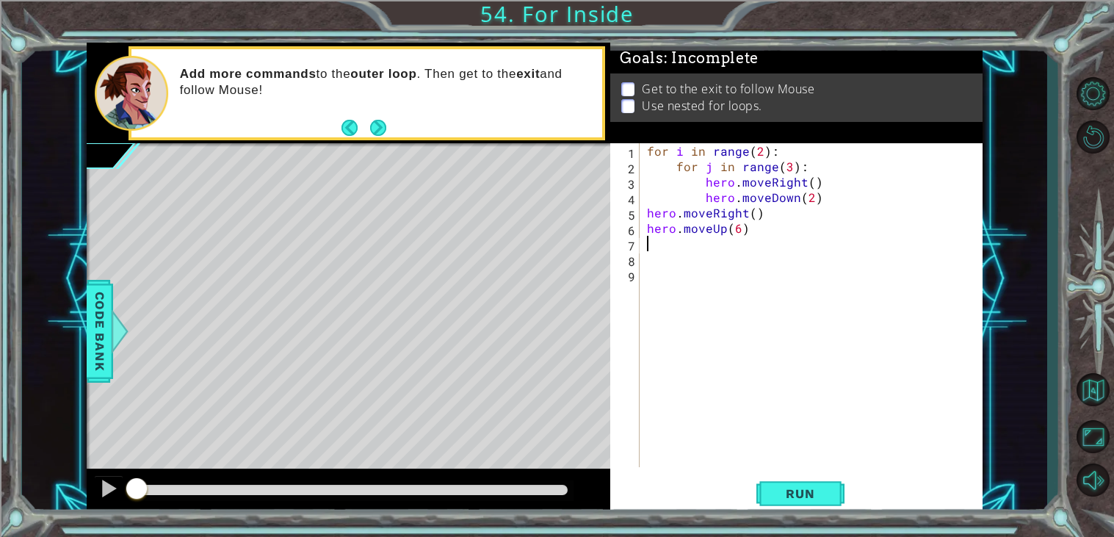
paste textarea "Code Area"
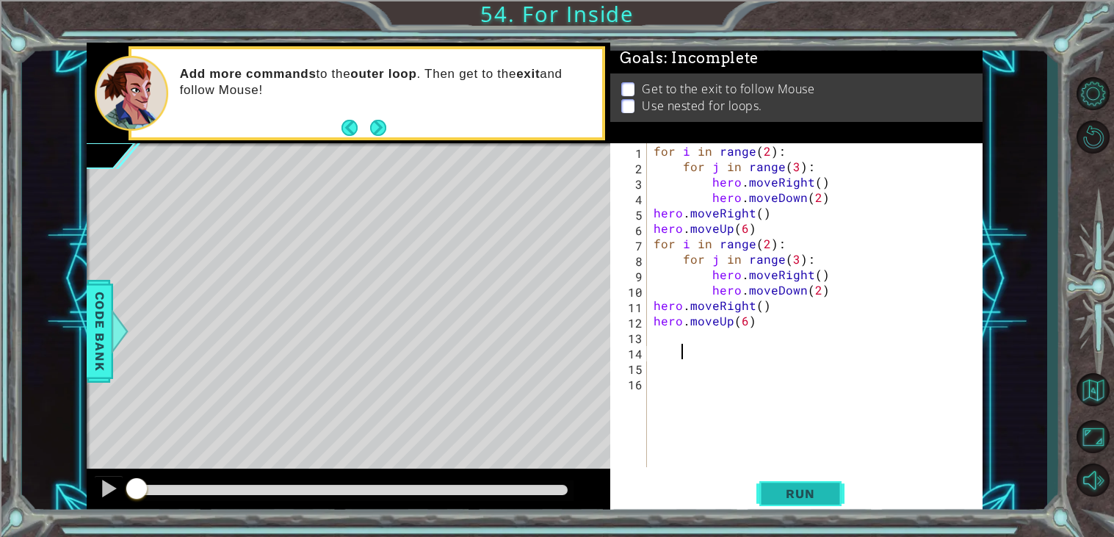
click at [785, 491] on span "Run" at bounding box center [800, 493] width 58 height 15
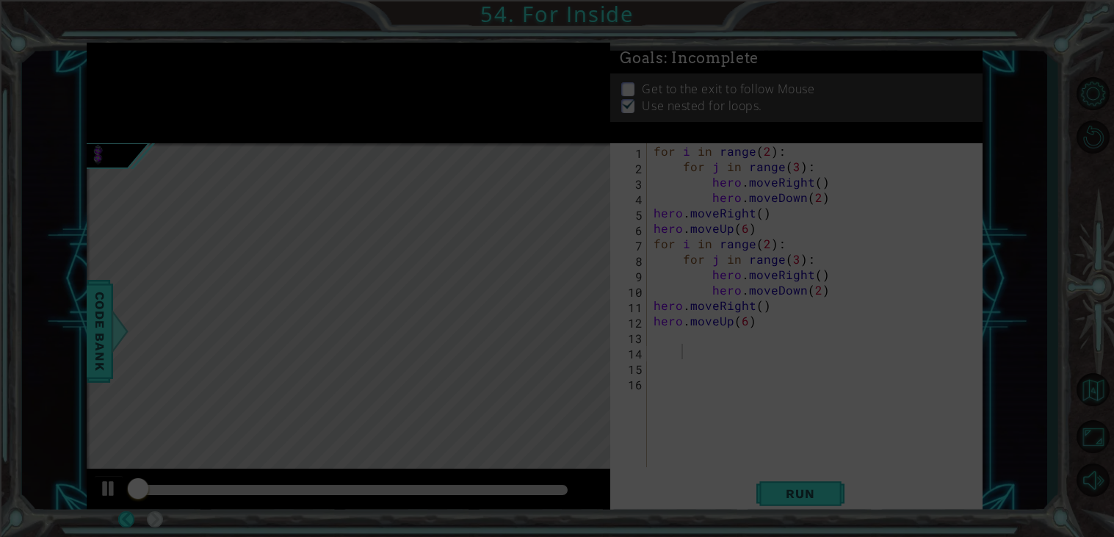
click at [517, 494] on icon at bounding box center [557, 268] width 1114 height 537
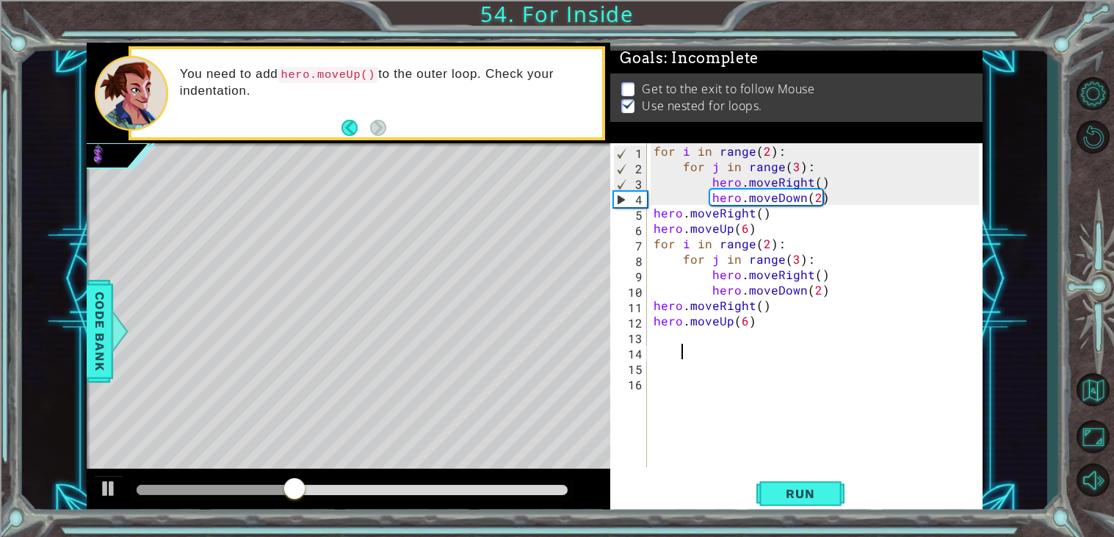
click at [248, 490] on div at bounding box center [216, 490] width 158 height 10
click at [216, 490] on div at bounding box center [193, 490] width 112 height 10
click at [105, 489] on div at bounding box center [108, 488] width 19 height 19
click at [97, 484] on button at bounding box center [108, 490] width 29 height 30
click at [767, 153] on div "for i in range ( 2 ) : for j in range ( 3 ) : hero . moveRight ( ) hero . moveD…" at bounding box center [819, 320] width 336 height 355
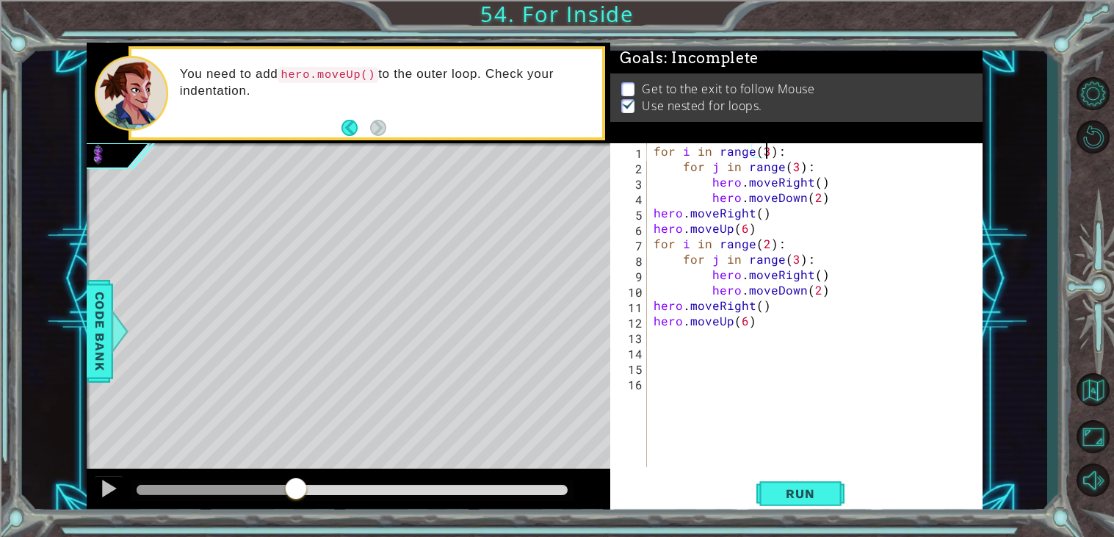
scroll to position [0, 7]
click at [792, 167] on div "for i in range ( 3 ) : for j in range ( 3 ) : hero . moveRight ( ) hero . moveD…" at bounding box center [819, 320] width 336 height 355
click at [811, 486] on button "Run" at bounding box center [801, 493] width 88 height 37
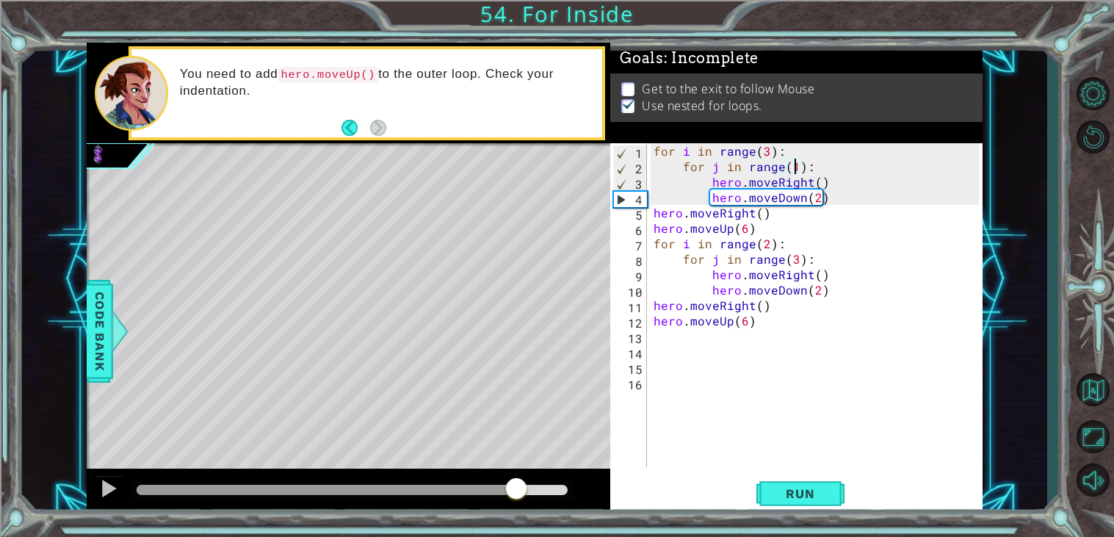
click at [516, 489] on div at bounding box center [352, 490] width 431 height 10
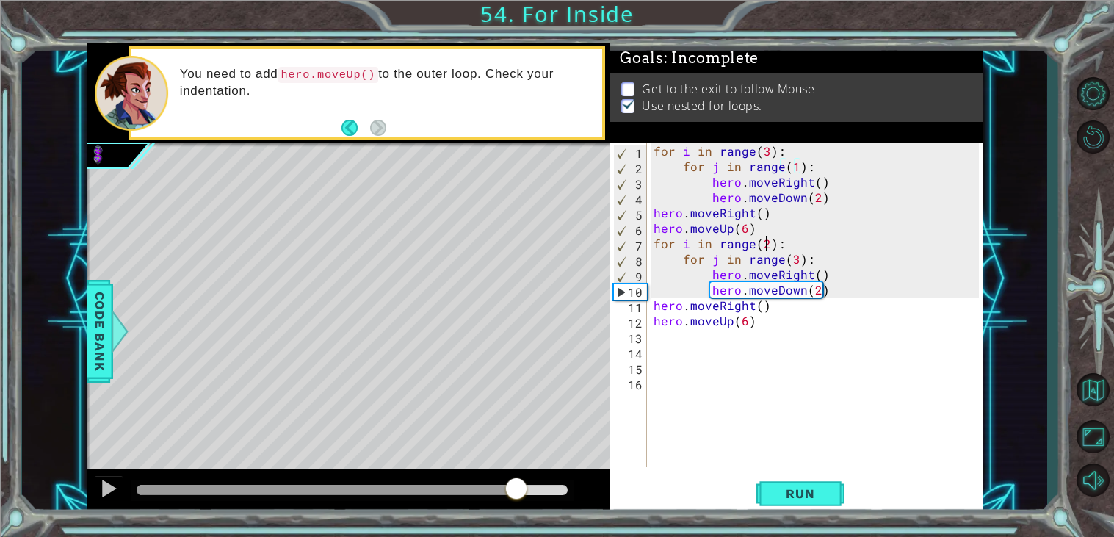
click at [765, 242] on div "for i in range ( 3 ) : for j in range ( 1 ) : hero . moveRight ( ) hero . moveD…" at bounding box center [819, 320] width 336 height 355
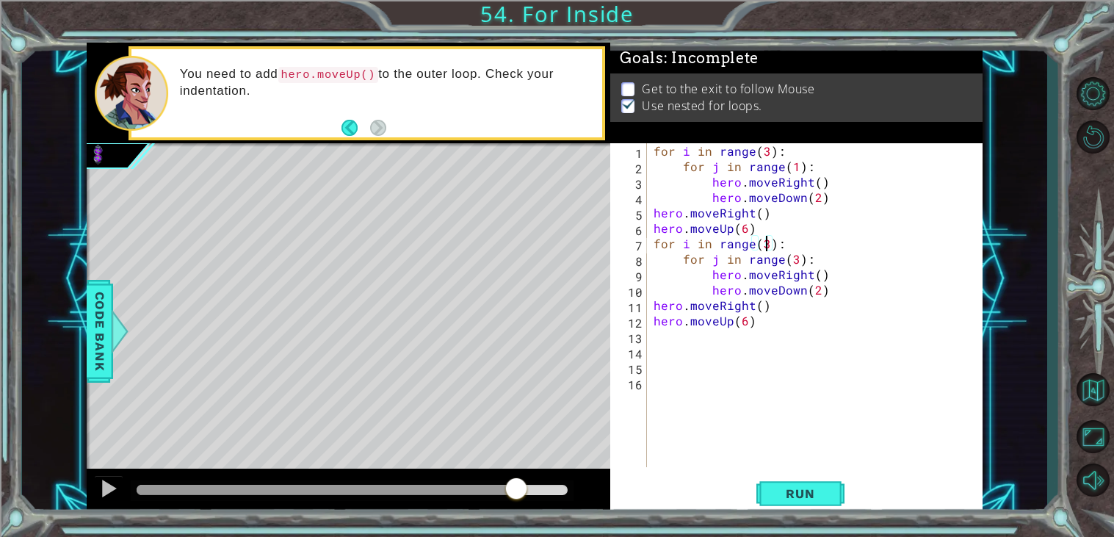
scroll to position [0, 7]
click at [795, 259] on div "for i in range ( 3 ) : for j in range ( 1 ) : hero . moveRight ( ) hero . moveD…" at bounding box center [819, 320] width 336 height 355
type textarea "for j in range(1):"
click at [816, 501] on span "Run" at bounding box center [800, 493] width 58 height 15
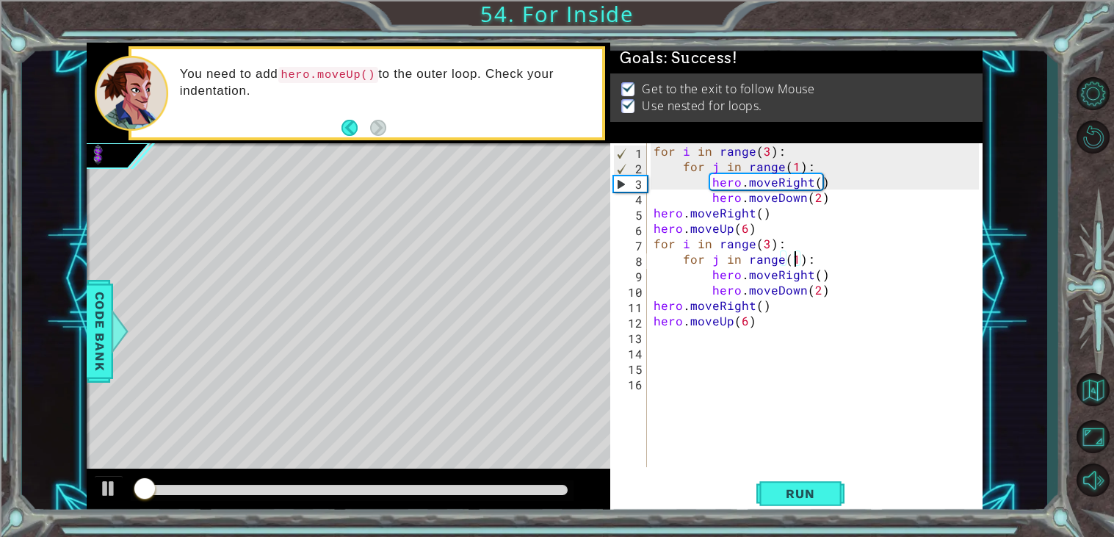
click at [544, 487] on div at bounding box center [352, 490] width 431 height 10
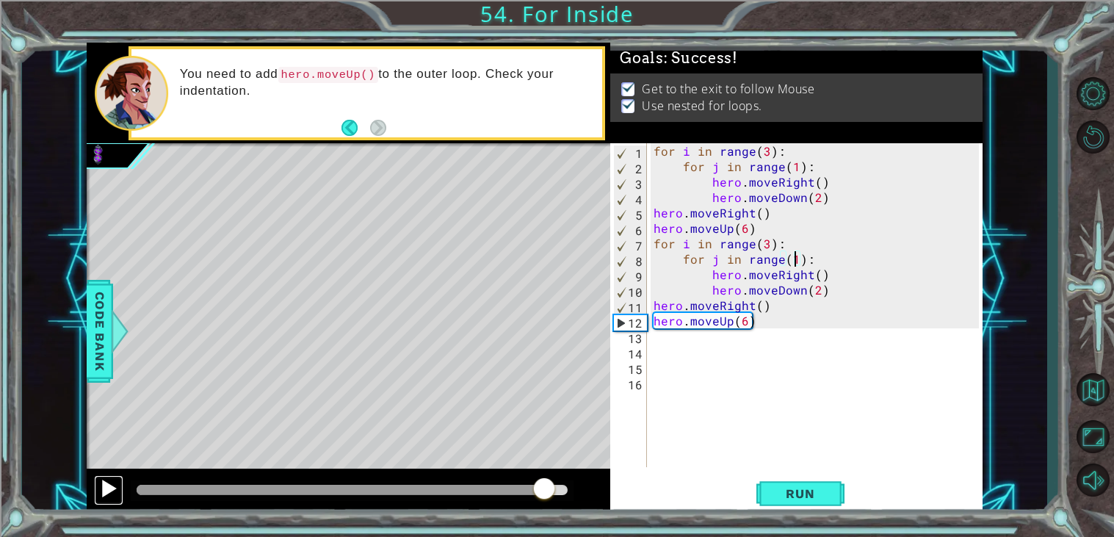
click at [111, 488] on div at bounding box center [108, 488] width 19 height 19
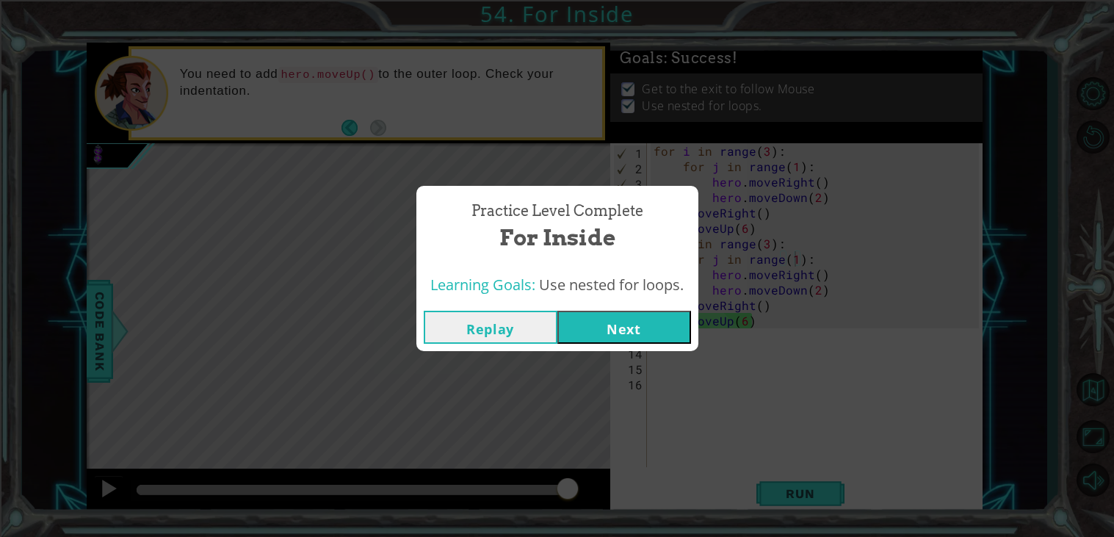
click at [655, 323] on button "Next" at bounding box center [625, 327] width 134 height 33
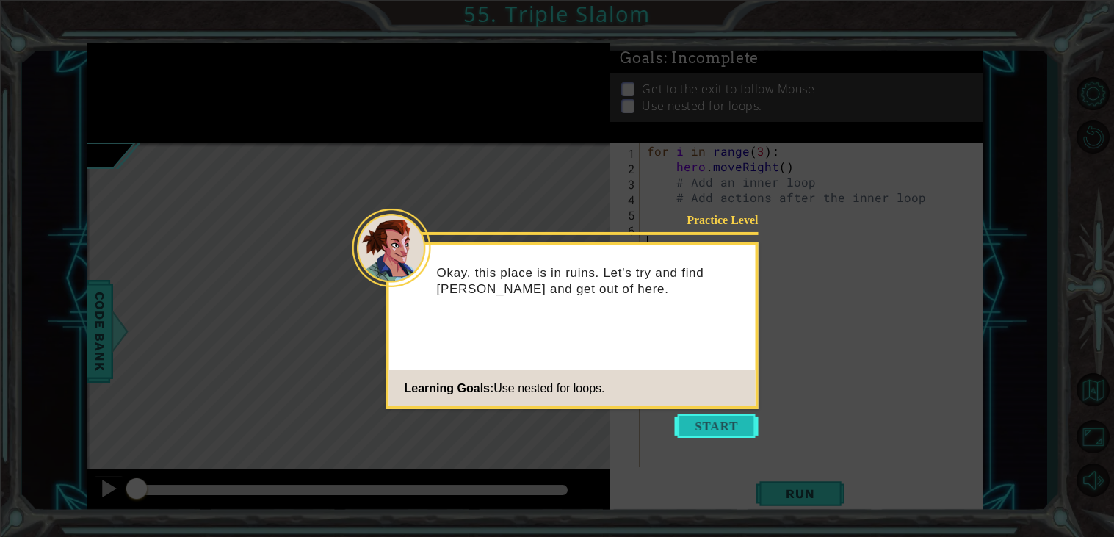
click at [728, 421] on button "Start" at bounding box center [717, 426] width 84 height 24
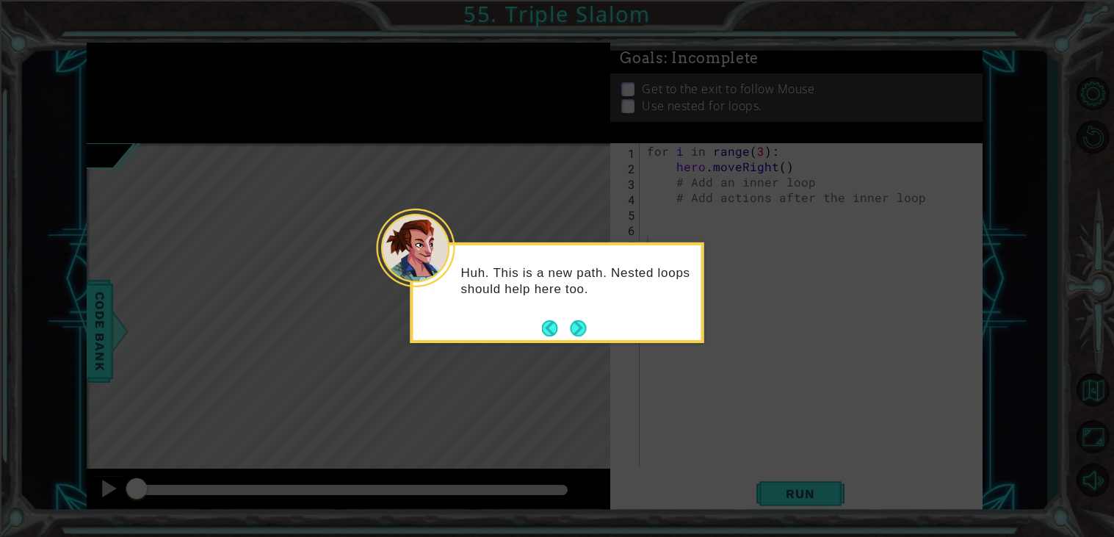
click at [578, 318] on footer at bounding box center [564, 328] width 45 height 22
click at [577, 322] on button "Next" at bounding box center [579, 328] width 20 height 20
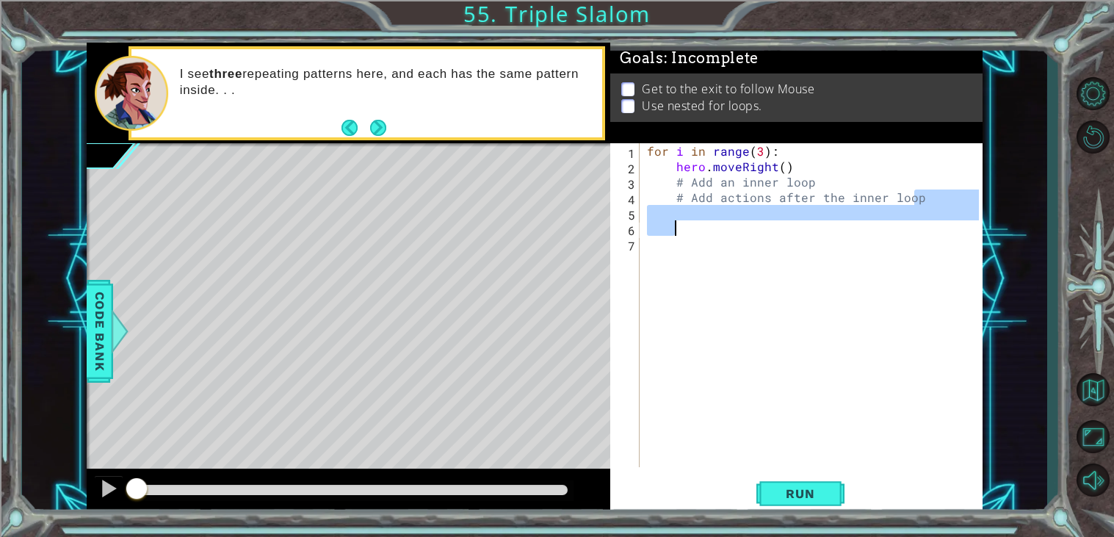
drag, startPoint x: 929, startPoint y: 200, endPoint x: 697, endPoint y: 206, distance: 232.2
click at [697, 206] on div "for i in range ( 3 ) : hero . moveRight ( ) # Add an inner loop # Add actions a…" at bounding box center [815, 320] width 342 height 355
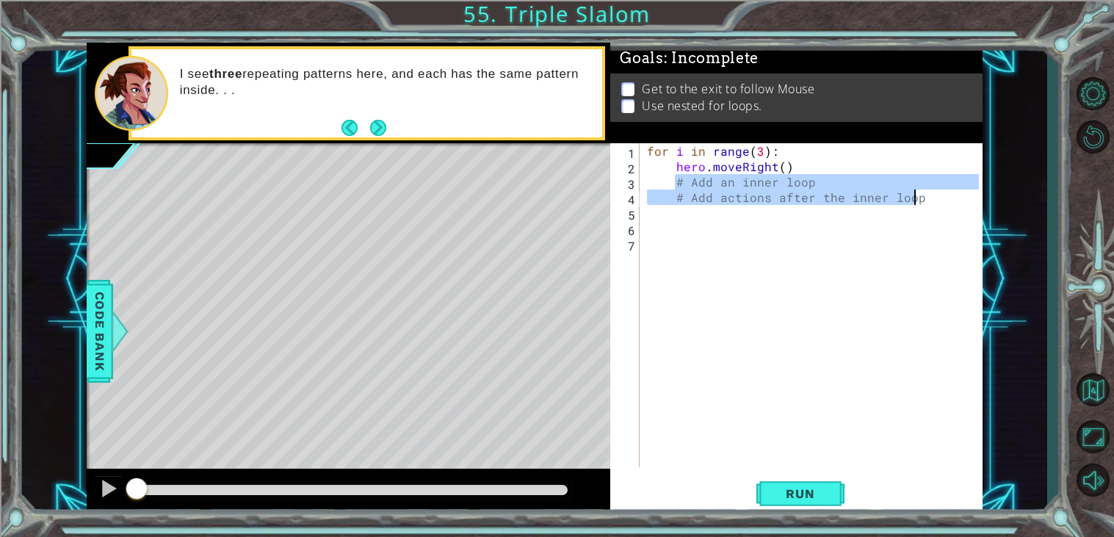
drag, startPoint x: 674, startPoint y: 182, endPoint x: 926, endPoint y: 202, distance: 252.7
click at [926, 202] on div "for i in range ( 3 ) : hero . moveRight ( ) # Add an inner loop # Add actions a…" at bounding box center [815, 320] width 342 height 355
type textarea "# Add an inner loop # Add actions after the inner loop"
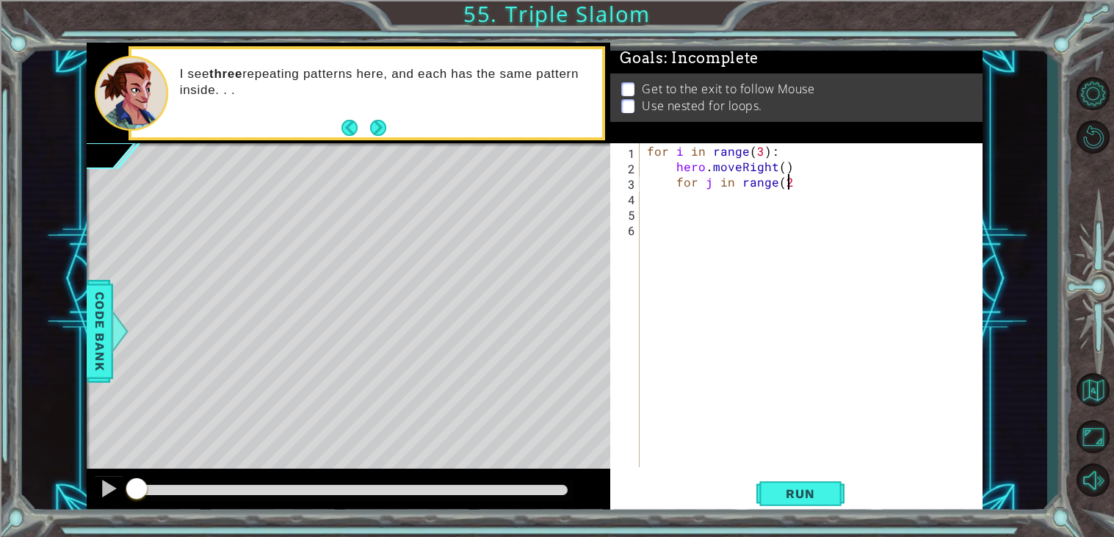
scroll to position [0, 8]
type textarea "for j in range(2):"
click at [107, 489] on div at bounding box center [108, 488] width 19 height 19
click at [791, 489] on span "Run" at bounding box center [800, 493] width 58 height 15
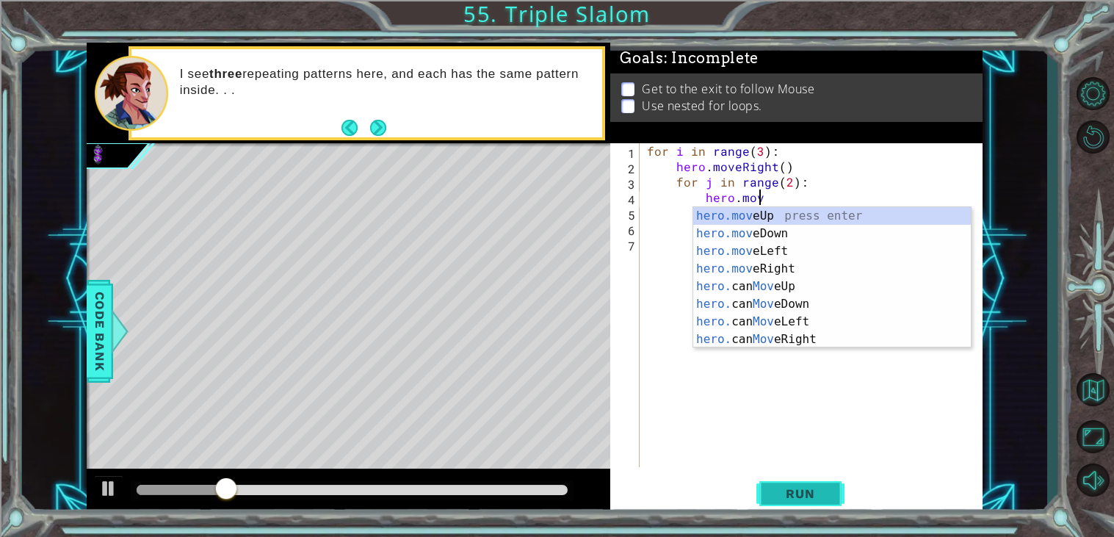
scroll to position [0, 6]
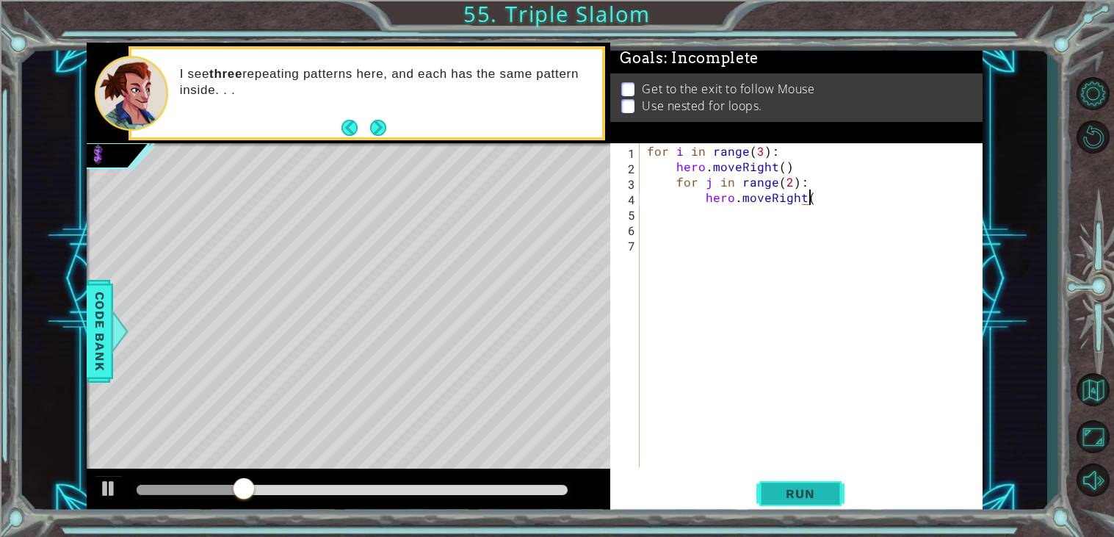
type textarea "hero.moveRight()"
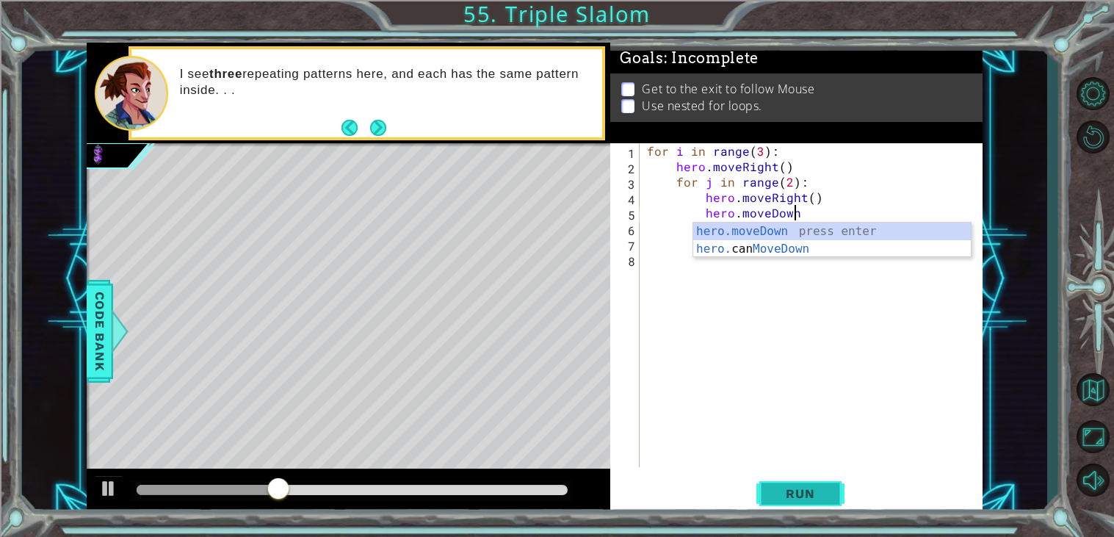
type textarea "hero.moveDown()"
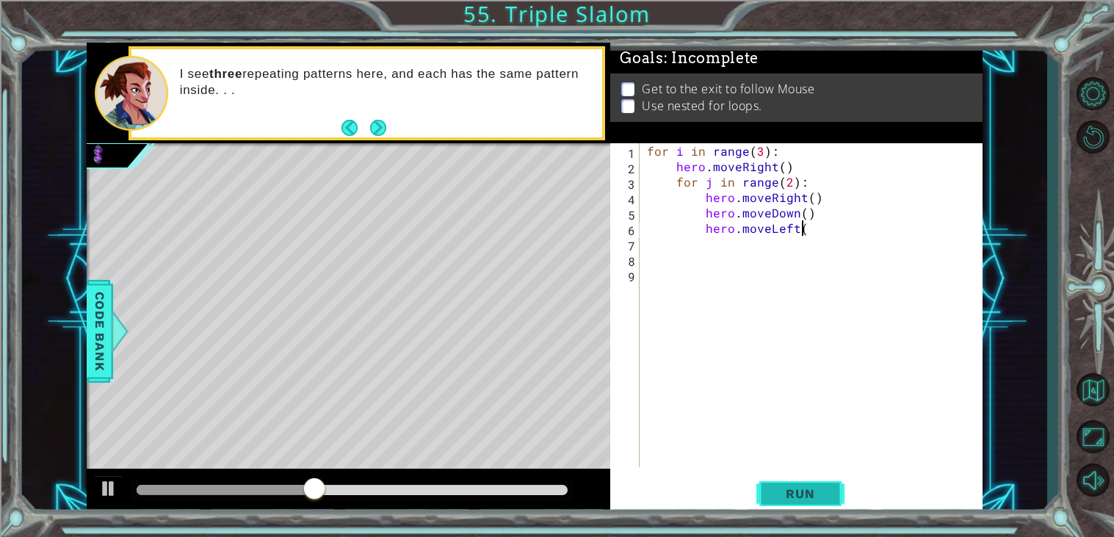
type textarea "hero.moveLeft()"
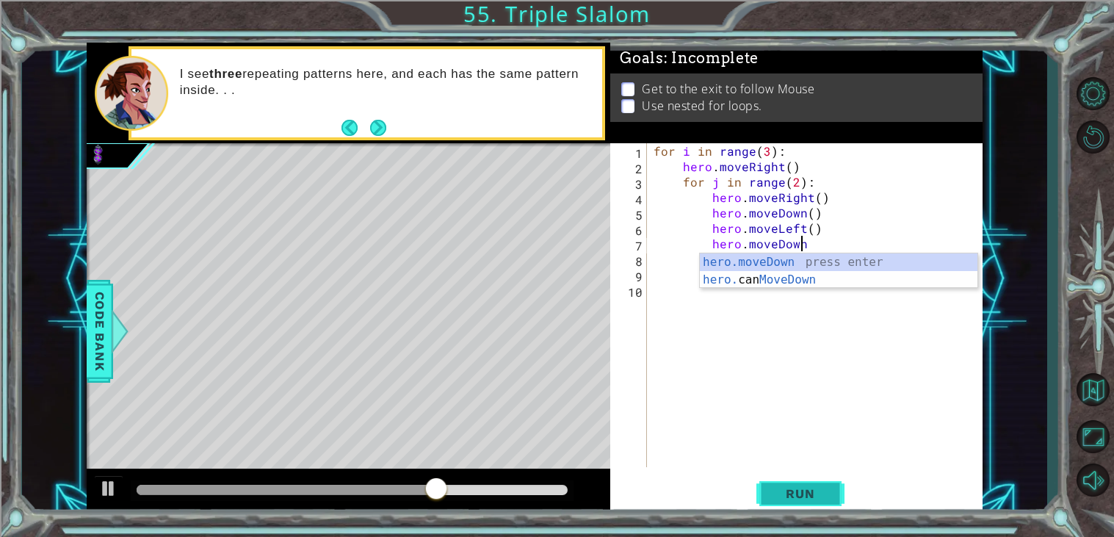
type textarea "hero.moveDown()"
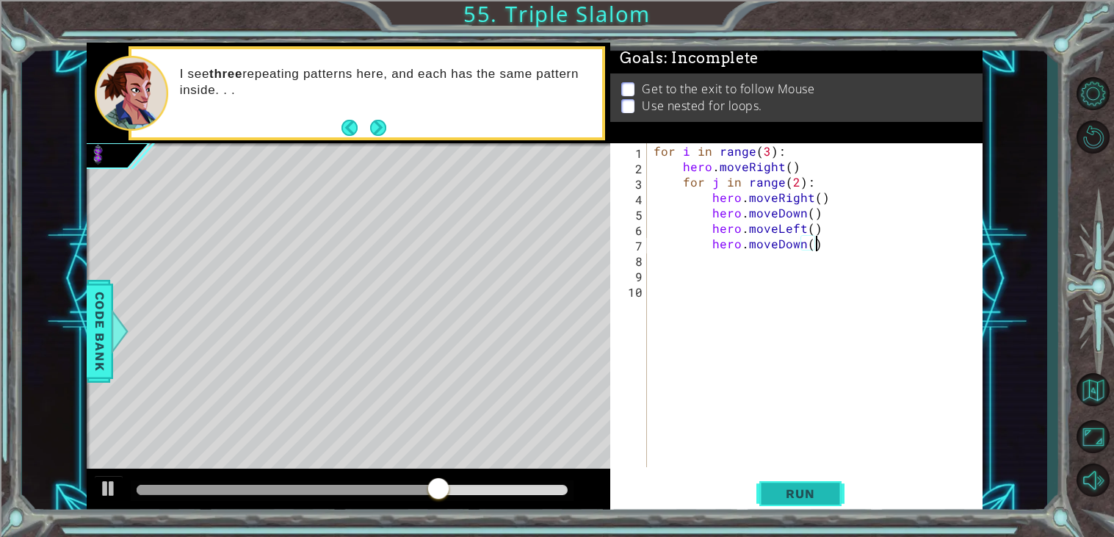
scroll to position [0, 9]
click at [838, 246] on div "for i in range ( 3 ) : hero . moveRight ( ) for j in range ( 2 ) : hero . moveR…" at bounding box center [819, 320] width 336 height 355
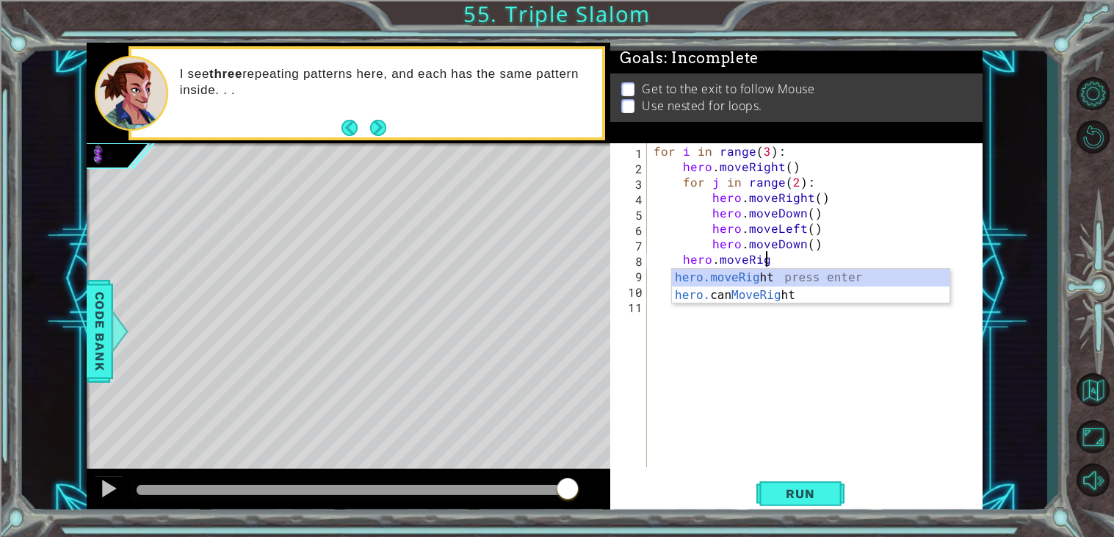
scroll to position [0, 6]
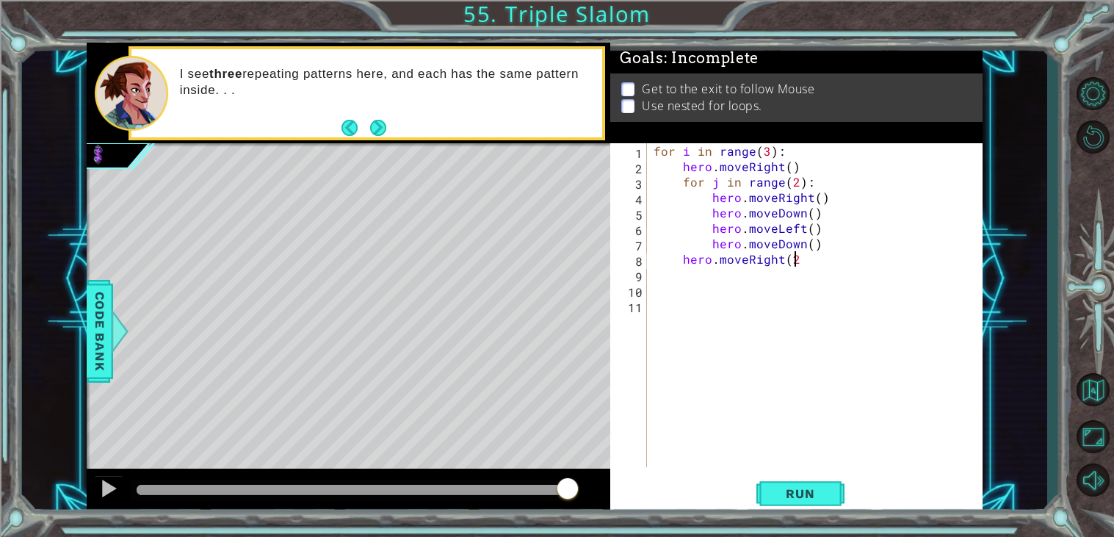
type textarea "hero.moveRight(2)"
click at [801, 513] on div "hero.moveUp(6) 1 2 3 4 5 6 7 8 9 10 11 12 for i in range ( 3 ) : hero . moveRig…" at bounding box center [796, 329] width 372 height 372
click at [801, 503] on button "Run" at bounding box center [801, 493] width 88 height 37
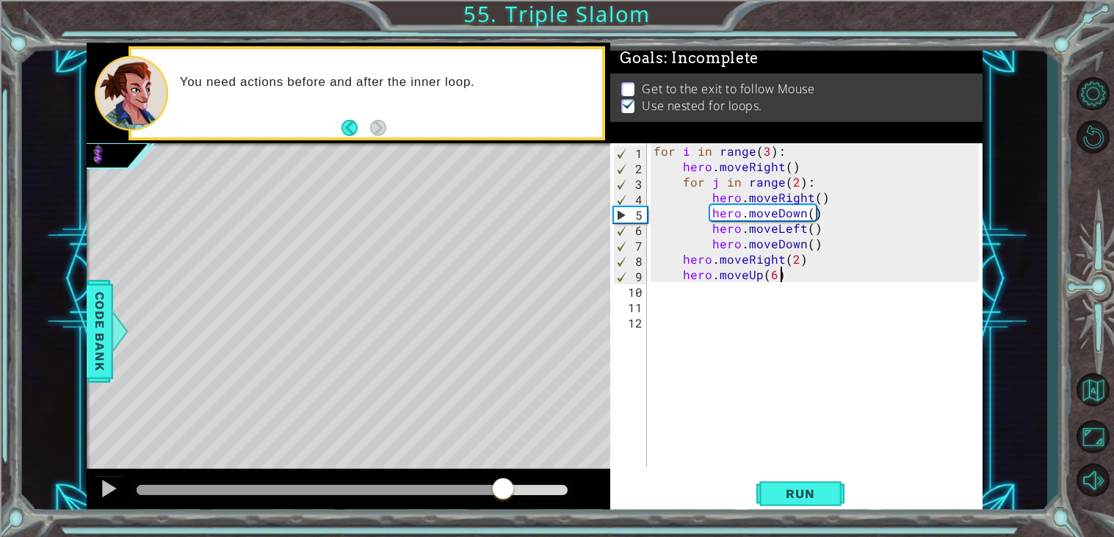
click at [503, 489] on div at bounding box center [352, 490] width 431 height 10
click at [419, 489] on div at bounding box center [320, 490] width 367 height 10
click at [378, 491] on div at bounding box center [278, 490] width 282 height 10
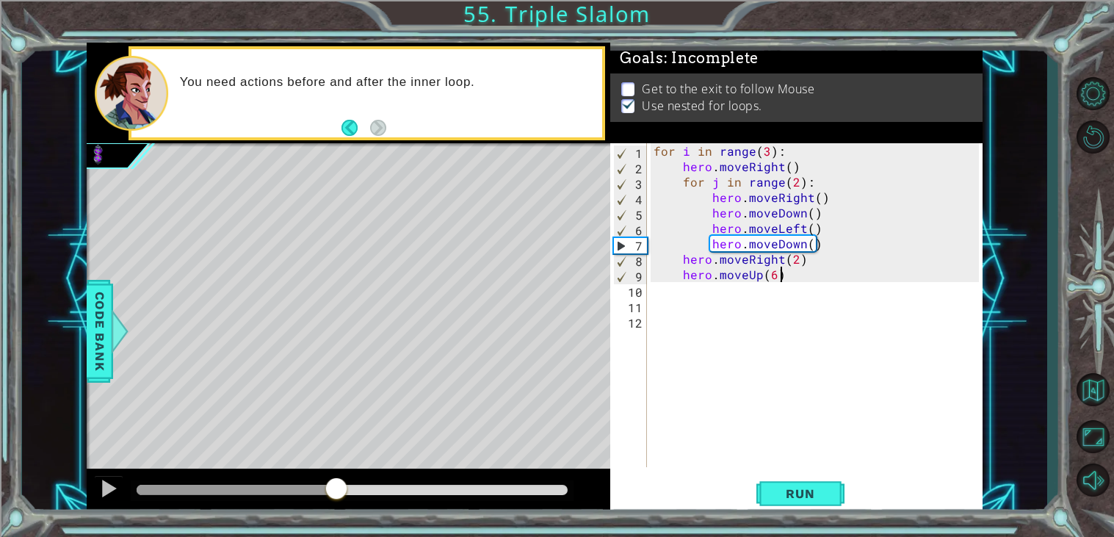
click at [336, 490] on div at bounding box center [237, 490] width 200 height 10
click at [104, 495] on div at bounding box center [108, 488] width 19 height 19
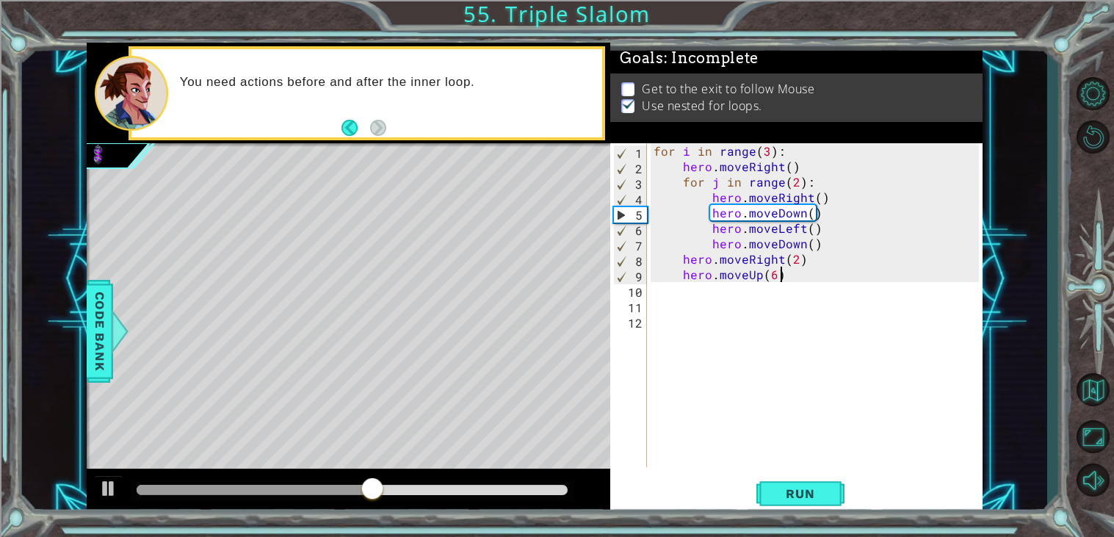
click at [796, 183] on div "for i in range ( 3 ) : hero . moveRight ( ) for j in range ( 2 ) : hero . moveR…" at bounding box center [819, 320] width 336 height 355
click at [789, 509] on button "Run" at bounding box center [801, 493] width 88 height 37
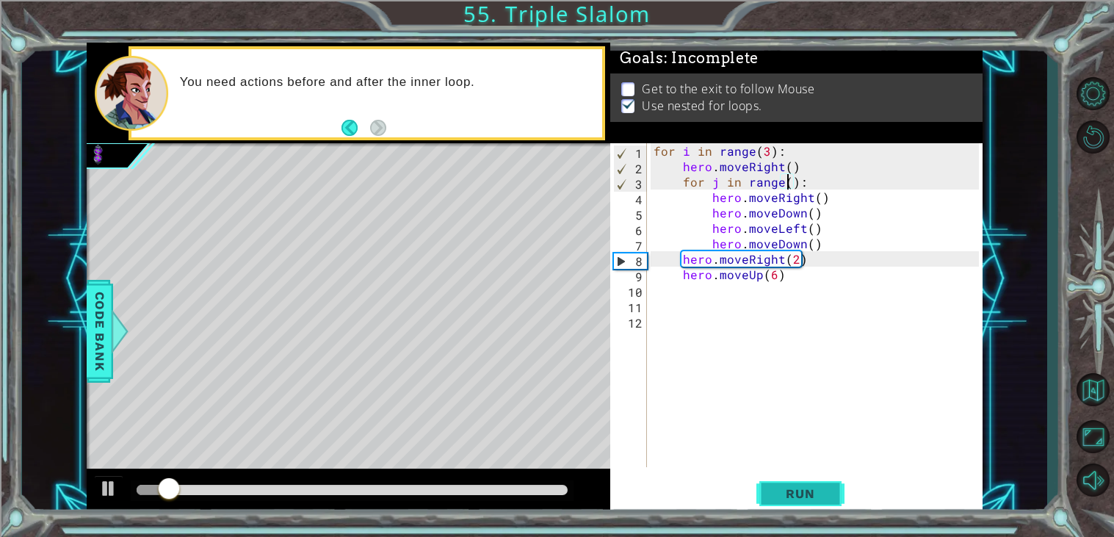
scroll to position [0, 8]
click at [789, 509] on button "Run" at bounding box center [801, 493] width 88 height 37
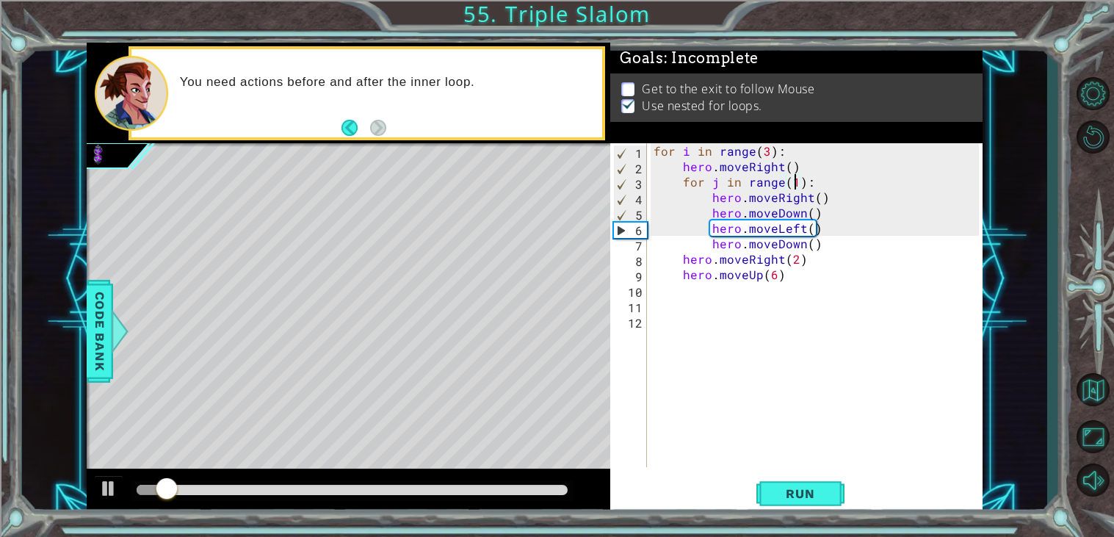
click at [364, 480] on div at bounding box center [352, 490] width 443 height 21
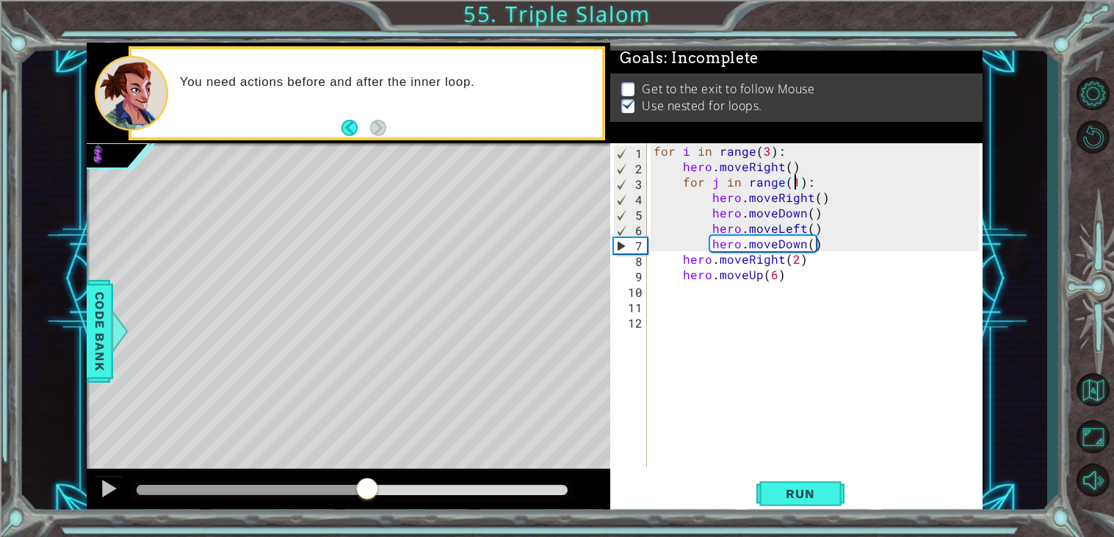
click at [367, 486] on div at bounding box center [352, 490] width 431 height 10
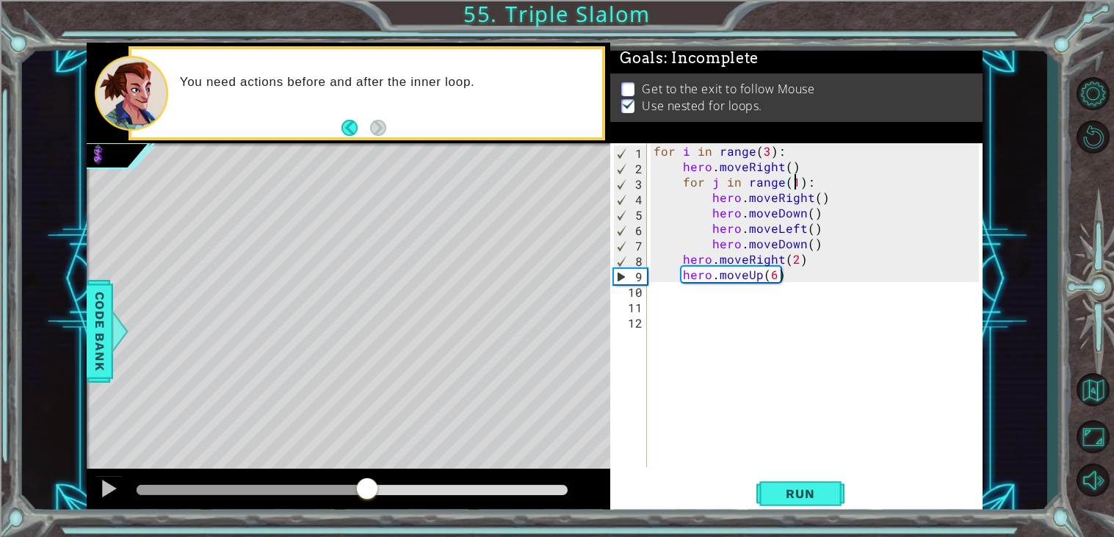
click at [333, 489] on div at bounding box center [252, 490] width 231 height 10
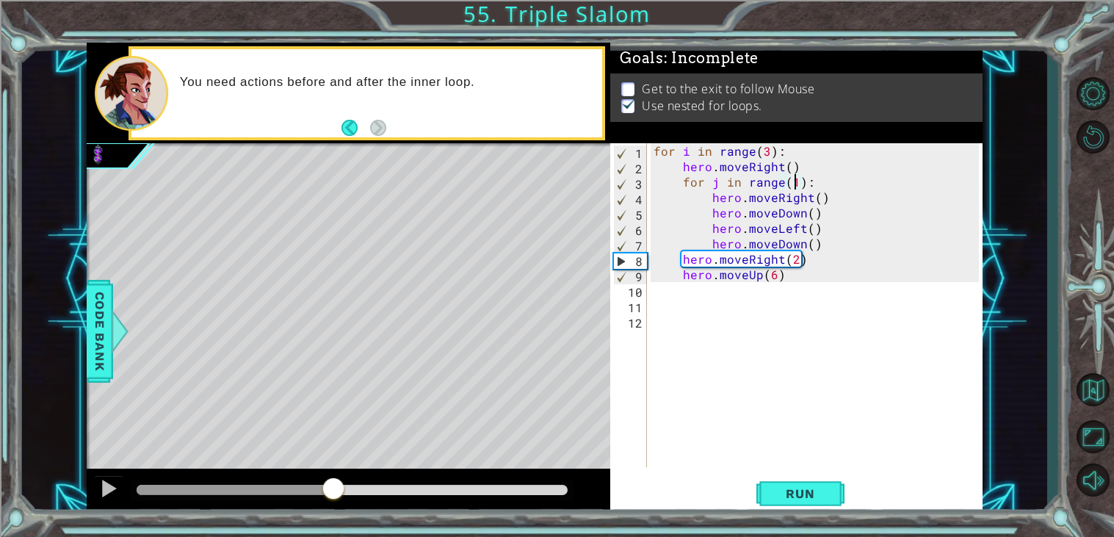
click at [309, 491] on div at bounding box center [235, 490] width 197 height 10
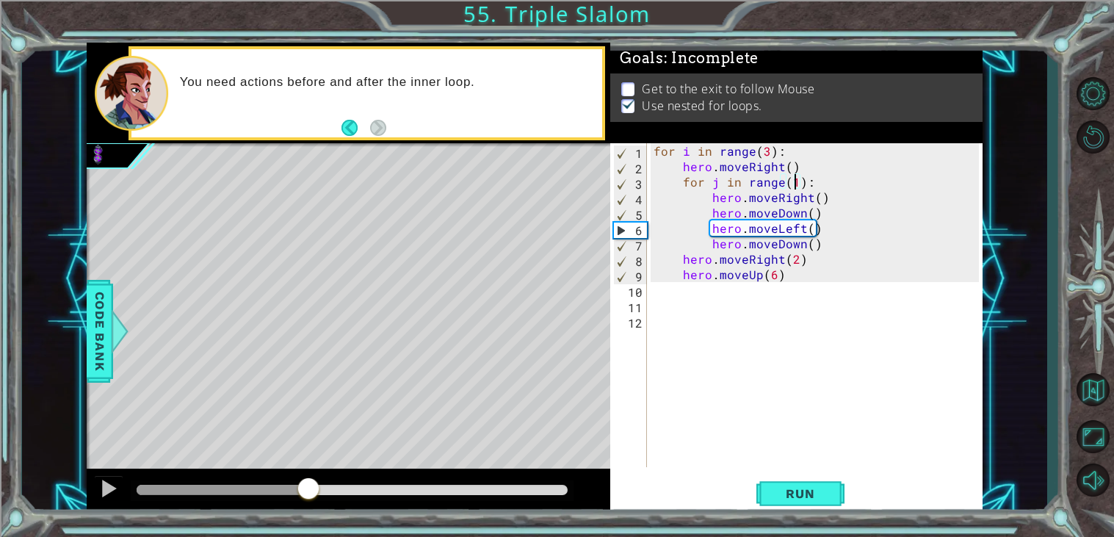
click at [256, 491] on div at bounding box center [223, 490] width 172 height 10
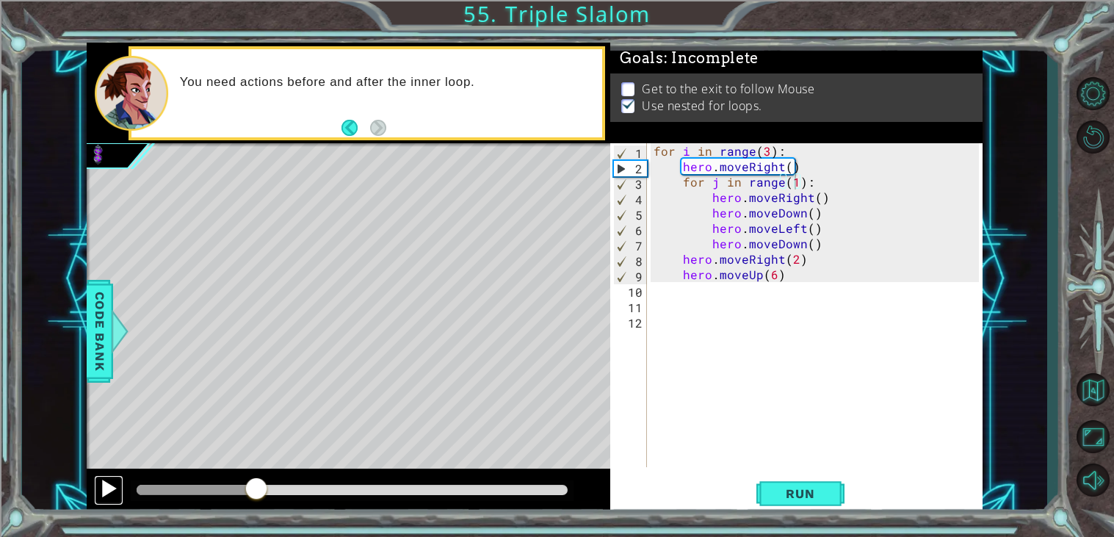
click at [104, 493] on div at bounding box center [108, 488] width 19 height 19
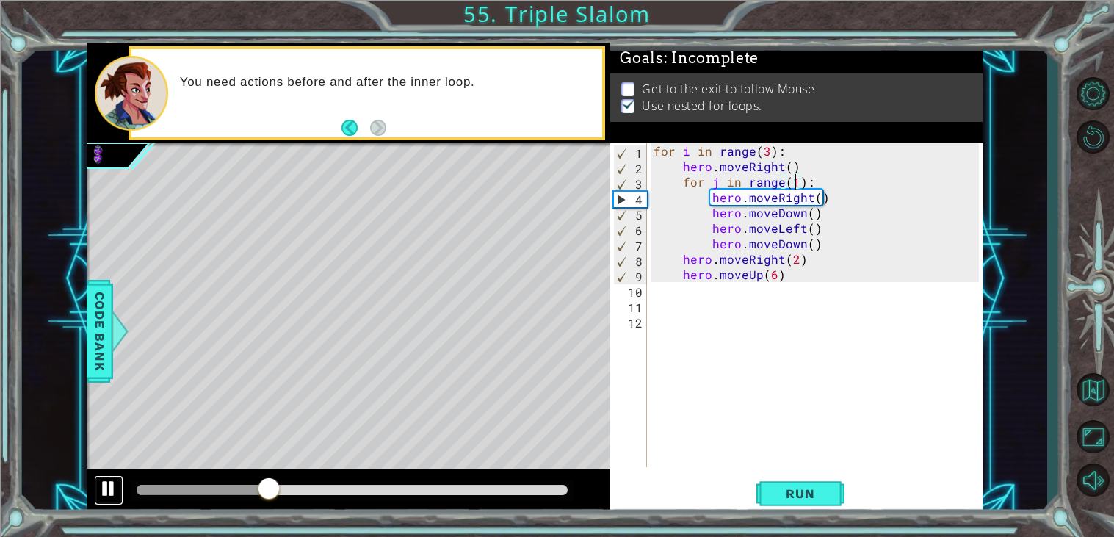
click at [104, 493] on div at bounding box center [108, 488] width 19 height 19
drag, startPoint x: 811, startPoint y: 170, endPoint x: 664, endPoint y: 171, distance: 146.9
click at [664, 171] on div "for i in range ( 3 ) : hero . moveRight ( ) for j in range ( 1 ) : hero . moveR…" at bounding box center [819, 320] width 336 height 355
type textarea "hero.moveRight()"
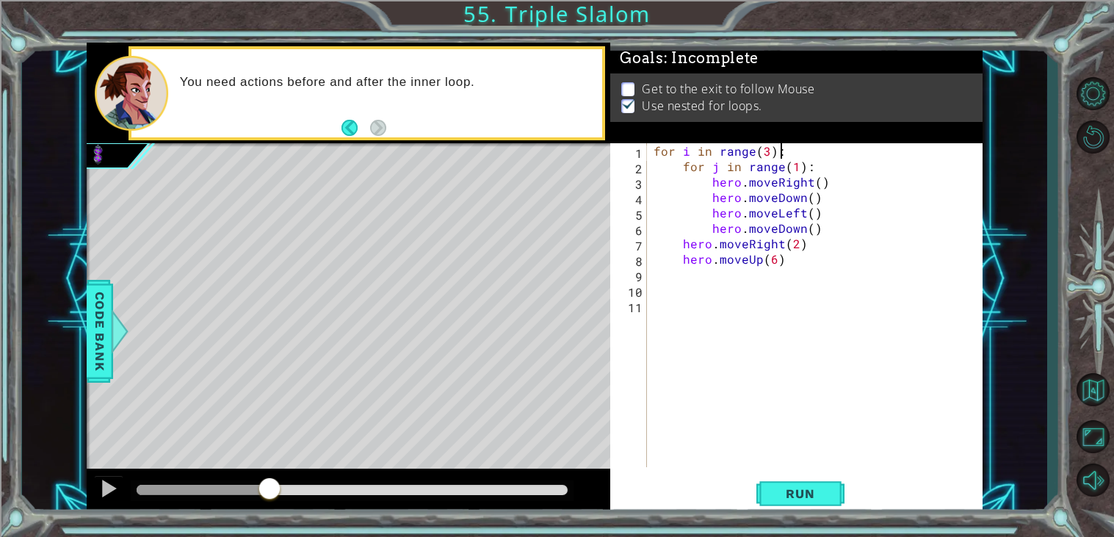
click at [814, 184] on div "for i in range ( 3 ) : for j in range ( 1 ) : hero . moveRight ( ) hero . moveD…" at bounding box center [819, 320] width 336 height 355
click at [767, 502] on button "Run" at bounding box center [801, 493] width 88 height 37
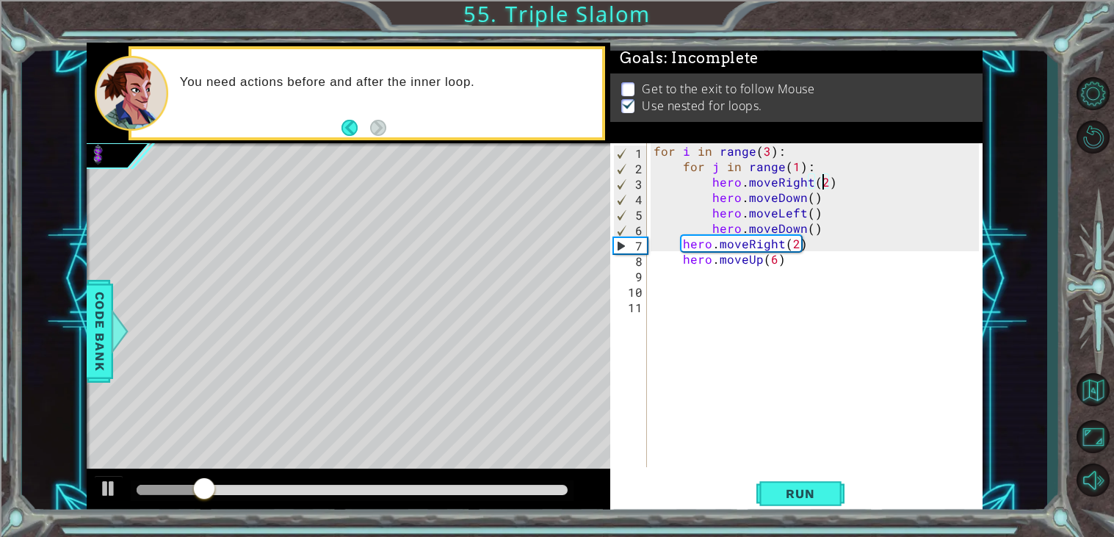
click at [797, 167] on div "for i in range ( 3 ) : for j in range ( 1 ) : hero . moveRight ( 2 ) hero . mov…" at bounding box center [819, 320] width 336 height 355
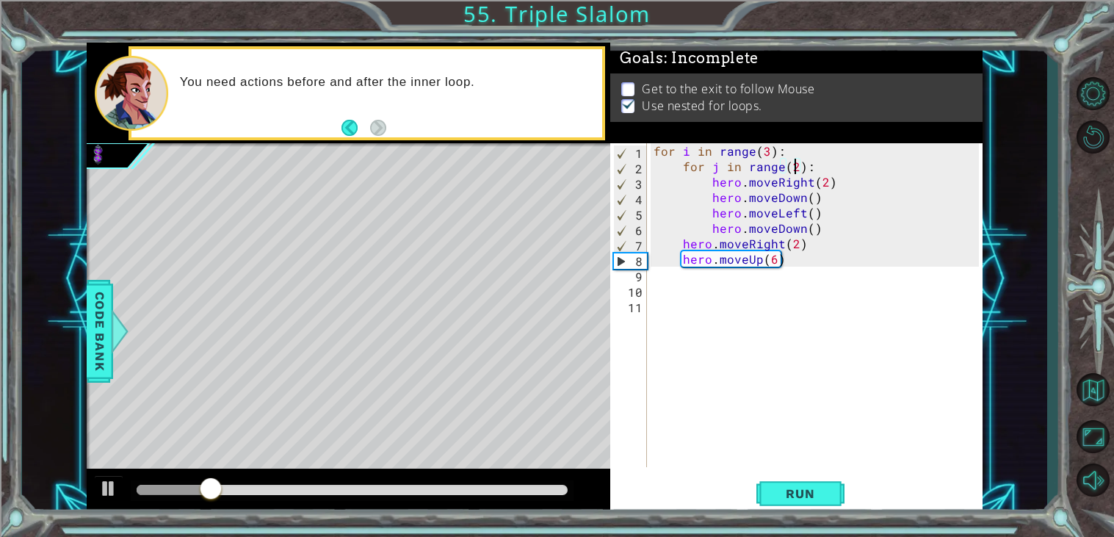
scroll to position [0, 8]
click at [807, 502] on button "Run" at bounding box center [801, 493] width 88 height 37
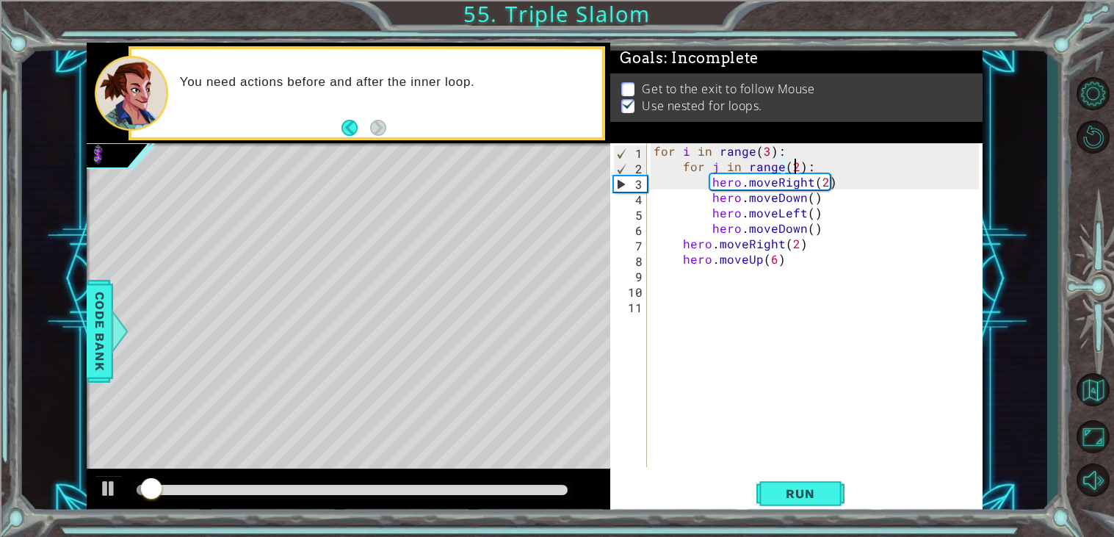
click at [284, 494] on div at bounding box center [352, 490] width 431 height 10
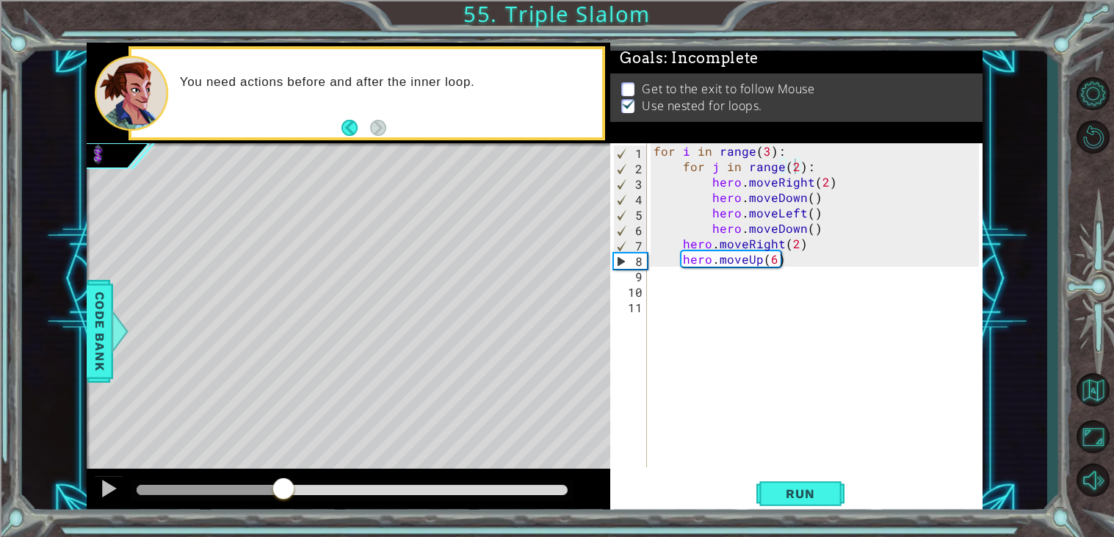
click at [249, 497] on div at bounding box center [352, 490] width 443 height 21
click at [223, 487] on div at bounding box center [211, 490] width 148 height 10
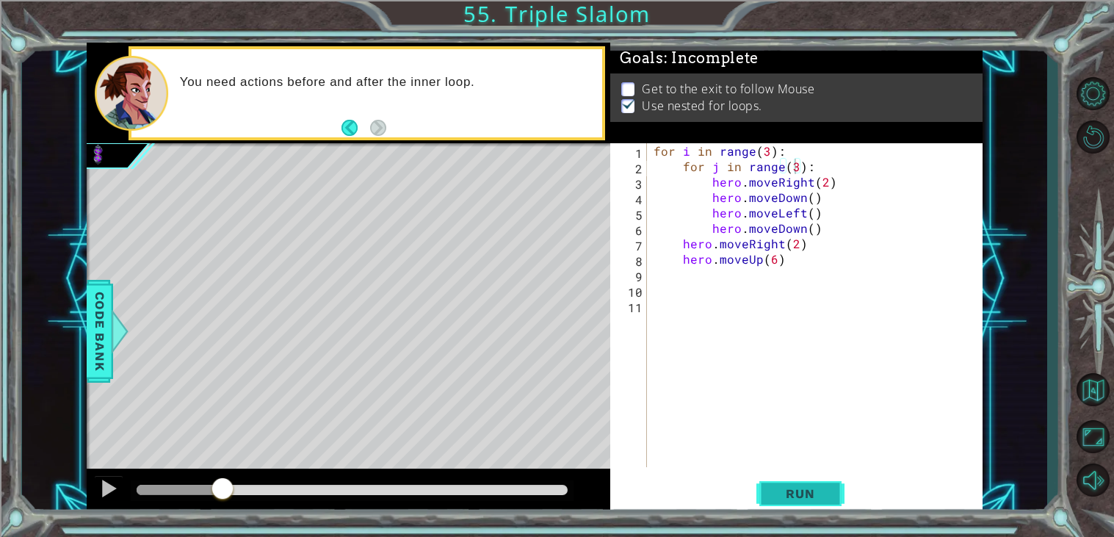
click at [785, 494] on span "Run" at bounding box center [800, 493] width 58 height 15
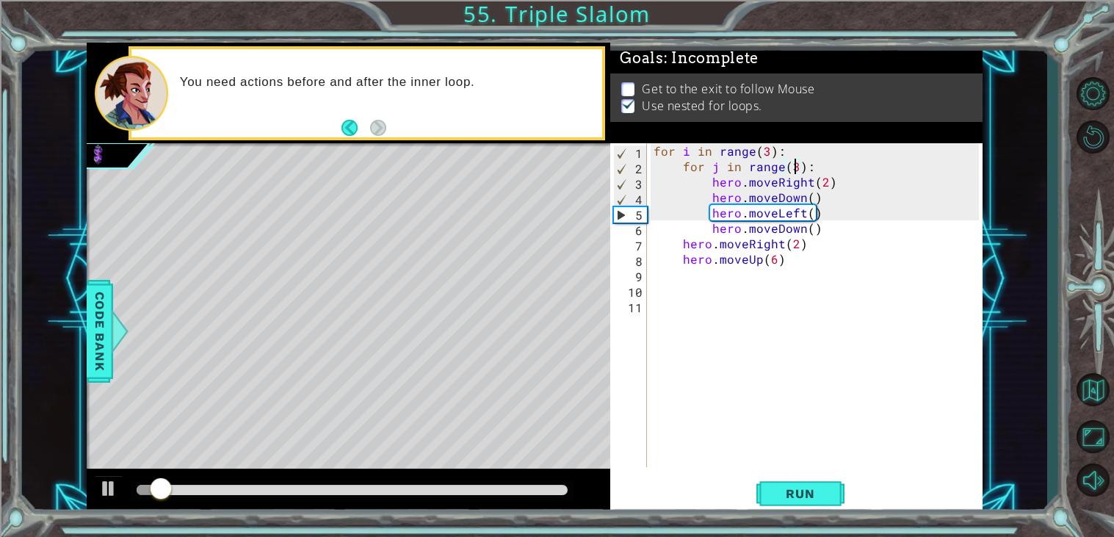
click at [454, 494] on div at bounding box center [352, 490] width 431 height 10
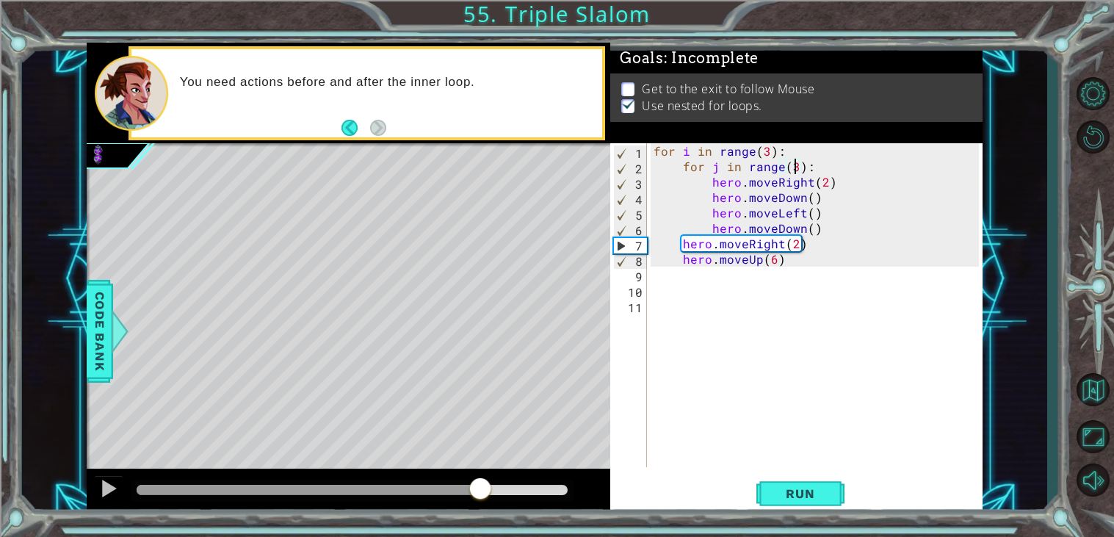
click at [480, 490] on div at bounding box center [352, 490] width 431 height 10
click at [500, 488] on div at bounding box center [352, 490] width 431 height 10
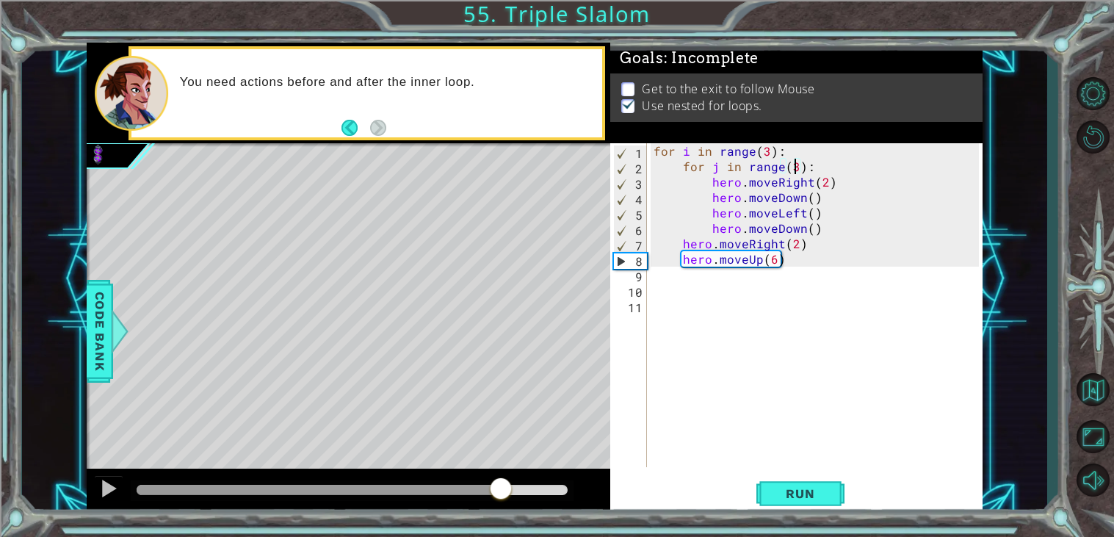
click at [523, 491] on div at bounding box center [352, 490] width 431 height 10
click at [106, 501] on button at bounding box center [108, 490] width 29 height 30
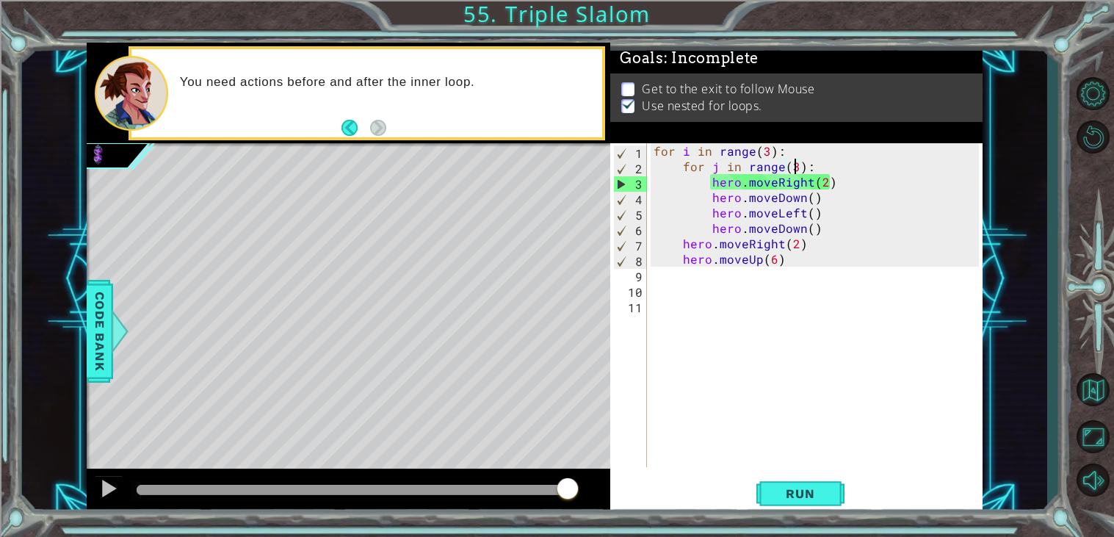
click at [823, 182] on div "for i in range ( 3 ) : for j in range ( 3 ) : hero . moveRight ( 2 ) hero . mov…" at bounding box center [819, 320] width 336 height 355
click at [810, 259] on div "for i in range ( 3 ) : for j in range ( 3 ) : hero . moveRight ( 2 ) hero . mov…" at bounding box center [819, 320] width 336 height 355
type textarea "hero.moveUp(6)"
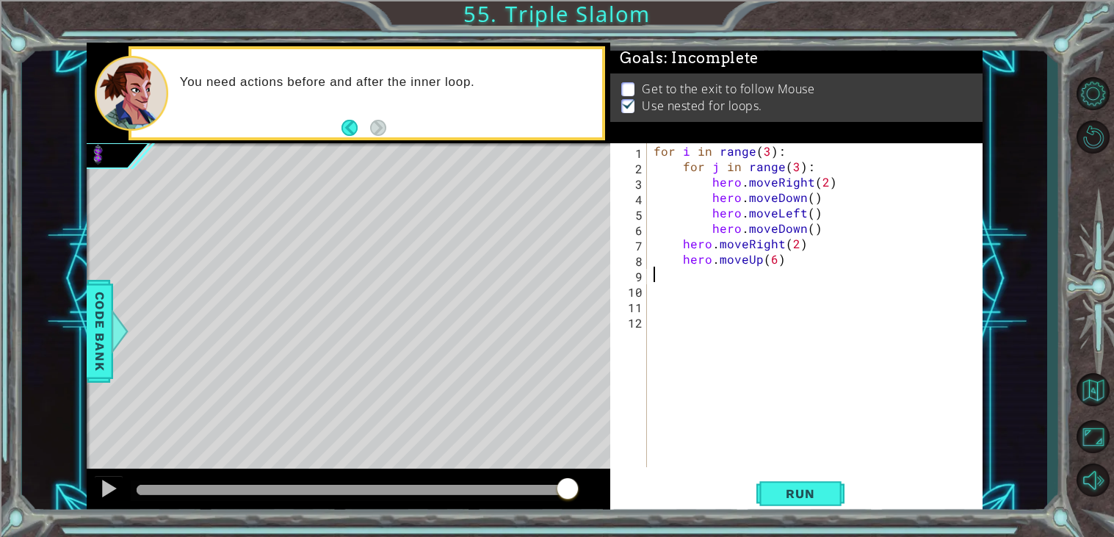
scroll to position [0, 0]
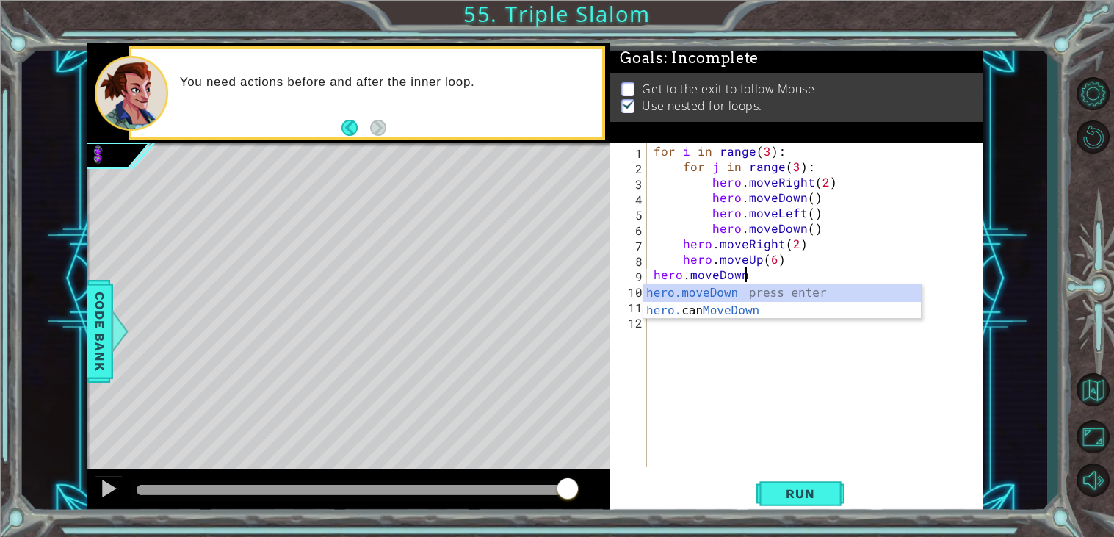
type textarea "hero.moveDown()"
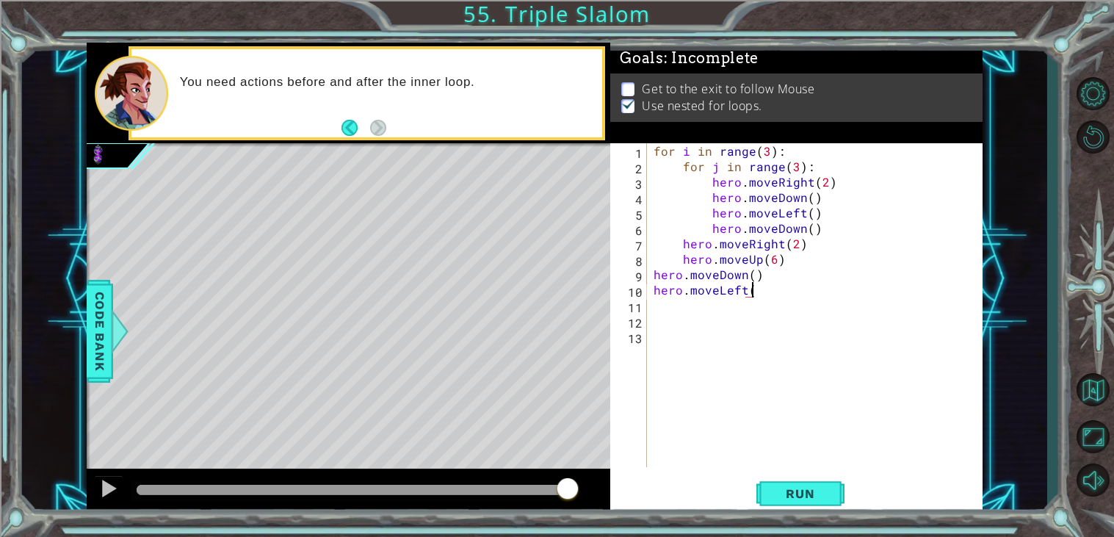
type textarea "hero.moveLeft()"
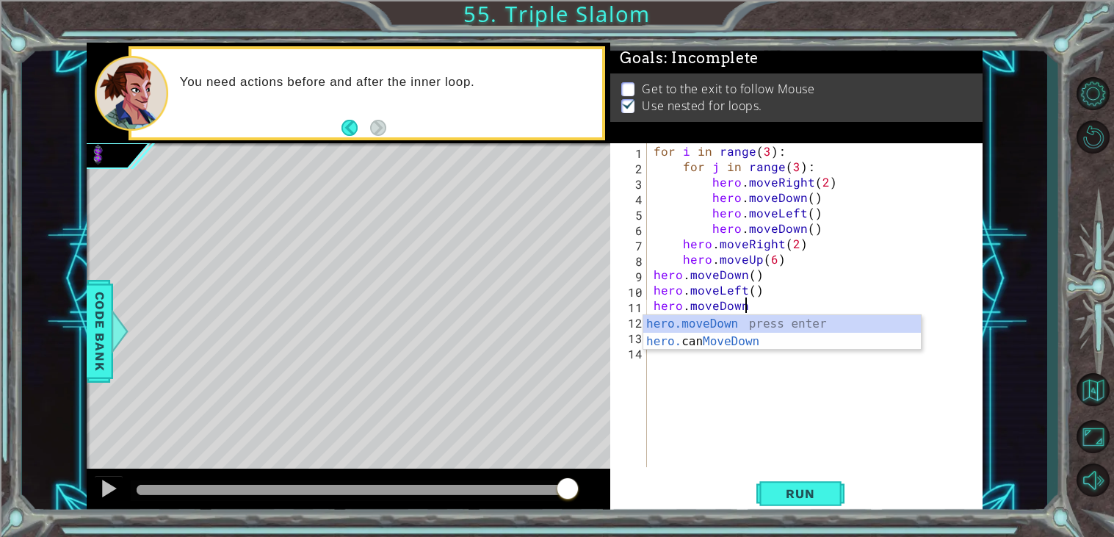
type textarea "hero.moveDown()"
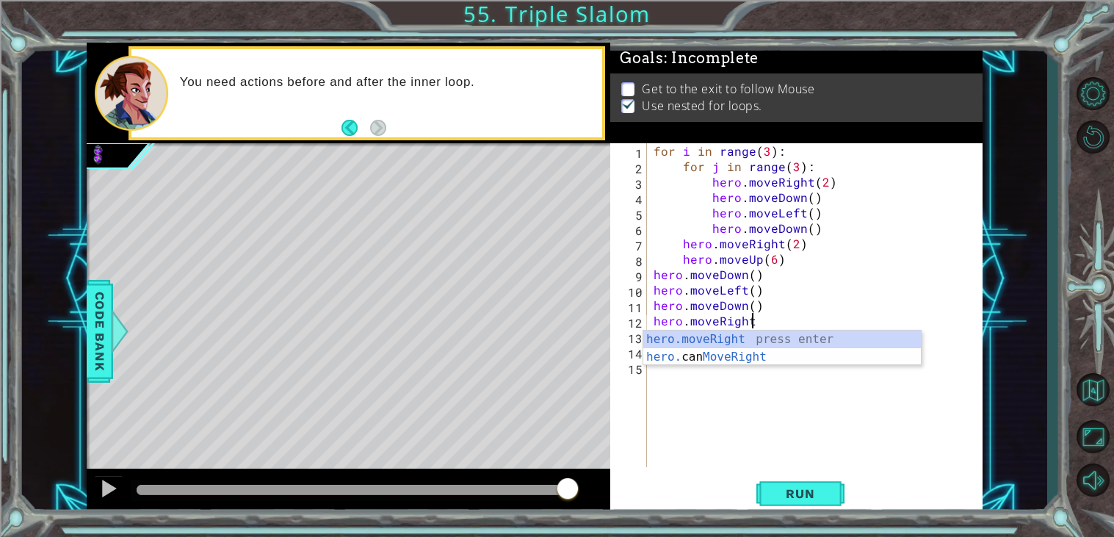
scroll to position [0, 5]
type textarea "hero.moveRight()"
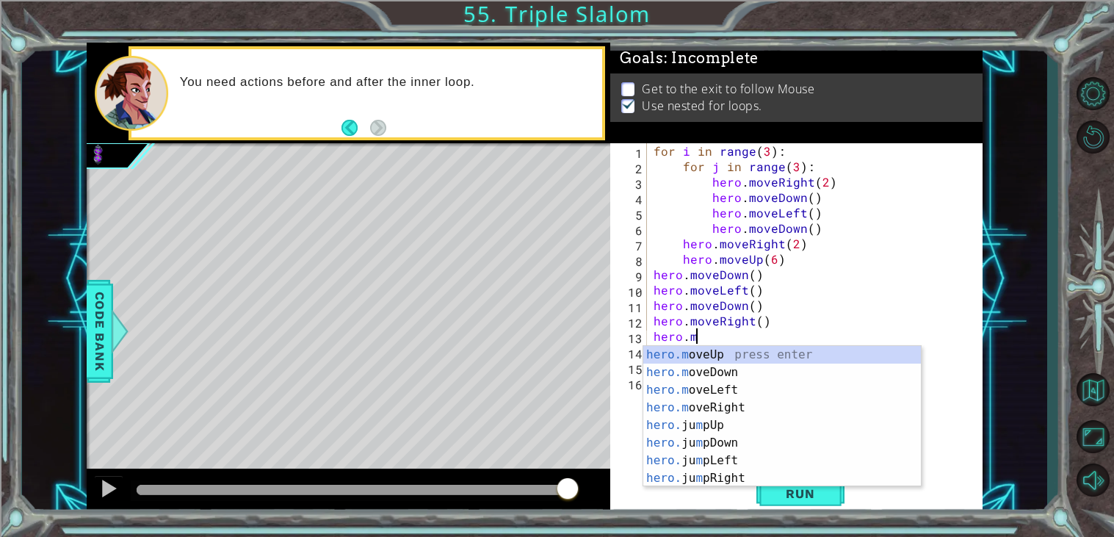
scroll to position [0, 2]
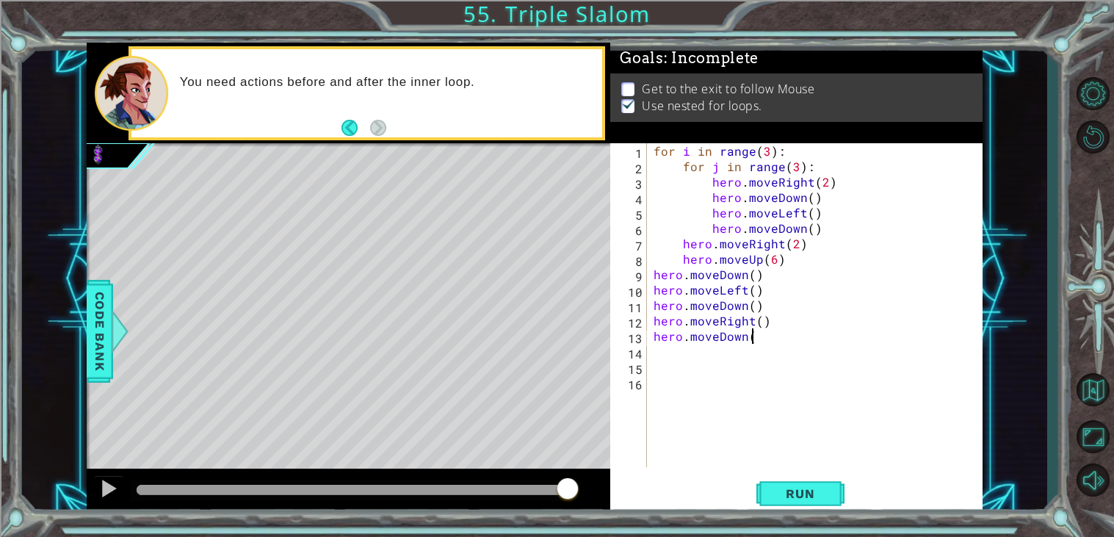
type textarea "hero.moveDown()"
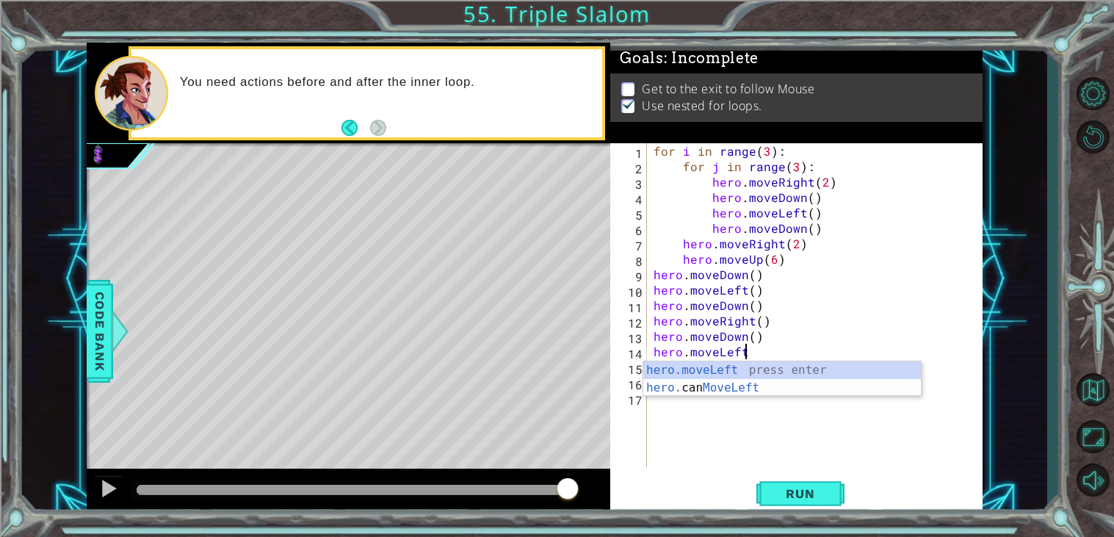
type textarea "hero.moveLeft()"
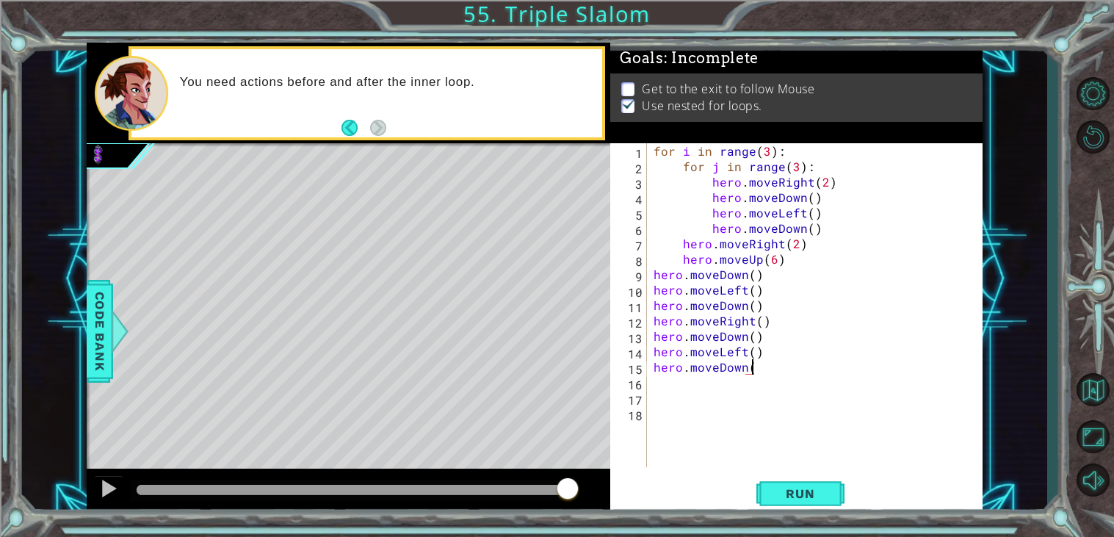
type textarea "hero.moveDown()"
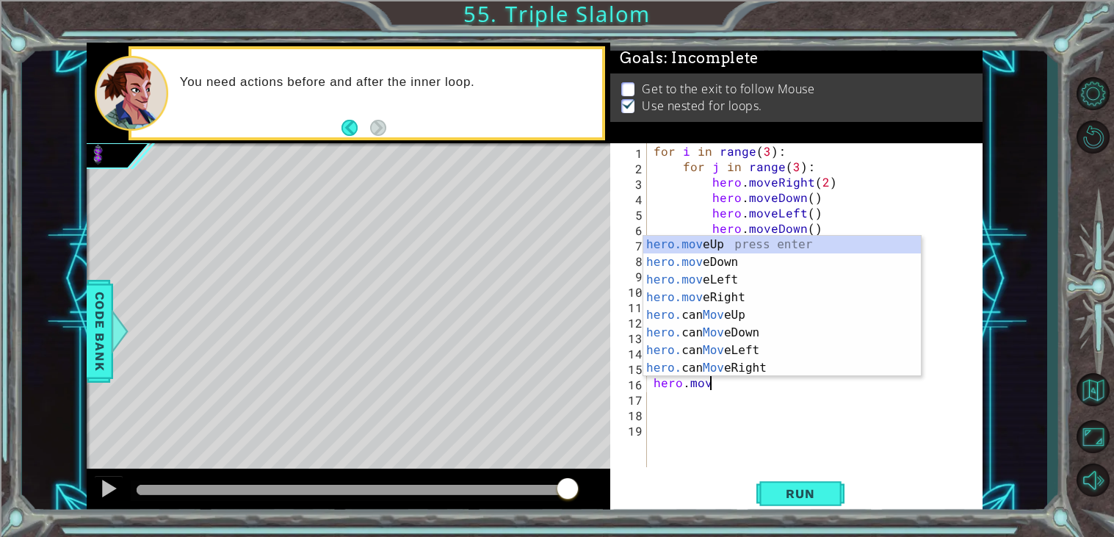
scroll to position [0, 2]
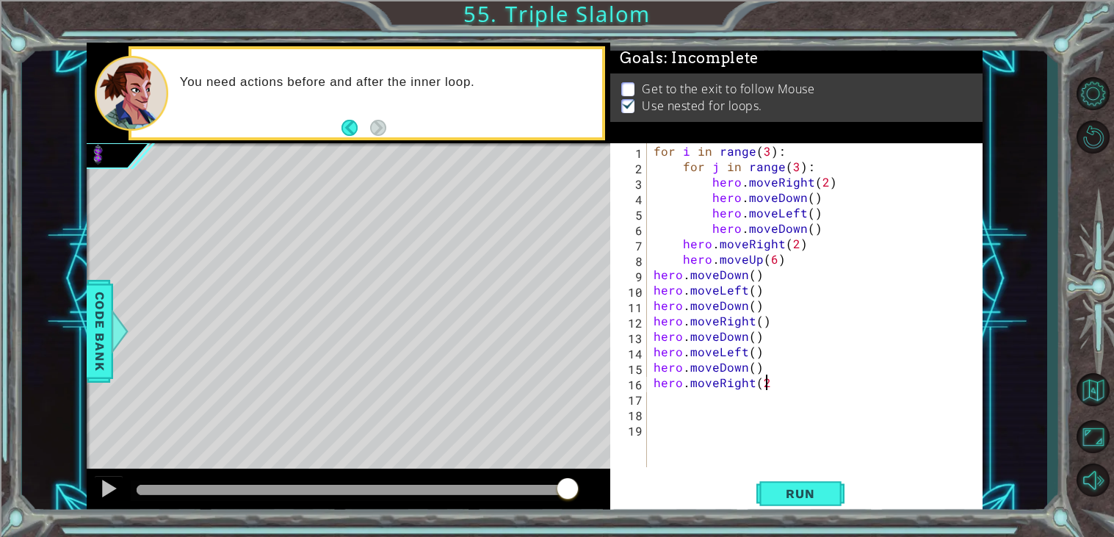
type textarea "hero.moveRight(2)"
click at [824, 502] on button "Run" at bounding box center [801, 493] width 88 height 37
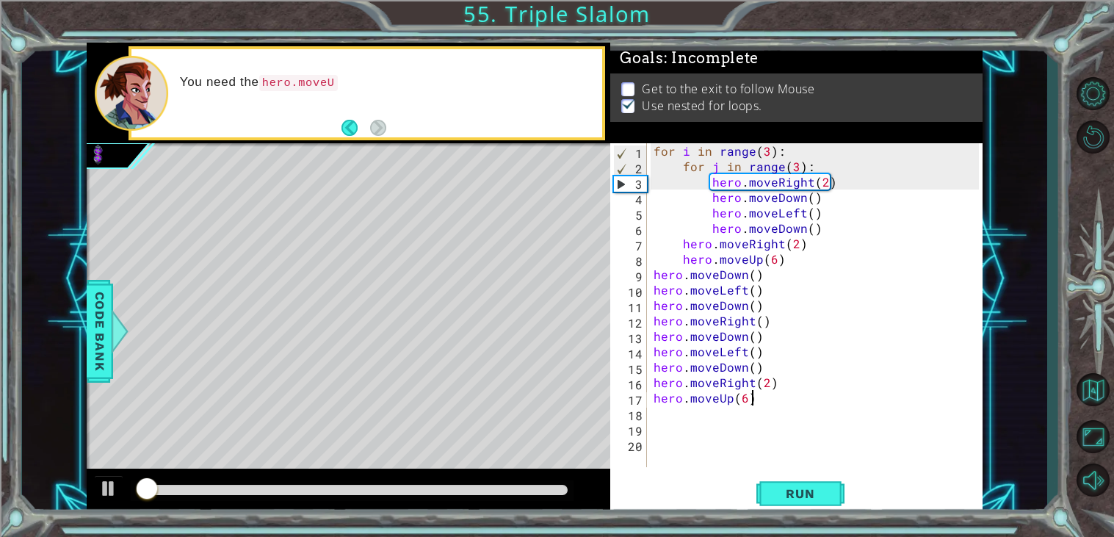
click at [510, 502] on div at bounding box center [349, 492] width 524 height 47
click at [506, 494] on div at bounding box center [352, 490] width 431 height 10
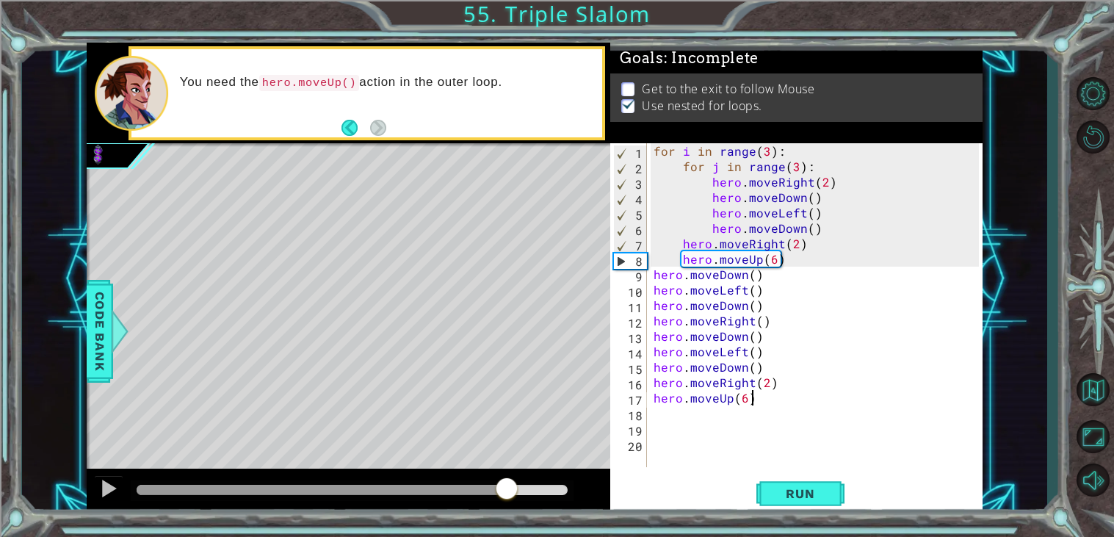
click at [444, 487] on div at bounding box center [322, 490] width 370 height 10
click at [502, 489] on div at bounding box center [352, 490] width 431 height 10
click at [526, 486] on div at bounding box center [352, 490] width 431 height 10
click at [100, 495] on div at bounding box center [108, 488] width 19 height 19
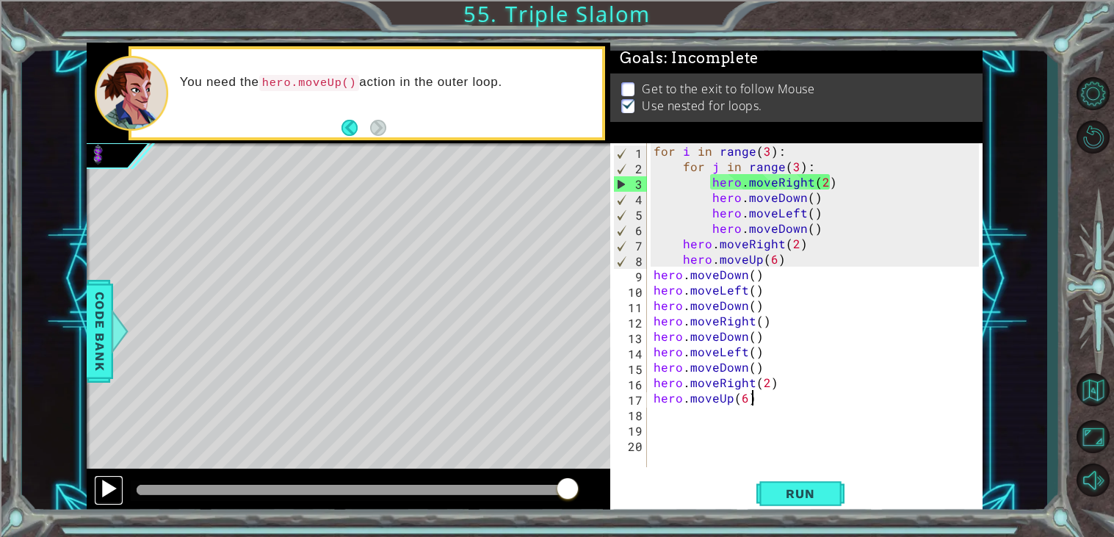
click at [100, 495] on div at bounding box center [108, 488] width 19 height 19
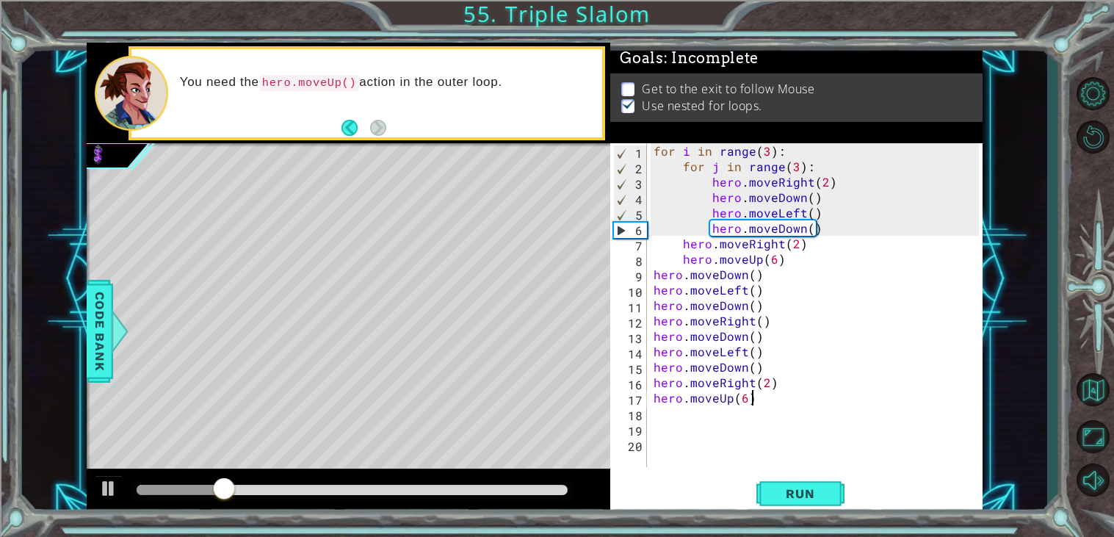
click at [821, 181] on div "for i in range ( 3 ) : for j in range ( 3 ) : hero . moveRight ( 2 ) hero . mov…" at bounding box center [819, 320] width 336 height 355
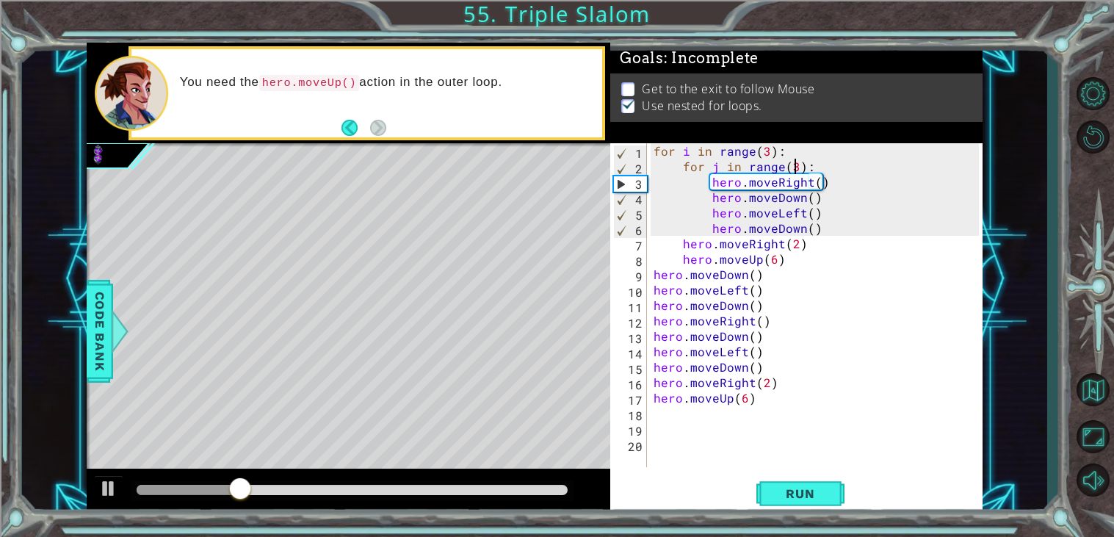
click at [796, 167] on div "for i in range ( 3 ) : for j in range ( 3 ) : hero . moveRight ( ) hero . moveD…" at bounding box center [819, 320] width 336 height 355
click at [761, 153] on div "for i in range ( 3 ) : for j in range ( 1 ) : hero . moveRight ( ) hero . moveD…" at bounding box center [819, 320] width 336 height 355
type textarea "for i in range(6):"
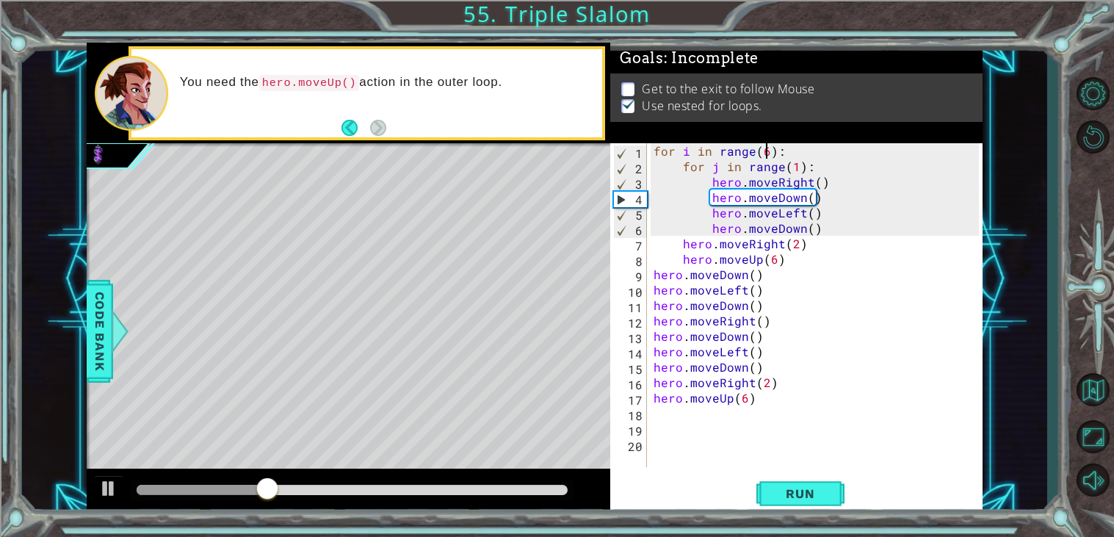
click at [789, 152] on div "for i in range ( 6 ) : for j in range ( 1 ) : hero . moveRight ( ) hero . moveD…" at bounding box center [819, 320] width 336 height 355
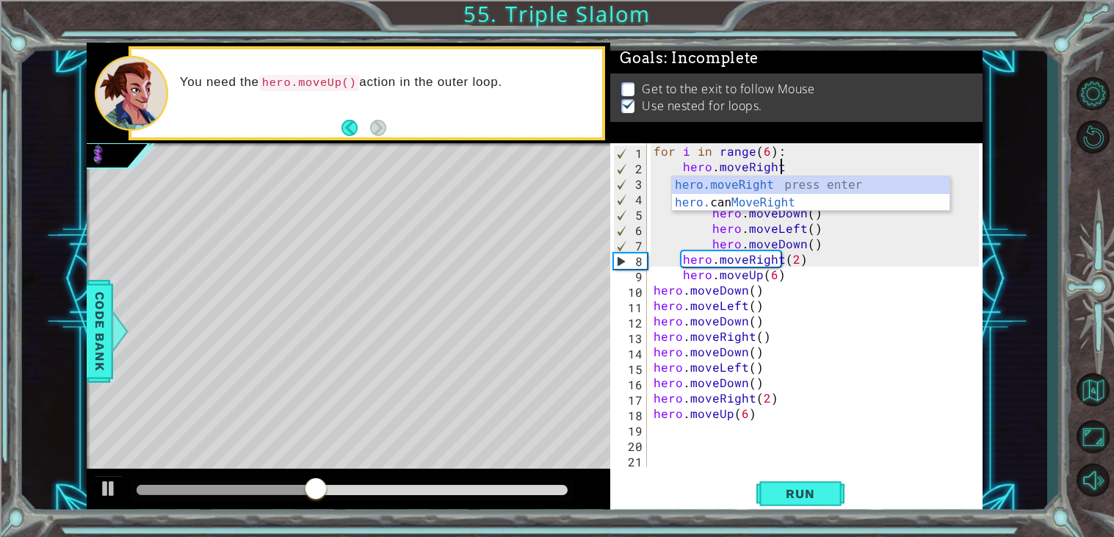
type textarea "hero.moveRight()"
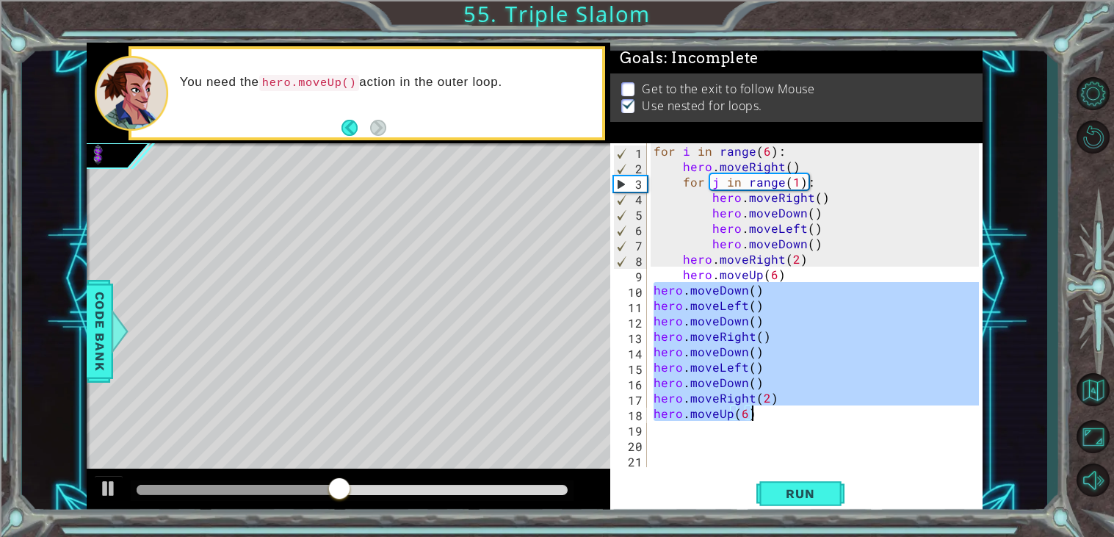
drag, startPoint x: 655, startPoint y: 289, endPoint x: 968, endPoint y: 516, distance: 387.6
click at [968, 516] on div "1 ההההההההההההההההההההההההההההההההההההההההההההההההההההההההההההההההההההההההההההה…" at bounding box center [557, 268] width 1114 height 537
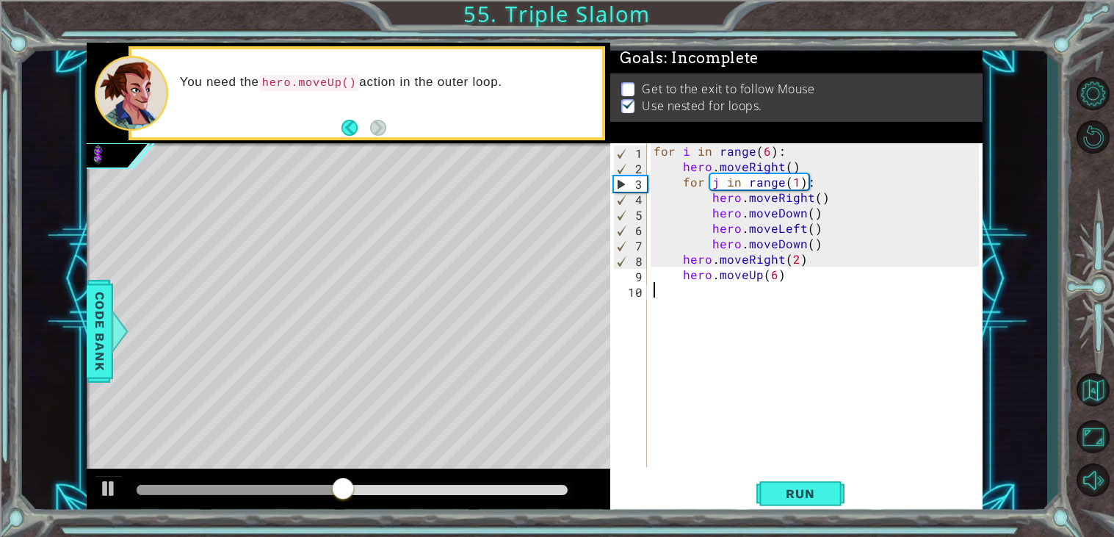
scroll to position [0, 0]
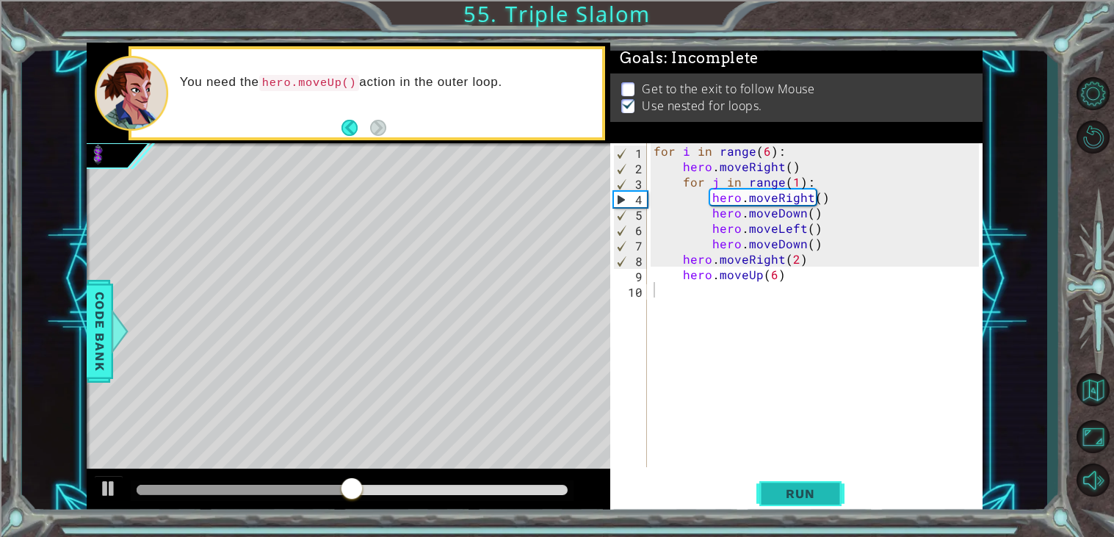
click at [822, 497] on span "Run" at bounding box center [800, 493] width 58 height 15
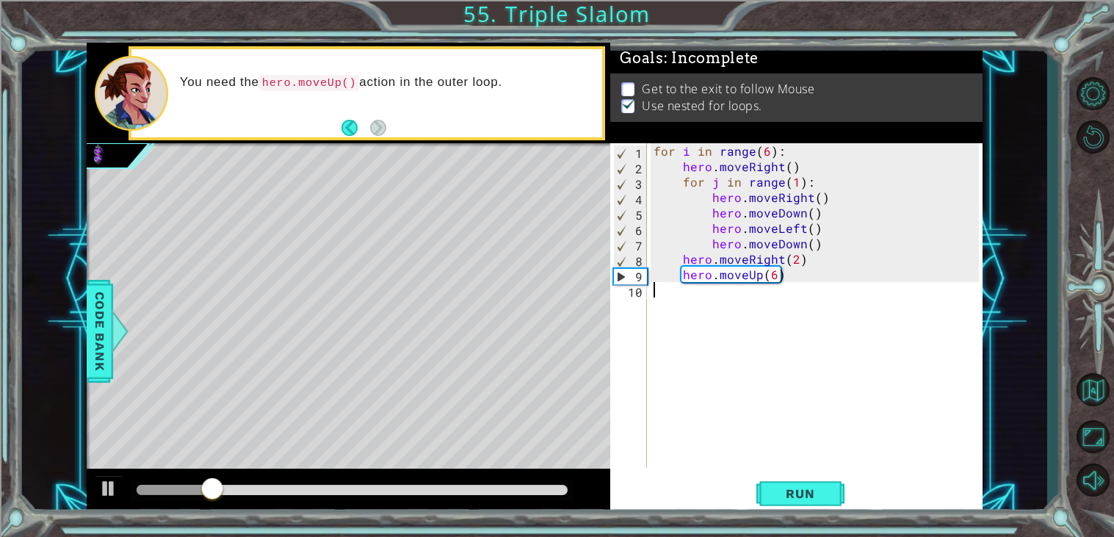
click at [795, 184] on div "for i in range ( 6 ) : hero . moveRight ( ) for j in range ( 1 ) : hero . moveR…" at bounding box center [819, 320] width 336 height 355
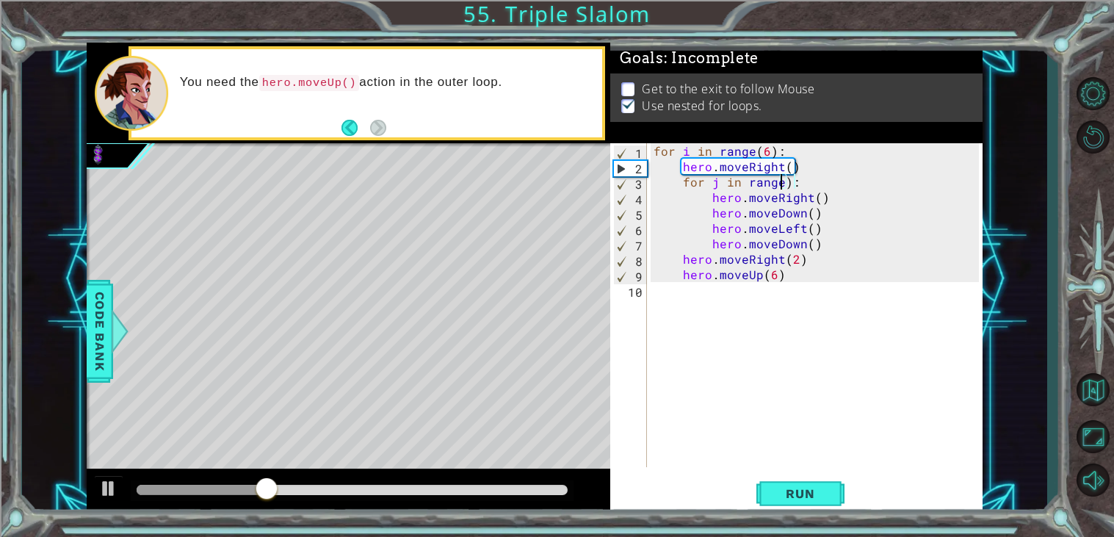
scroll to position [0, 8]
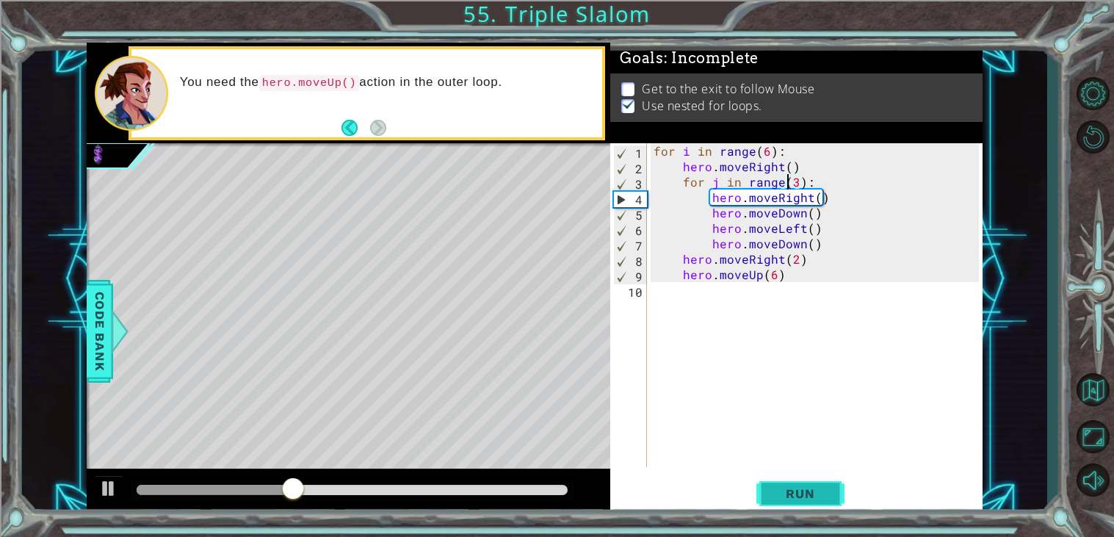
type textarea "for j in range(3):"
click at [786, 505] on button "Run" at bounding box center [801, 493] width 88 height 37
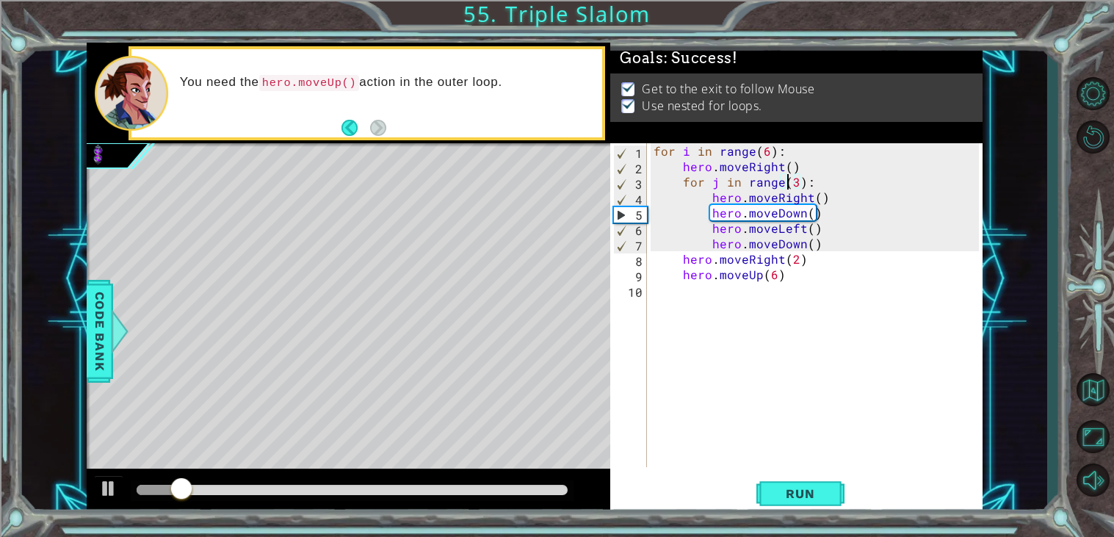
click at [508, 491] on div at bounding box center [352, 490] width 431 height 10
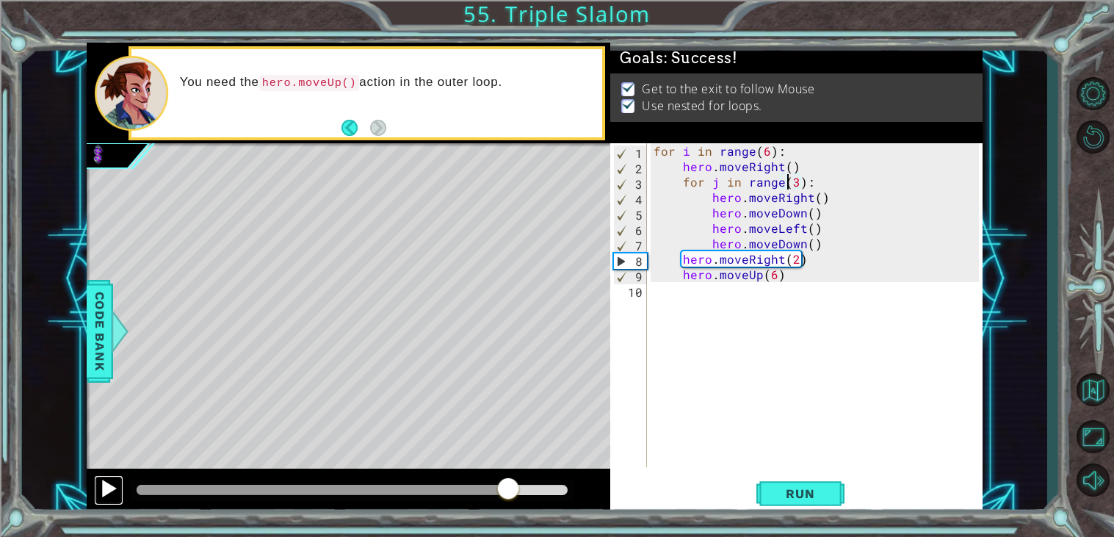
click at [116, 486] on div at bounding box center [108, 488] width 19 height 19
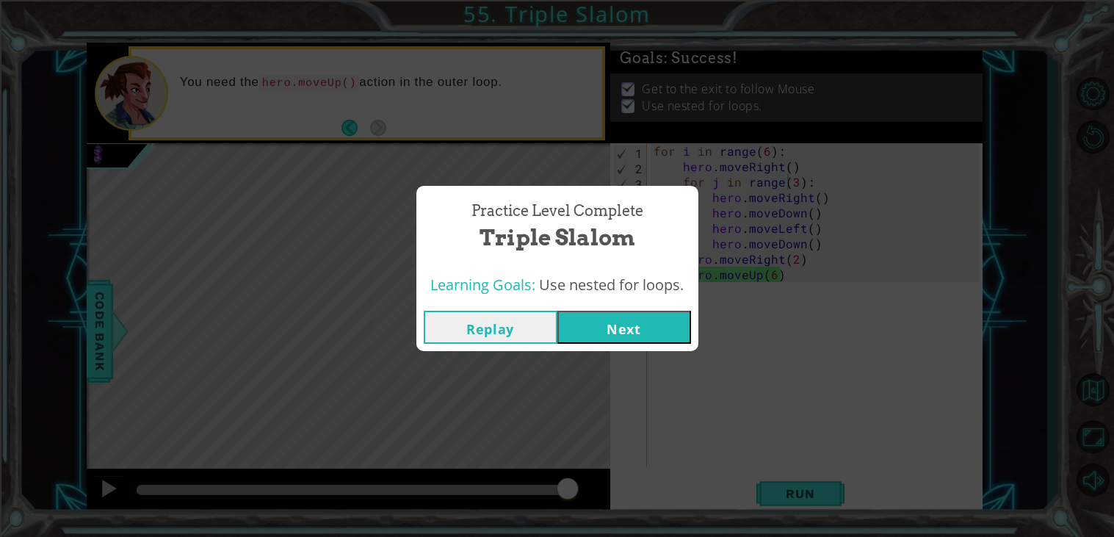
click at [610, 326] on button "Next" at bounding box center [625, 327] width 134 height 33
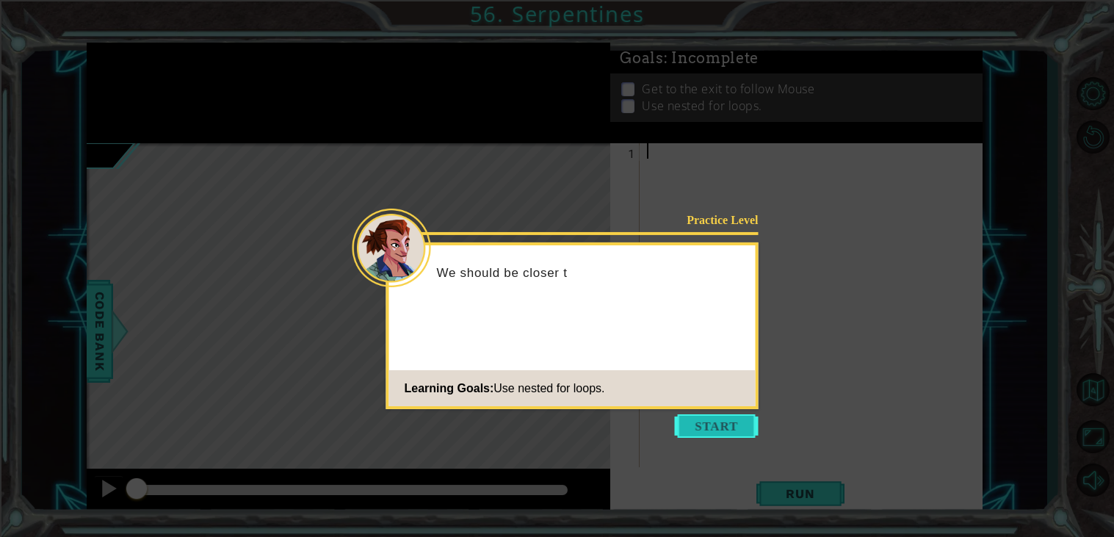
click at [692, 434] on button "Start" at bounding box center [717, 426] width 84 height 24
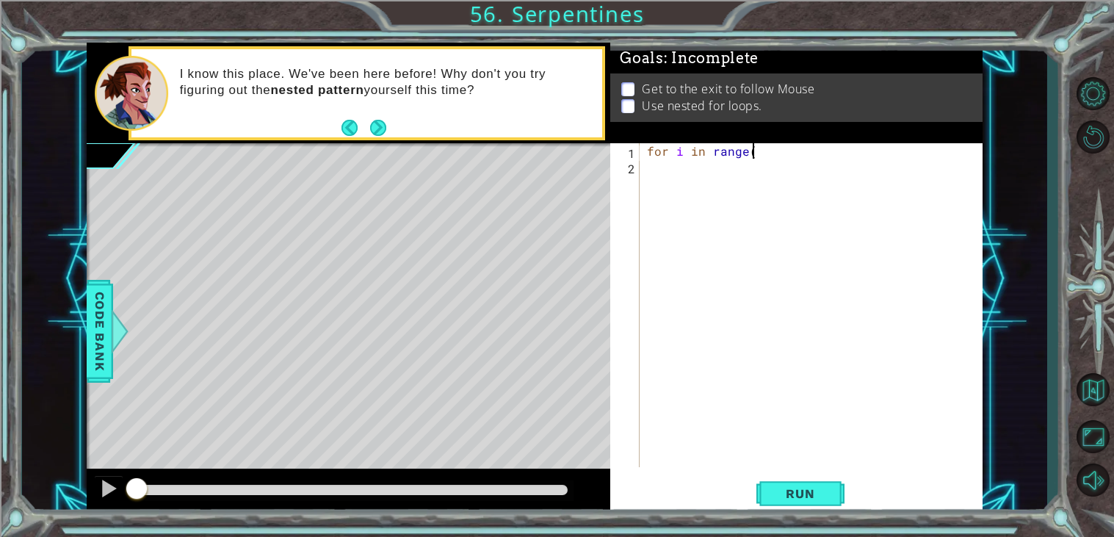
scroll to position [0, 5]
type textarea "for i in range(3):"
type textarea "for j in range(3)"
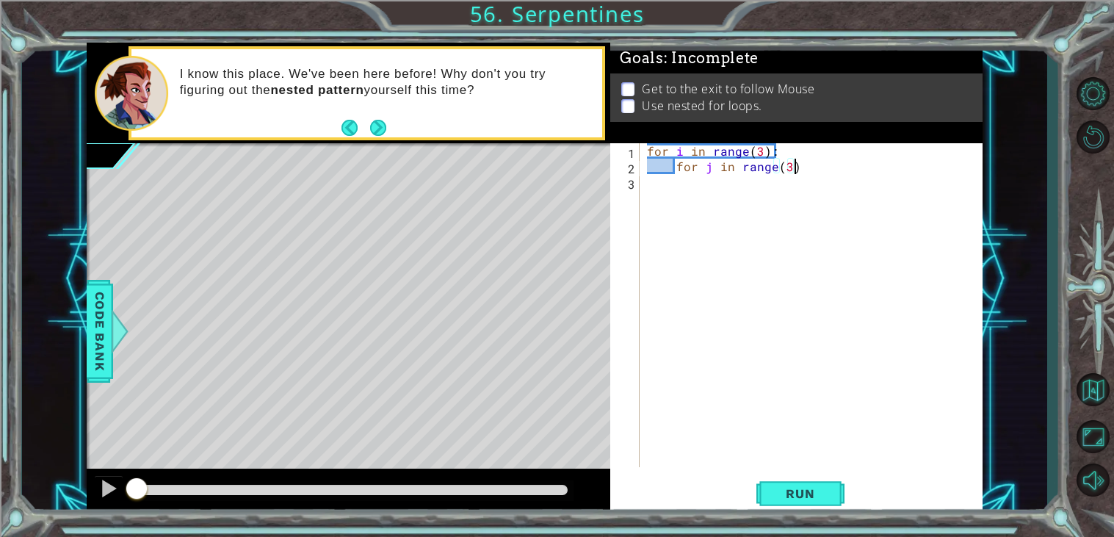
type textarea "for j in range(3):"
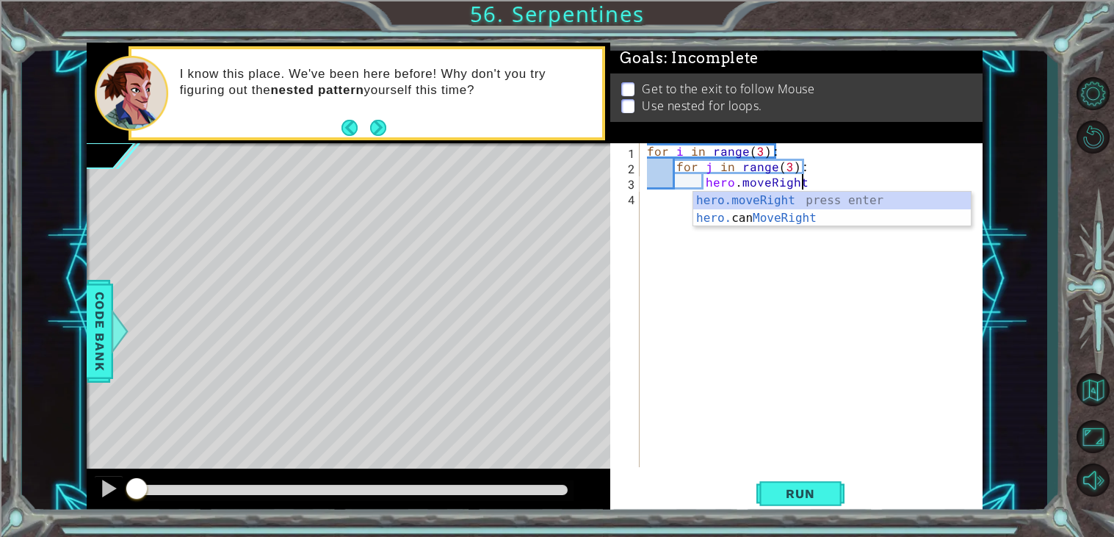
type textarea "hero.moveRight()"
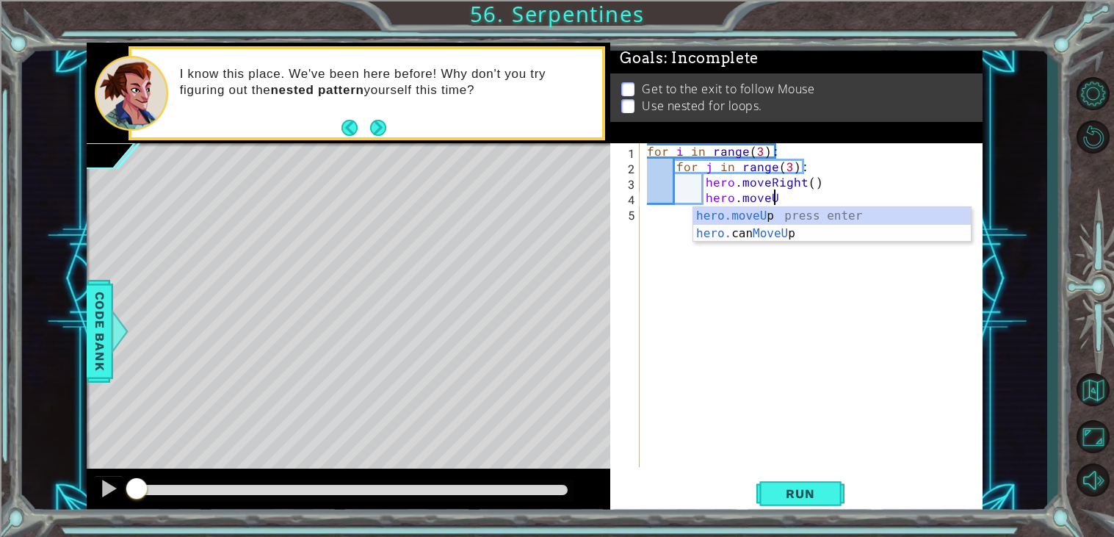
scroll to position [0, 7]
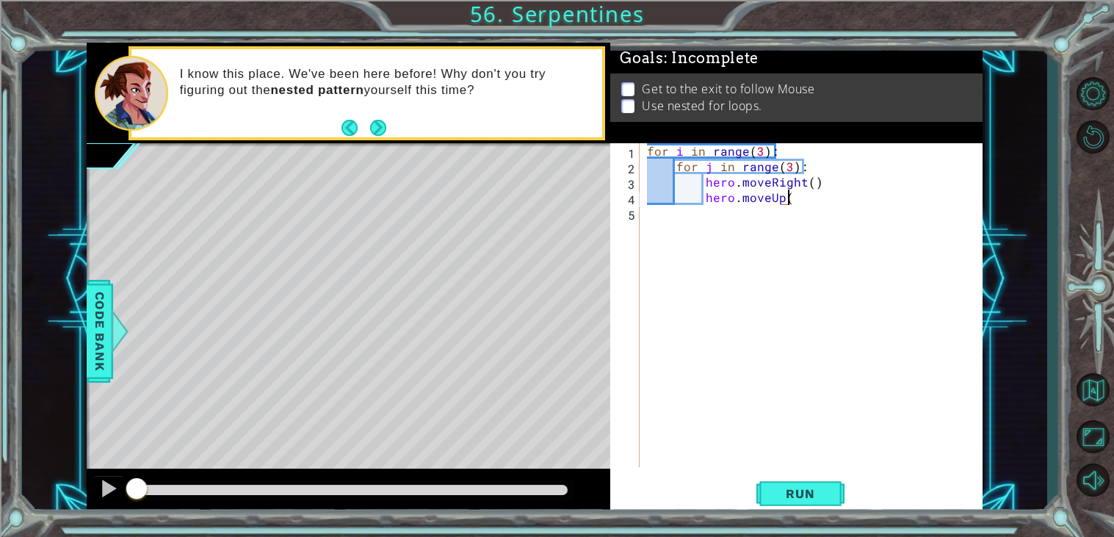
type textarea "hero.moveUp()"
click at [782, 212] on div "for i in range ( 3 ) : for j in range ( 3 ) : hero . moveRight ( ) hero . moveU…" at bounding box center [815, 320] width 342 height 355
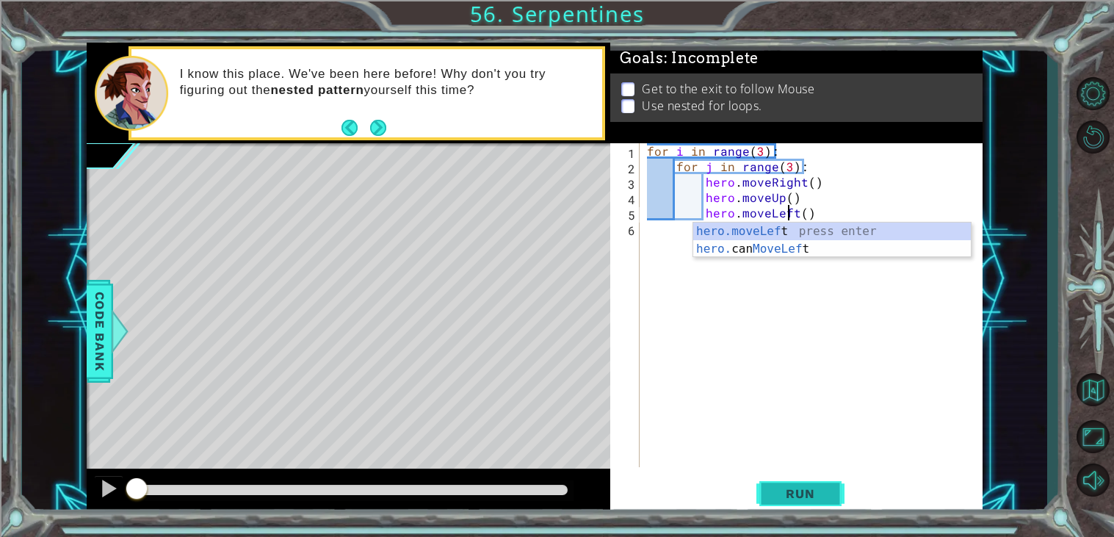
type textarea "hero.moveLeft()"
click at [824, 491] on span "Run" at bounding box center [800, 493] width 58 height 15
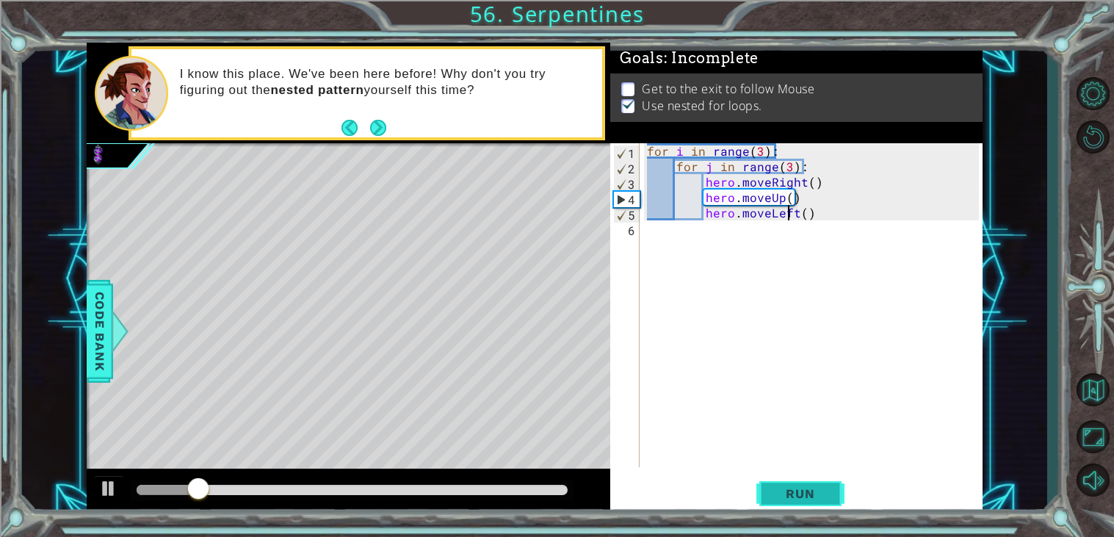
click at [823, 494] on span "Run" at bounding box center [800, 493] width 58 height 15
click at [817, 217] on div "for i in range ( 3 ) : for j in range ( 3 ) : hero . moveRight ( ) hero . moveU…" at bounding box center [815, 320] width 342 height 355
type textarea "hero.moveUp()"
click at [768, 499] on button "Run" at bounding box center [801, 493] width 88 height 37
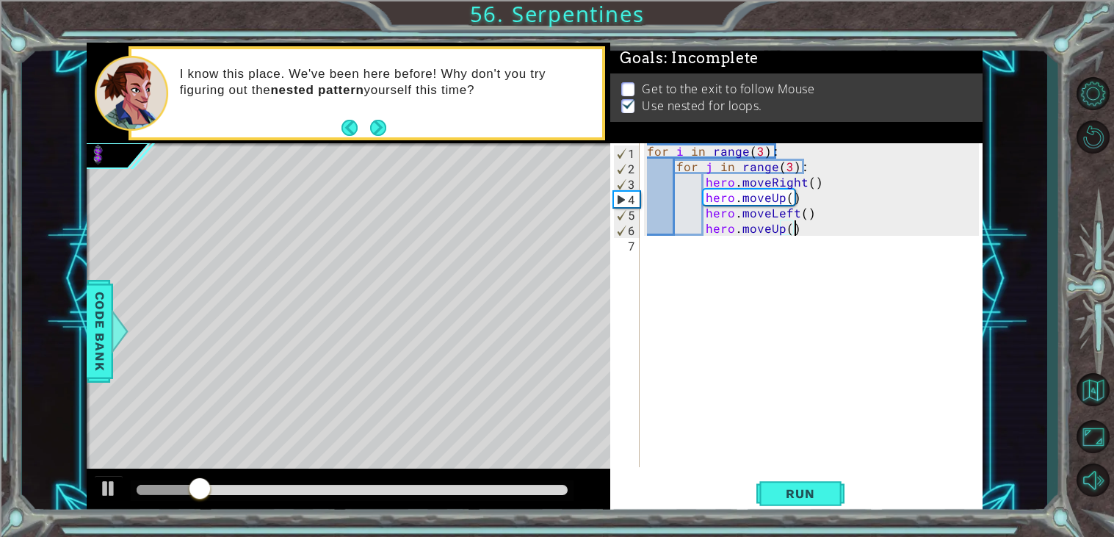
click at [837, 229] on div "for i in range ( 3 ) : for j in range ( 3 ) : hero . moveRight ( ) hero . moveU…" at bounding box center [815, 320] width 342 height 355
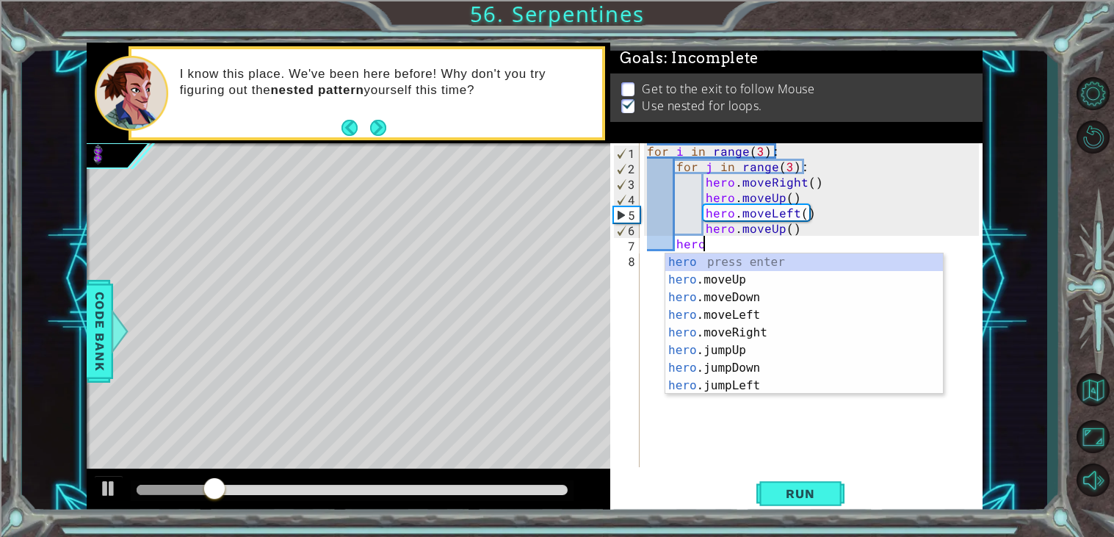
scroll to position [0, 2]
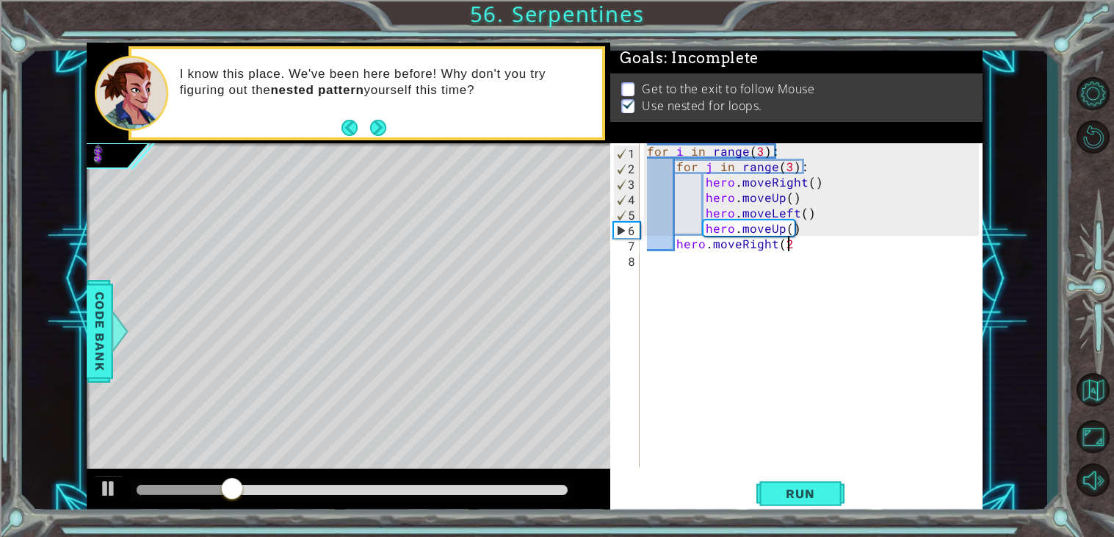
type textarea "hero.moveRight(2)"
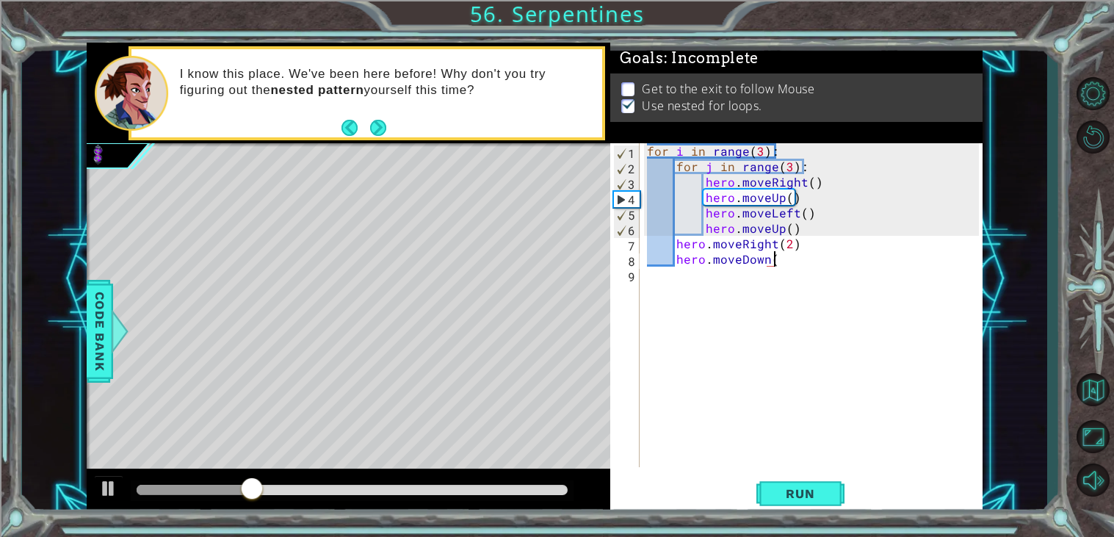
scroll to position [0, 7]
type textarea "hero.moveDown(6)"
click at [823, 497] on span "Run" at bounding box center [800, 493] width 58 height 15
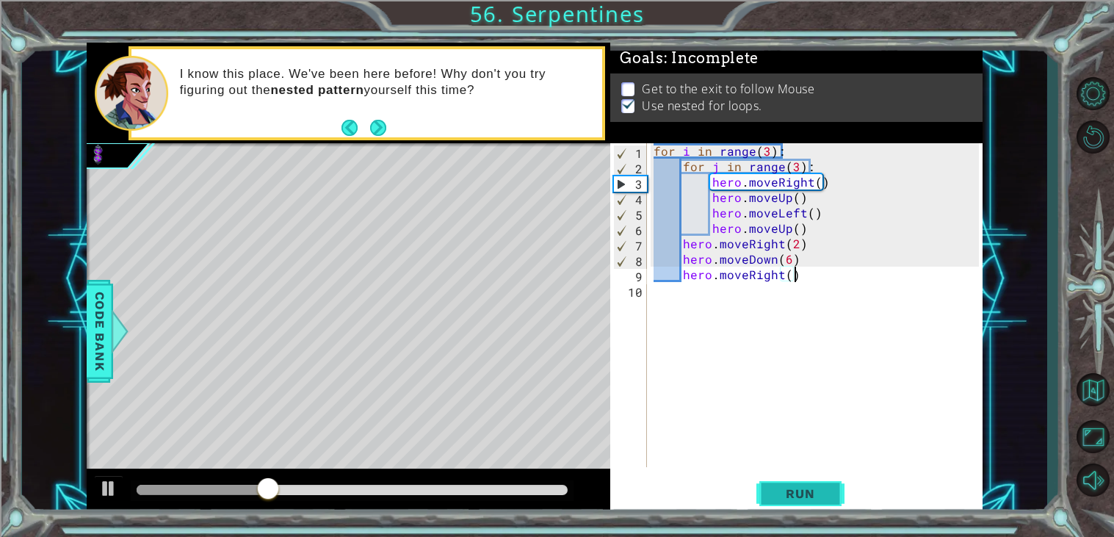
type textarea "hero.moveRight()"
click at [791, 490] on span "Run" at bounding box center [800, 493] width 58 height 15
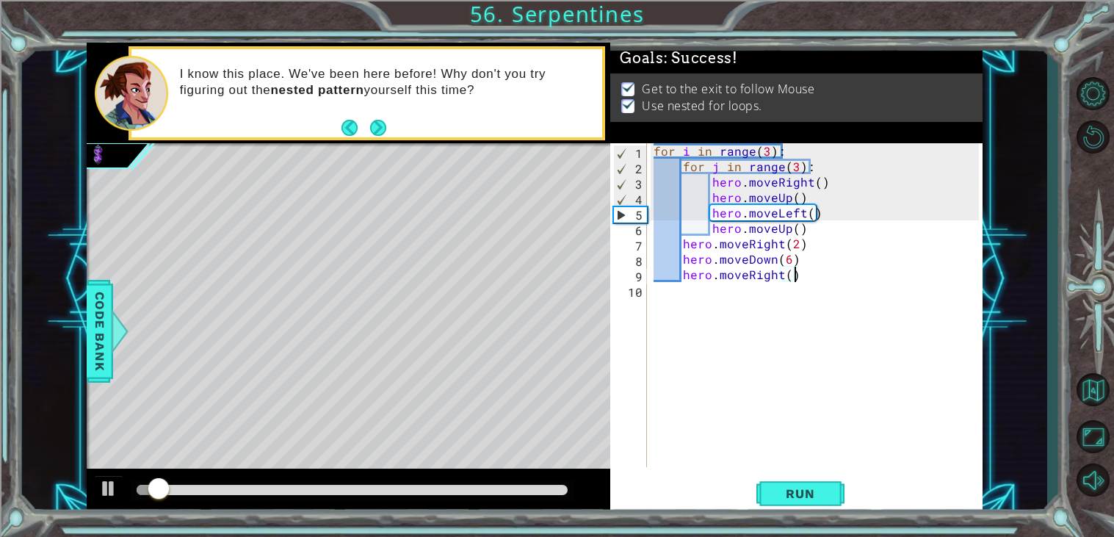
click at [530, 490] on div at bounding box center [352, 490] width 431 height 10
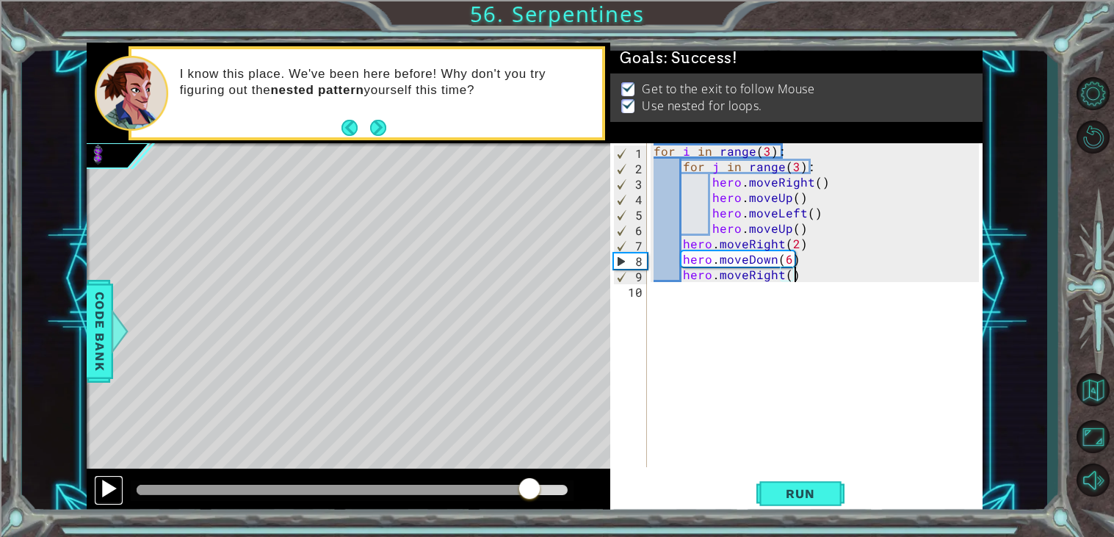
click at [110, 493] on div at bounding box center [108, 488] width 19 height 19
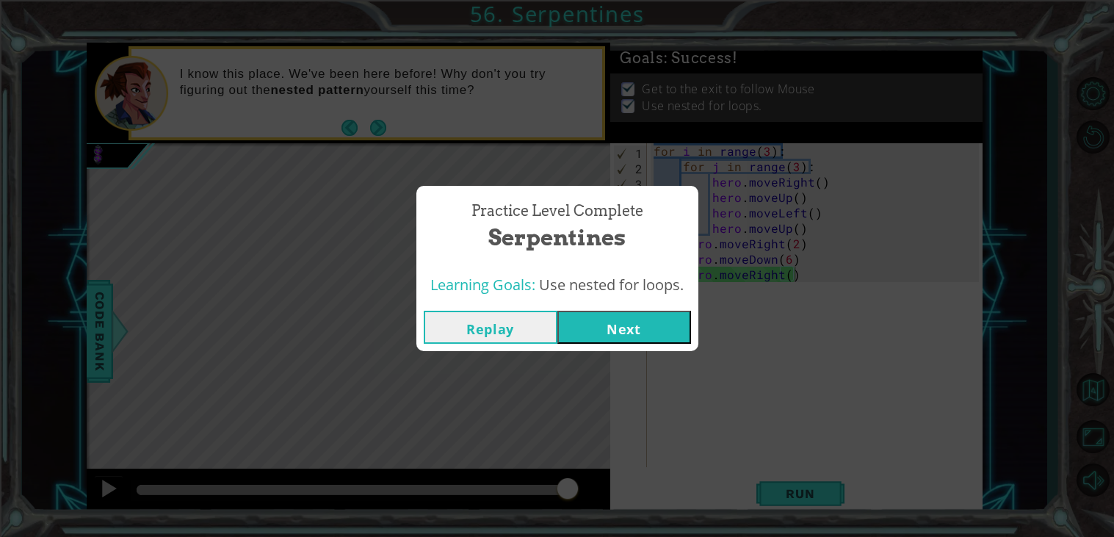
click at [605, 334] on button "Next" at bounding box center [625, 327] width 134 height 33
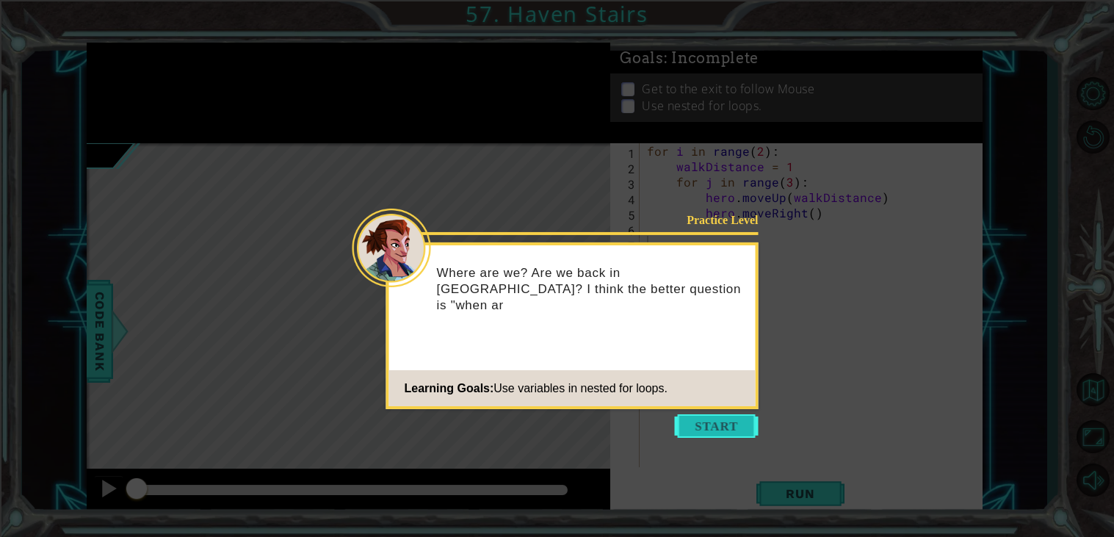
click at [733, 432] on button "Start" at bounding box center [717, 426] width 84 height 24
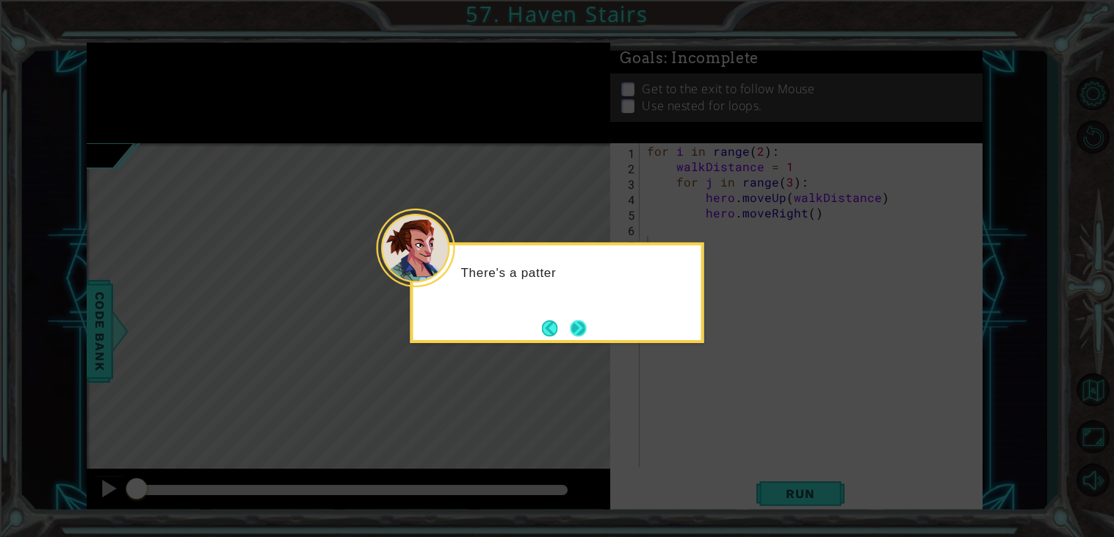
click at [579, 332] on button "Next" at bounding box center [578, 328] width 19 height 19
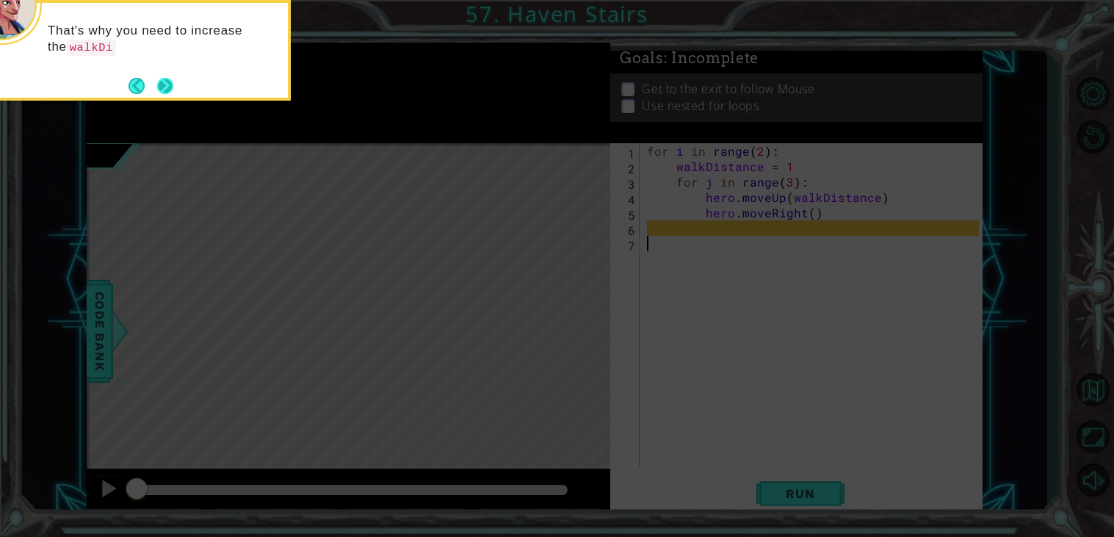
click at [159, 87] on button "Next" at bounding box center [165, 86] width 18 height 18
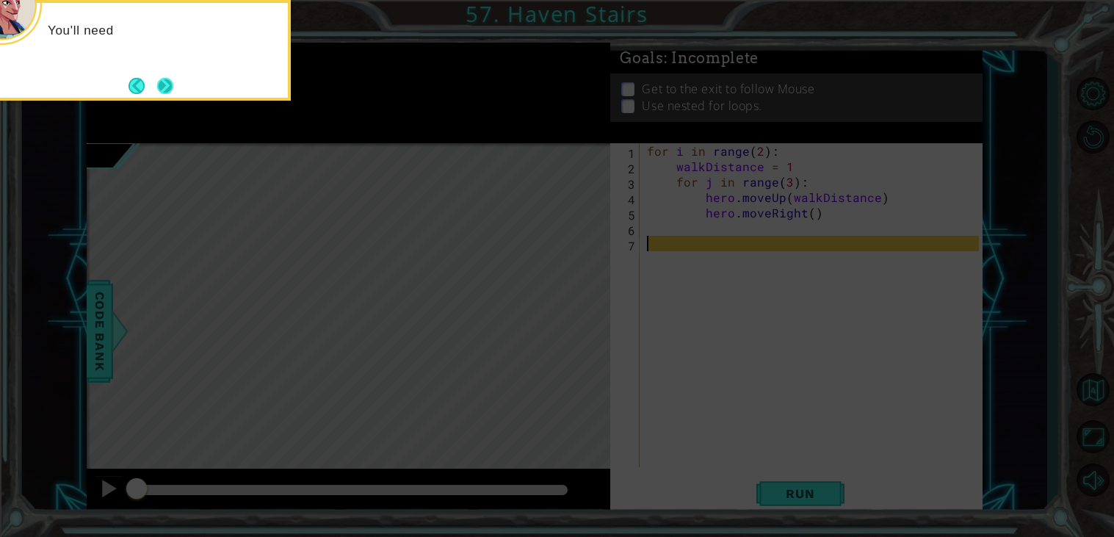
click at [162, 86] on button "Next" at bounding box center [165, 86] width 16 height 16
